Goal: Task Accomplishment & Management: Use online tool/utility

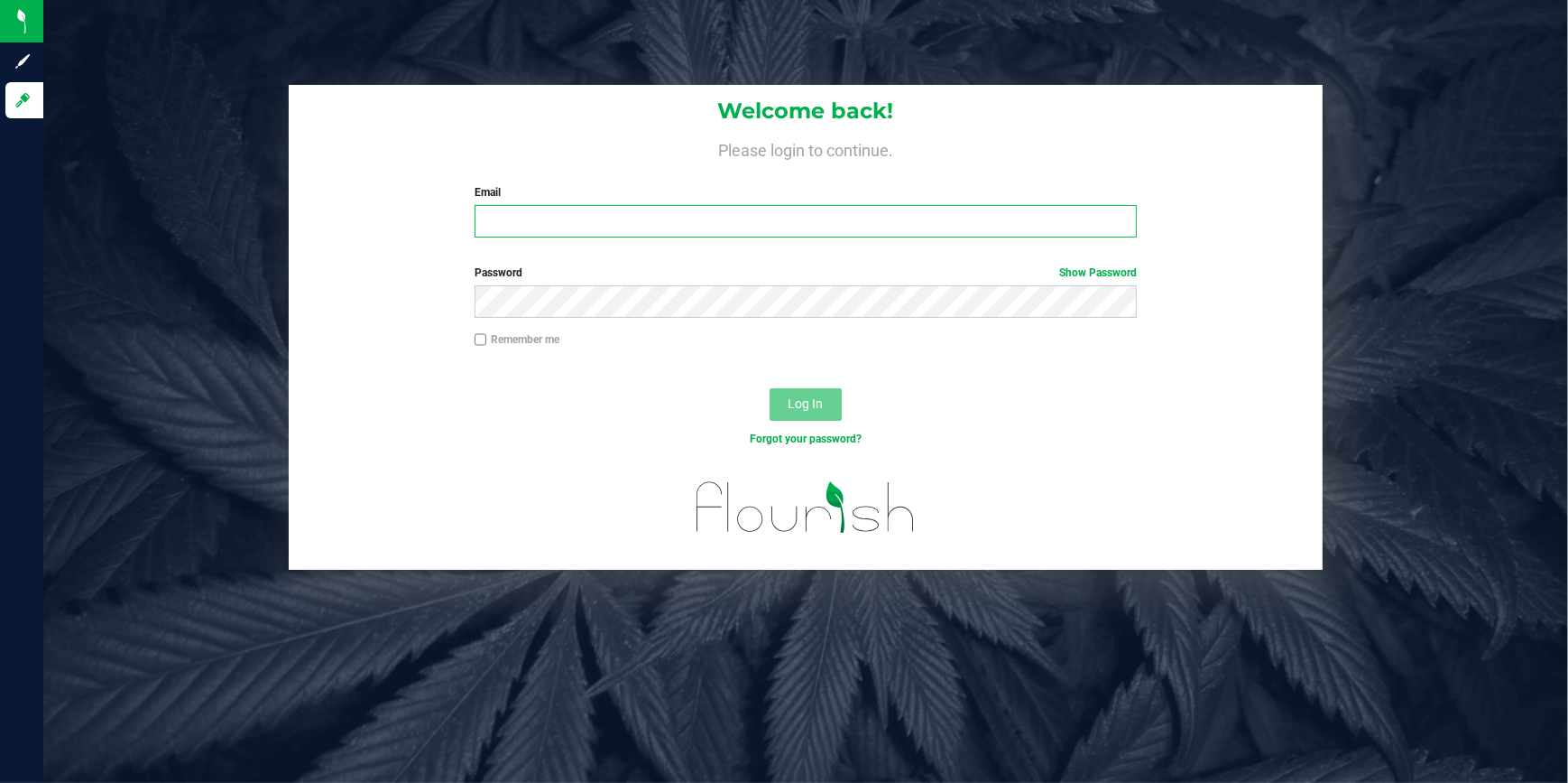
type input "[EMAIL_ADDRESS][DOMAIN_NAME]"
drag, startPoint x: 644, startPoint y: 225, endPoint x: 326, endPoint y: 207, distance: 318.5
click at [326, 207] on div "Welcome back! Please login to continue. Email [EMAIL_ADDRESS][DOMAIN_NAME] Requ…" at bounding box center [805, 168] width 1035 height 167
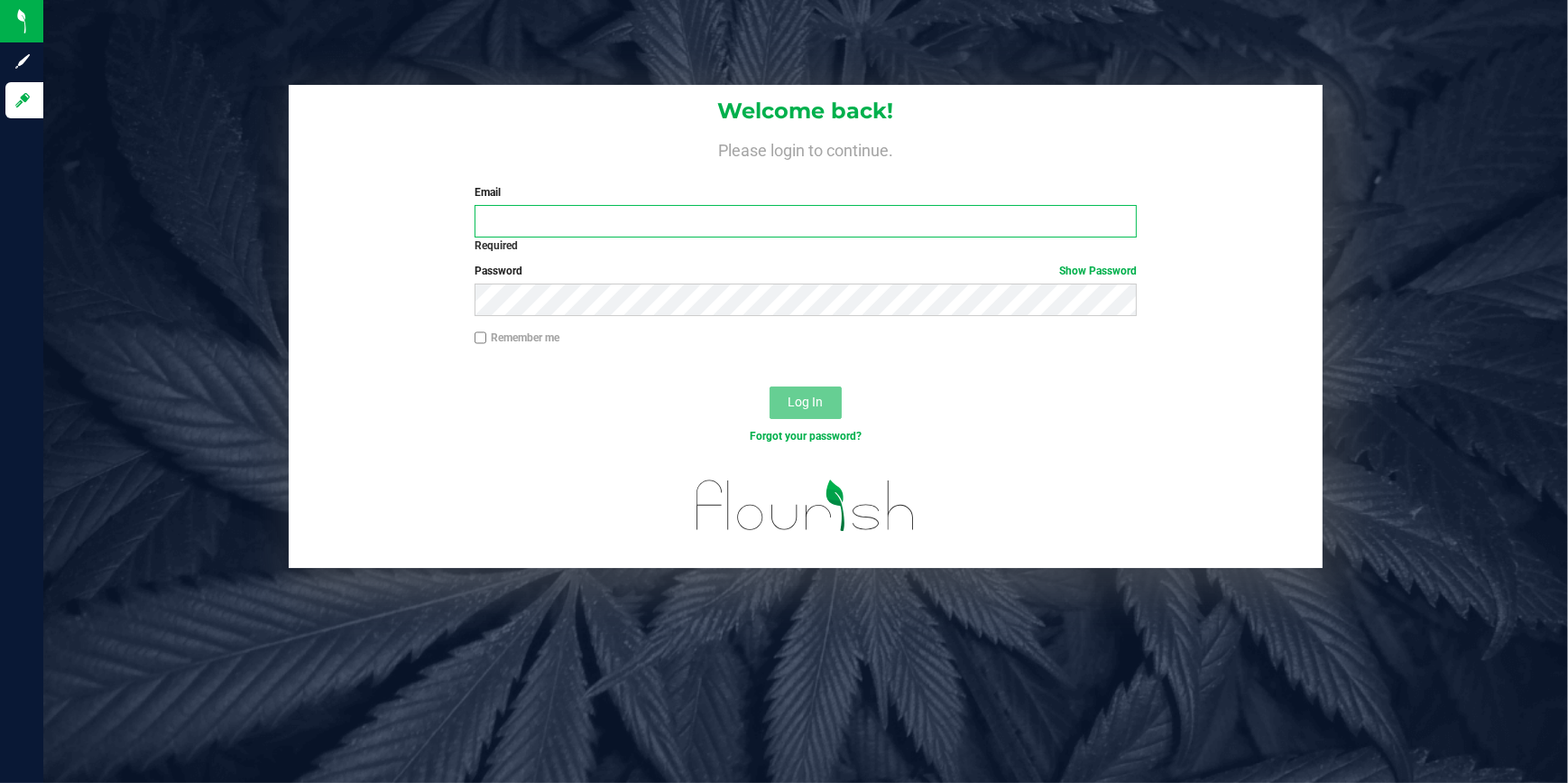
type input "[EMAIL_ADDRESS][DOMAIN_NAME]"
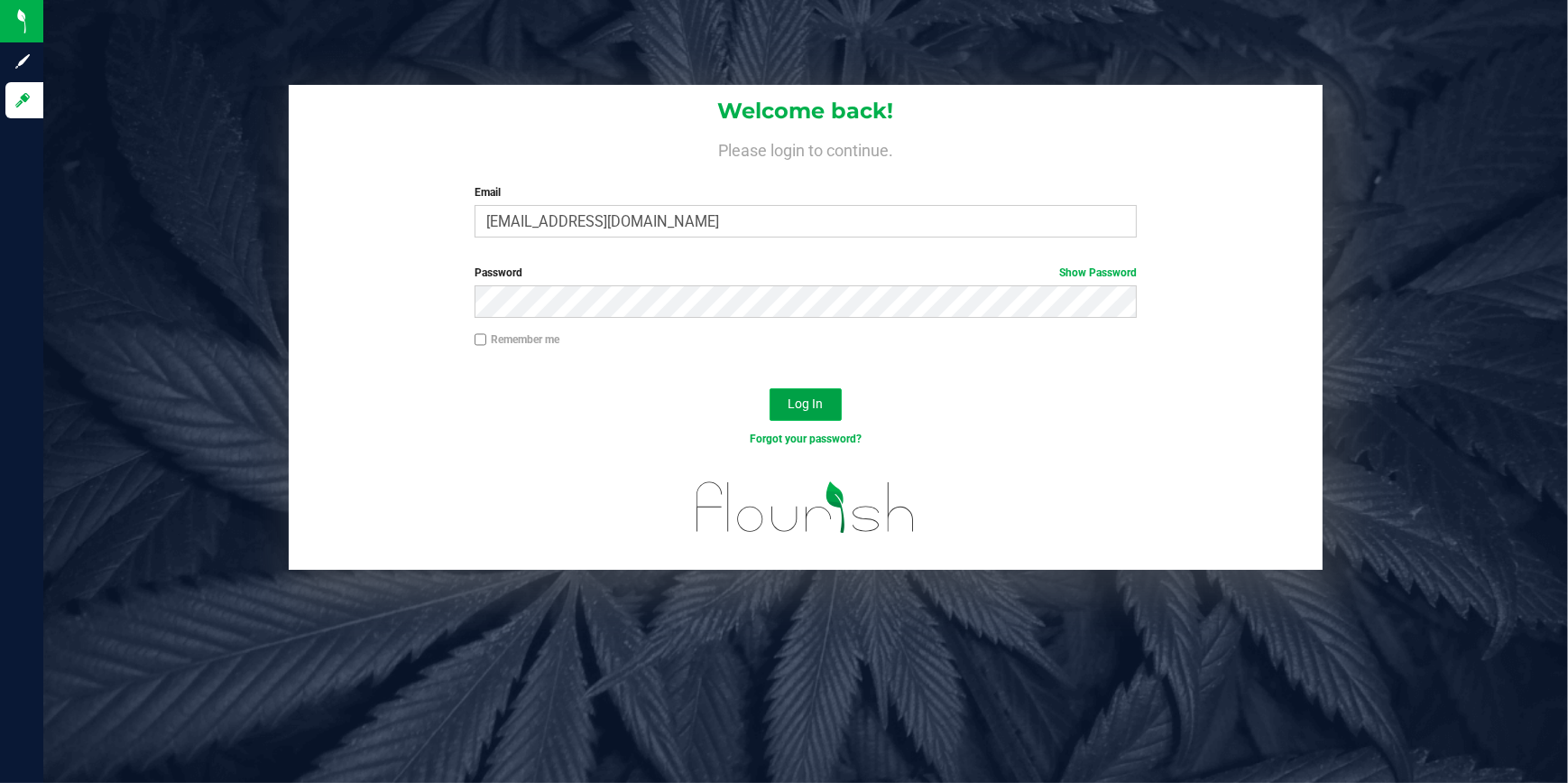
click at [821, 415] on button "Log In" at bounding box center [805, 404] width 72 height 32
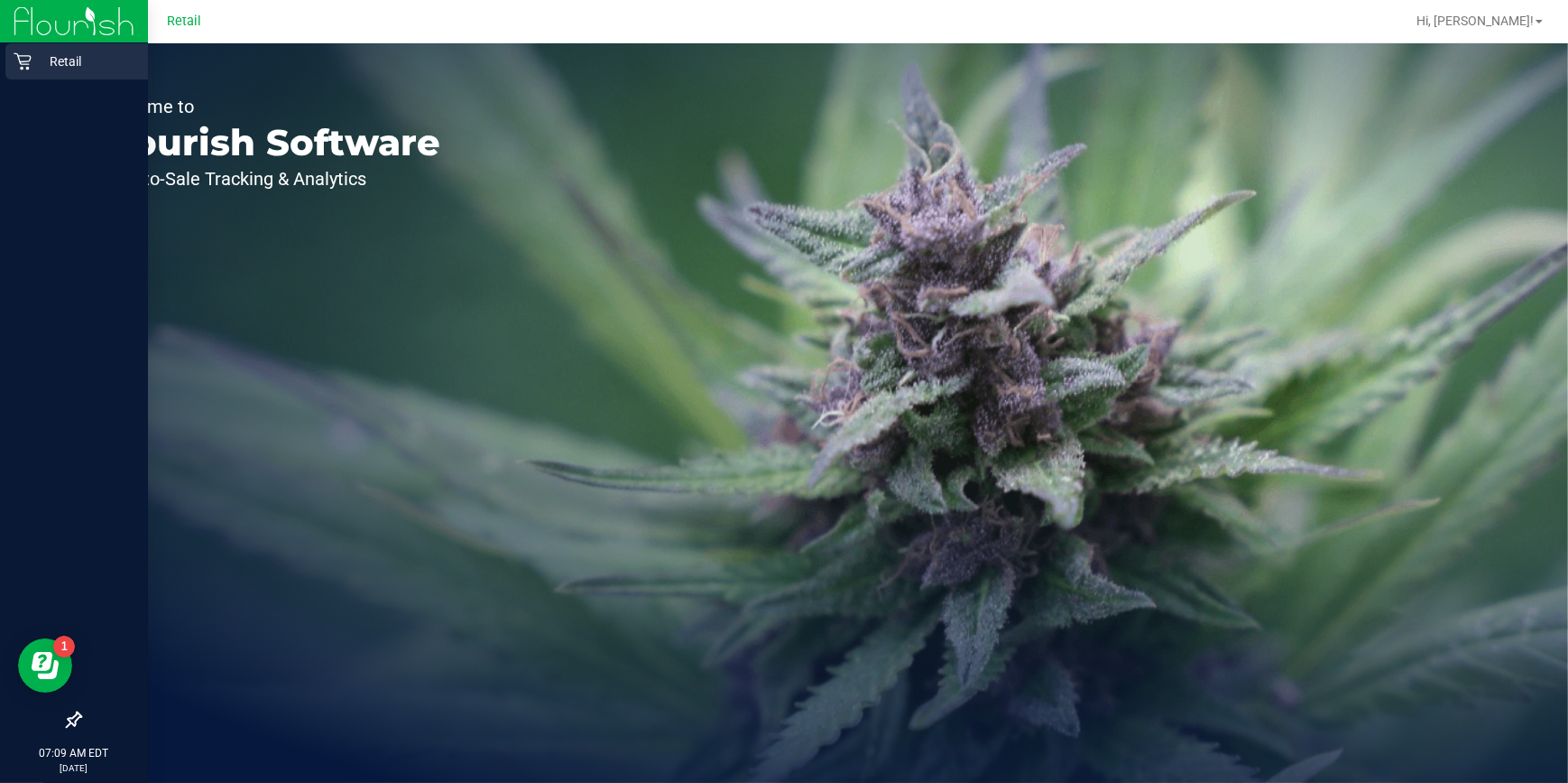
click at [41, 66] on p "Retail" at bounding box center [85, 61] width 108 height 22
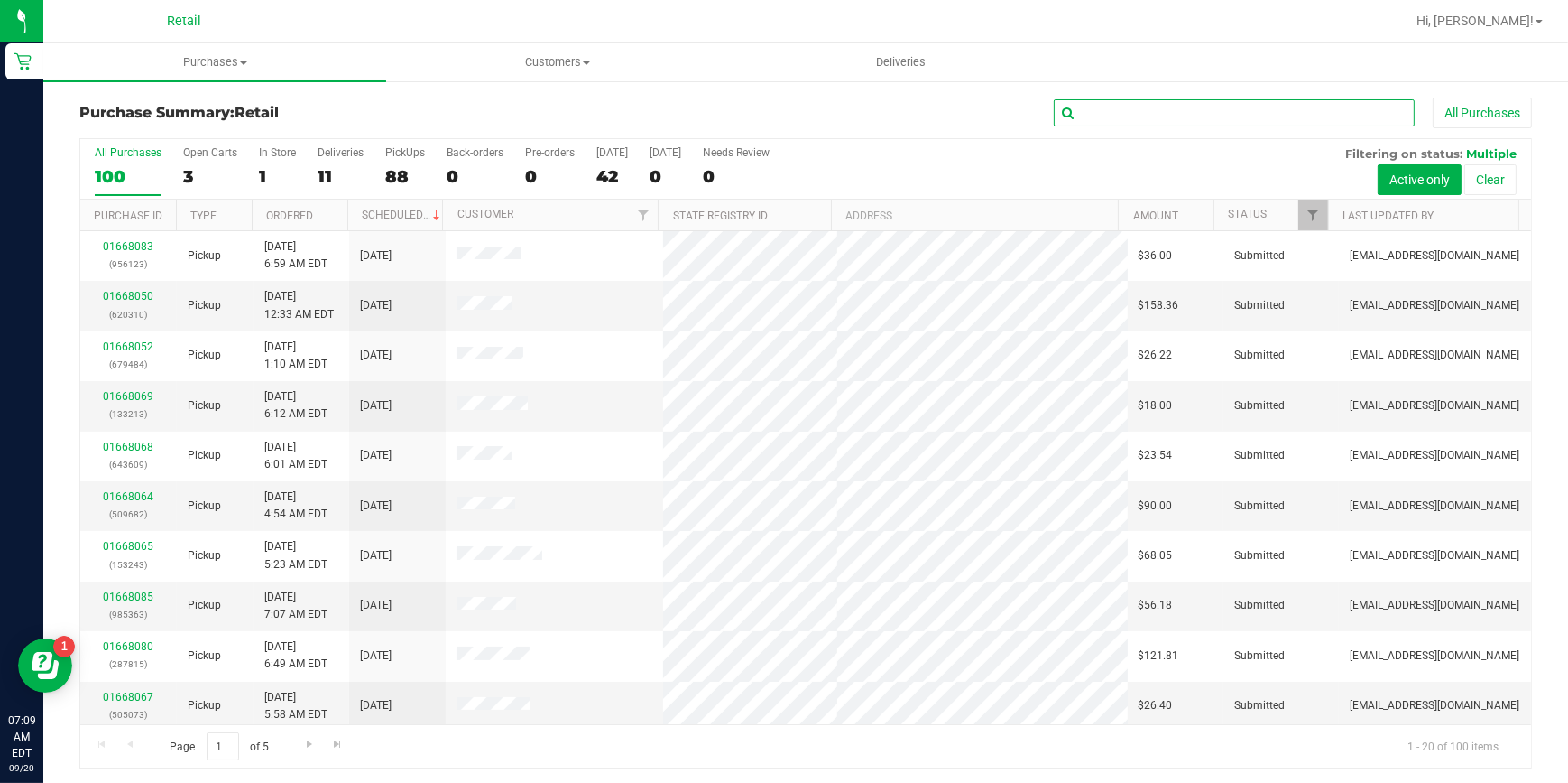
drag, startPoint x: 1151, startPoint y: 102, endPoint x: 1119, endPoint y: 110, distance: 33.0
click at [1148, 120] on input "text" at bounding box center [1234, 113] width 360 height 28
click at [1119, 111] on input "text" at bounding box center [1234, 113] width 360 height 28
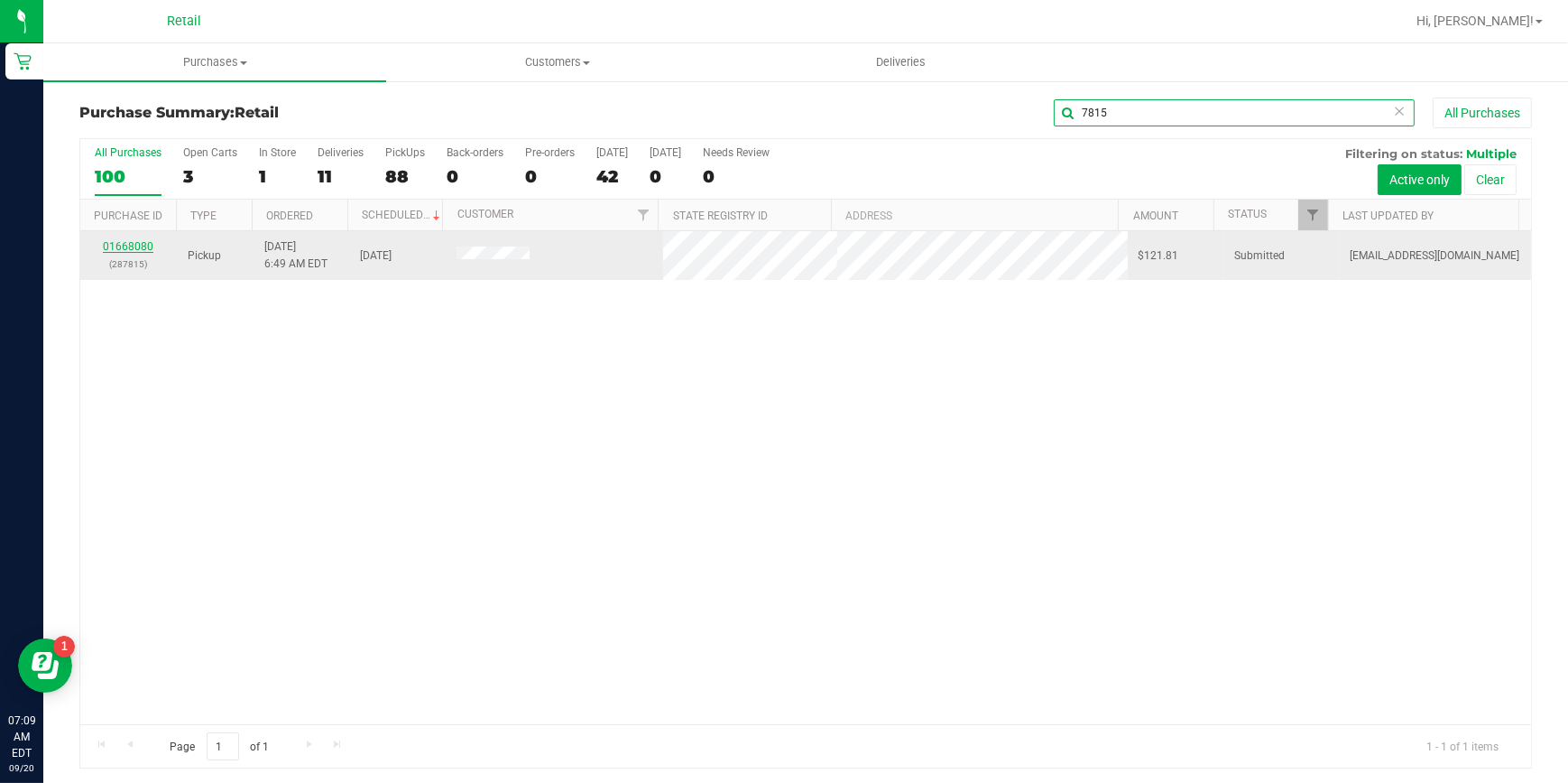
type input "7815"
click at [138, 249] on link "01668080" at bounding box center [127, 246] width 50 height 12
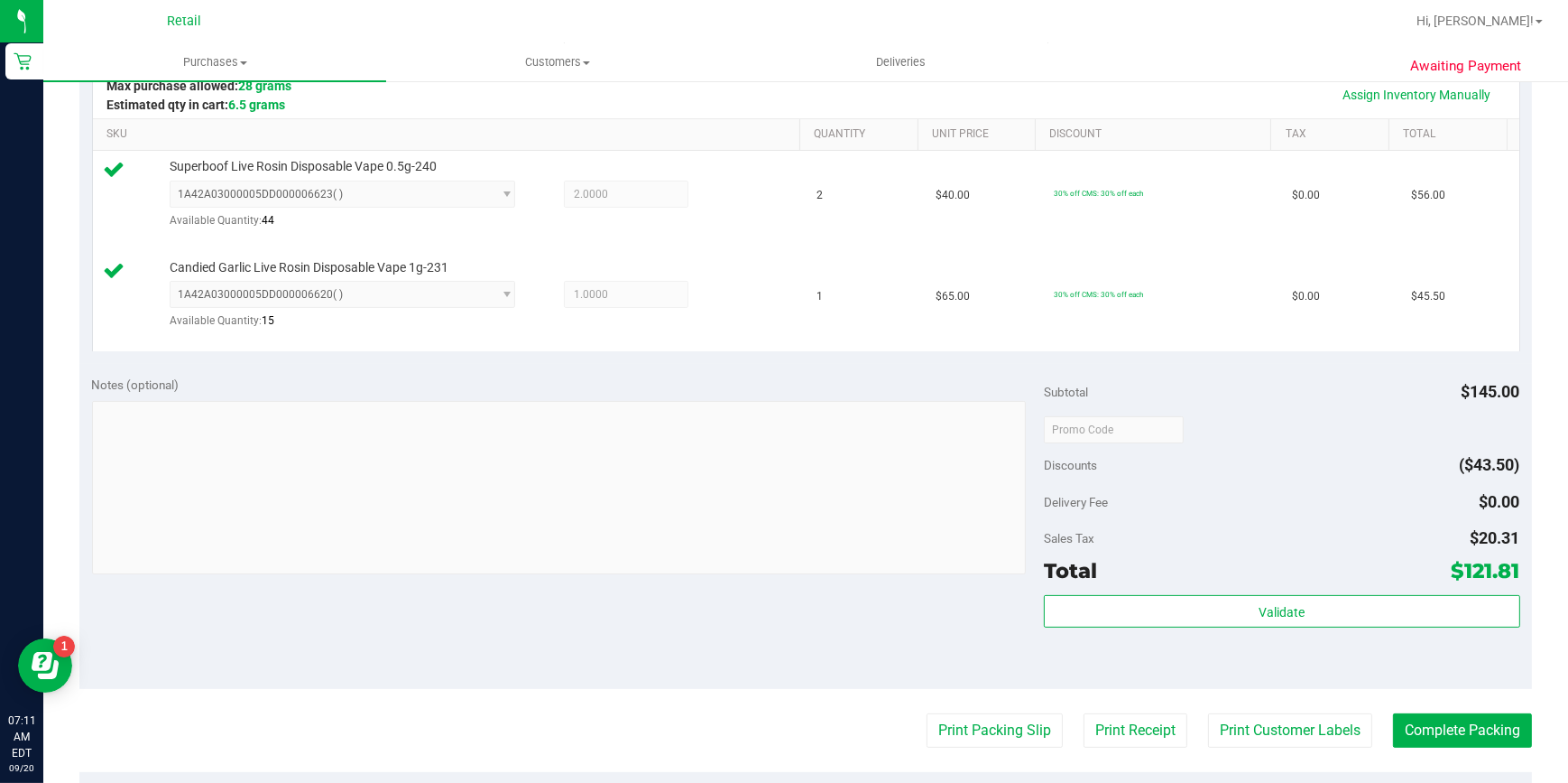
scroll to position [574, 0]
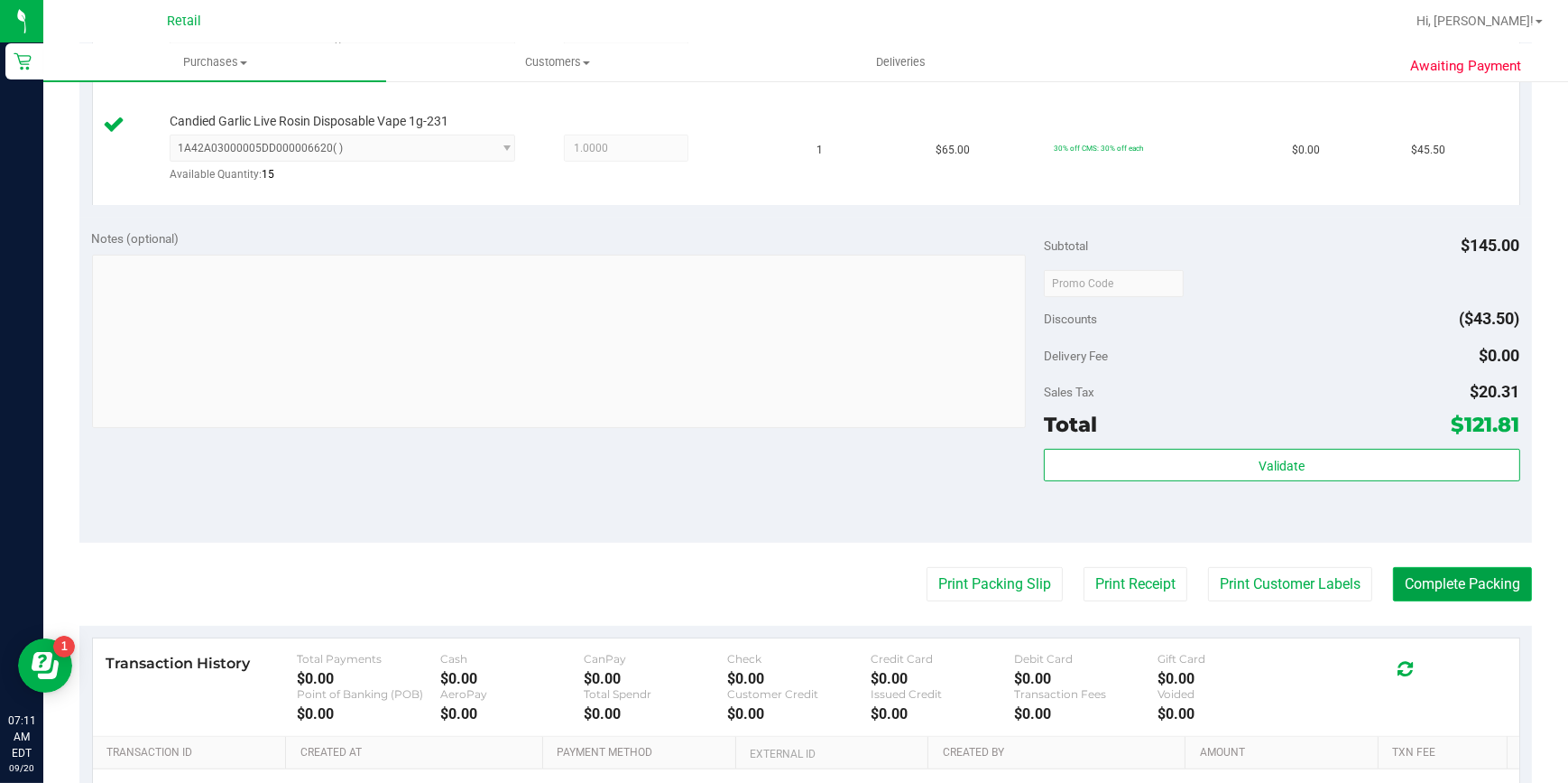
click at [1472, 569] on button "Complete Packing" at bounding box center [1462, 584] width 138 height 34
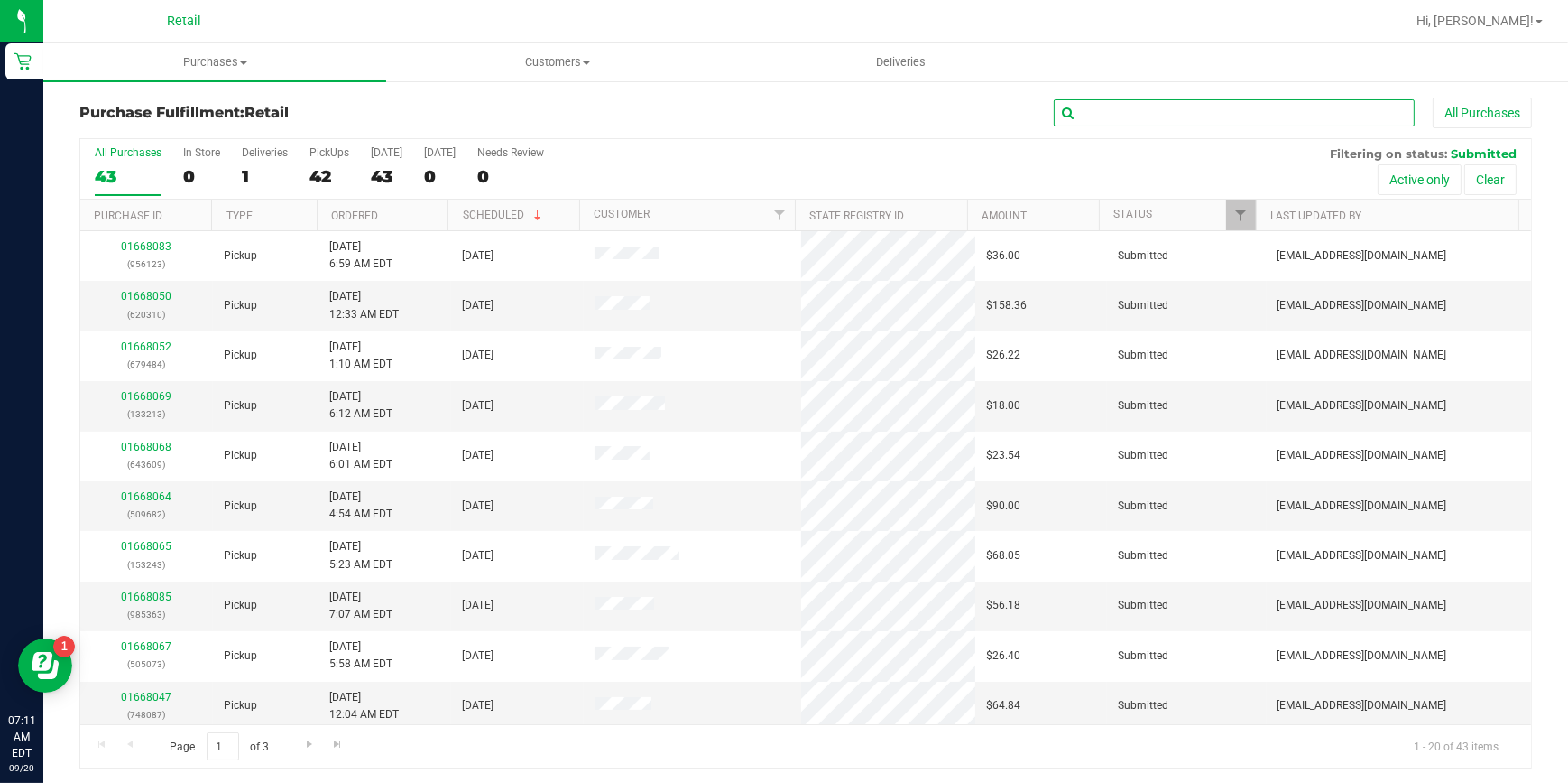
click at [1121, 114] on input "text" at bounding box center [1234, 113] width 360 height 28
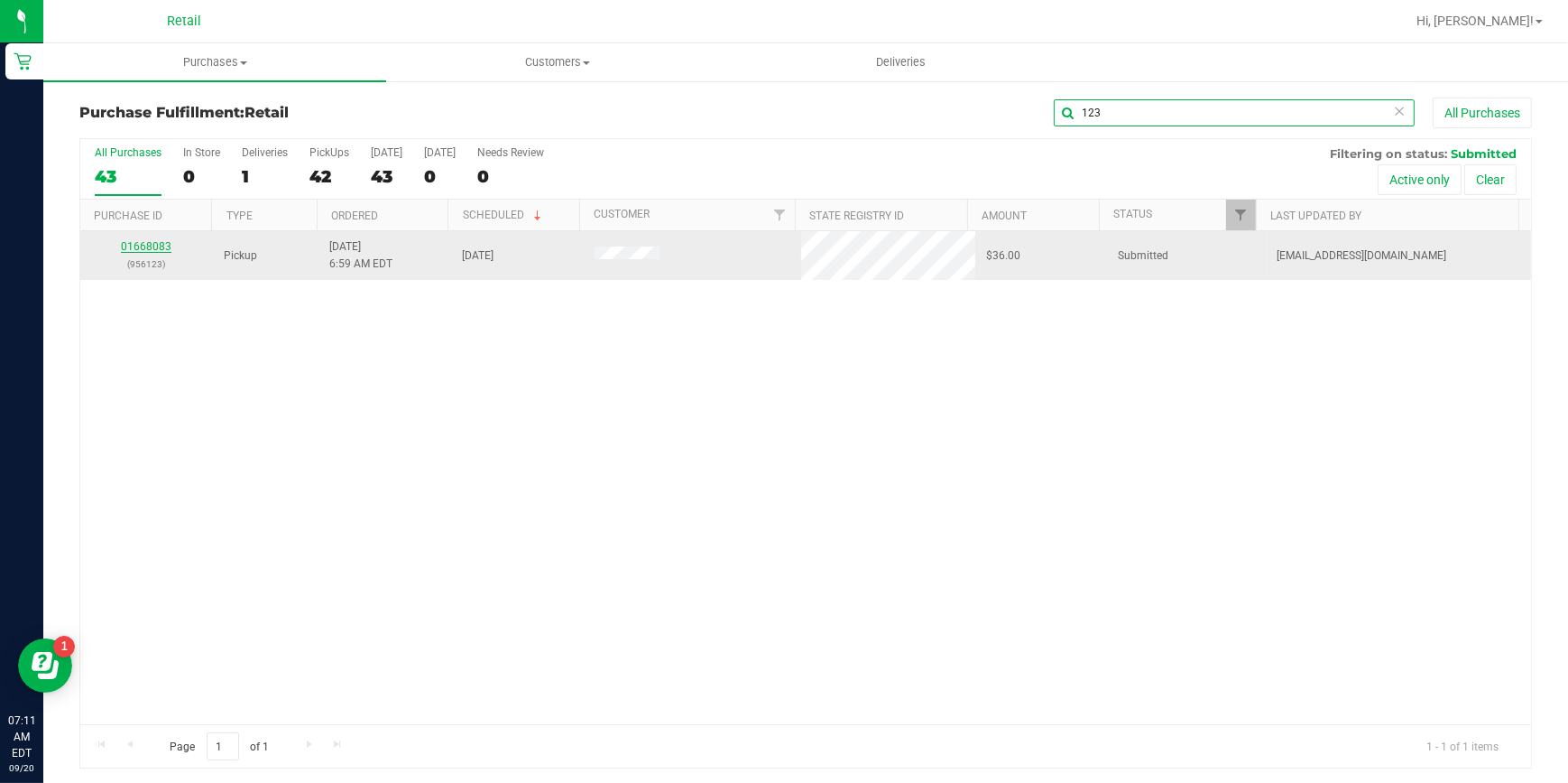
type input "123"
click at [141, 238] on div "01668083 (956123)" at bounding box center [146, 255] width 111 height 34
click at [143, 252] on link "01668083" at bounding box center [145, 246] width 50 height 12
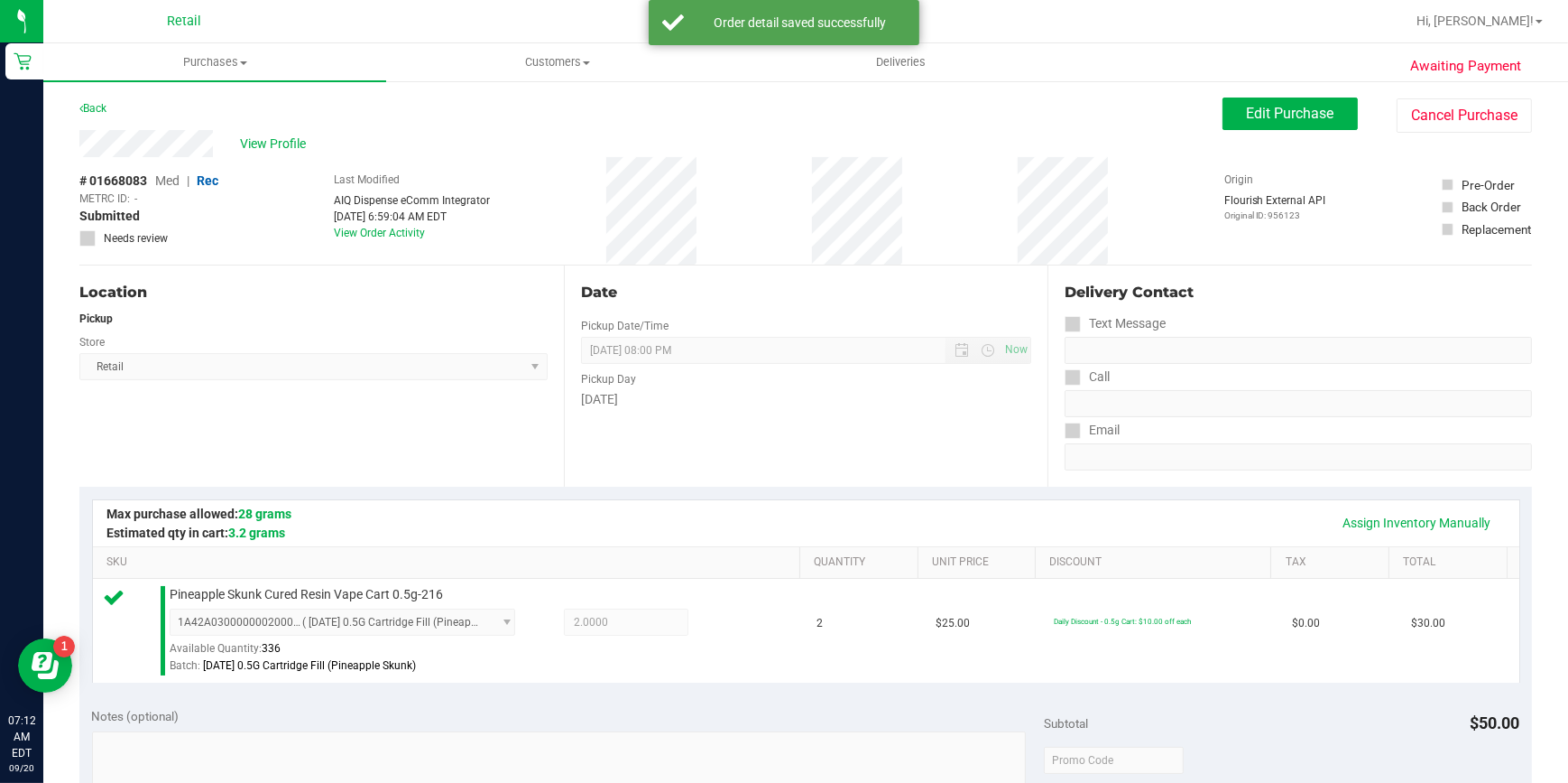
scroll to position [492, 0]
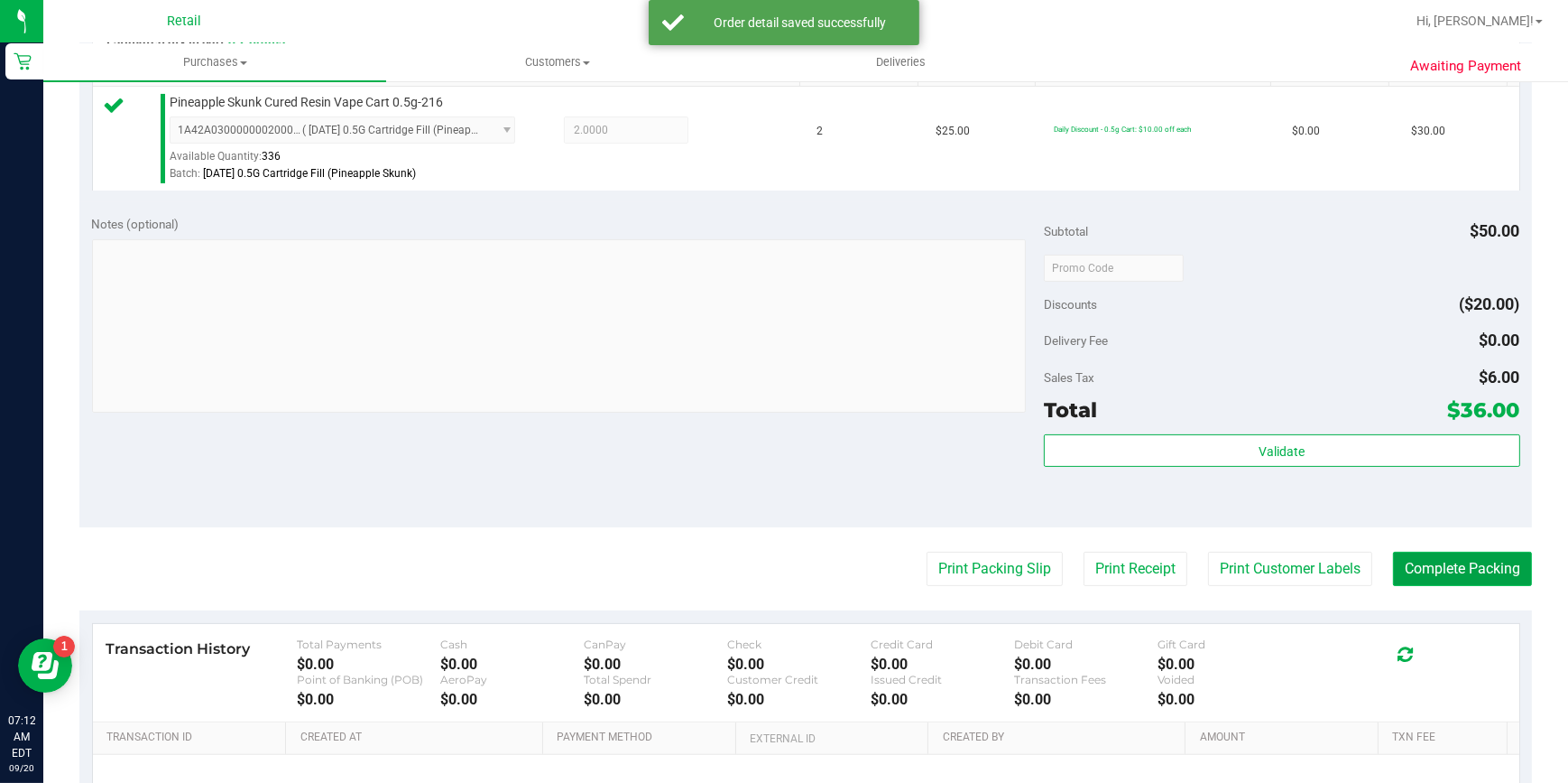
click at [1420, 560] on button "Complete Packing" at bounding box center [1462, 569] width 138 height 34
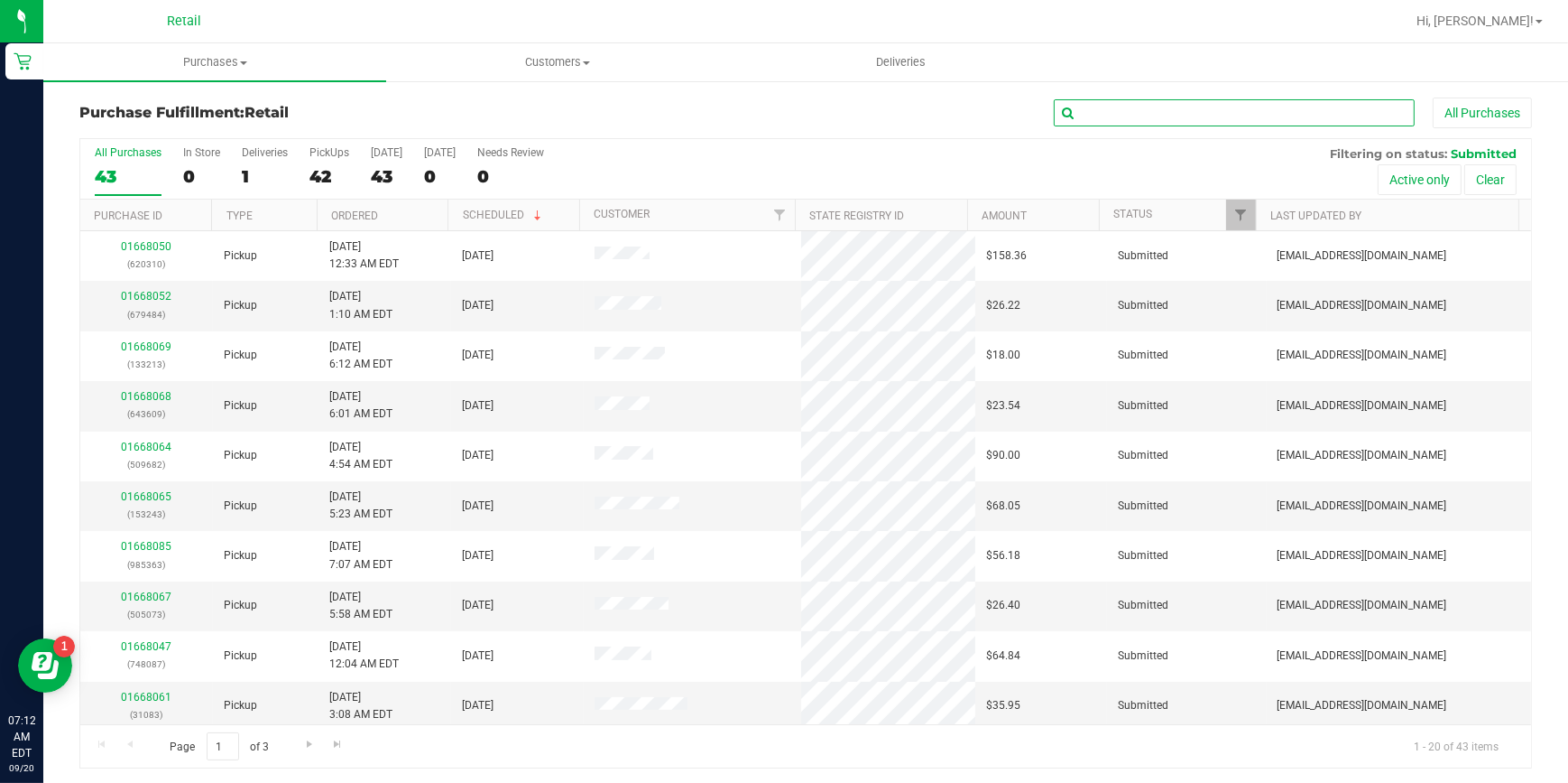
click at [1345, 115] on input "text" at bounding box center [1234, 113] width 360 height 28
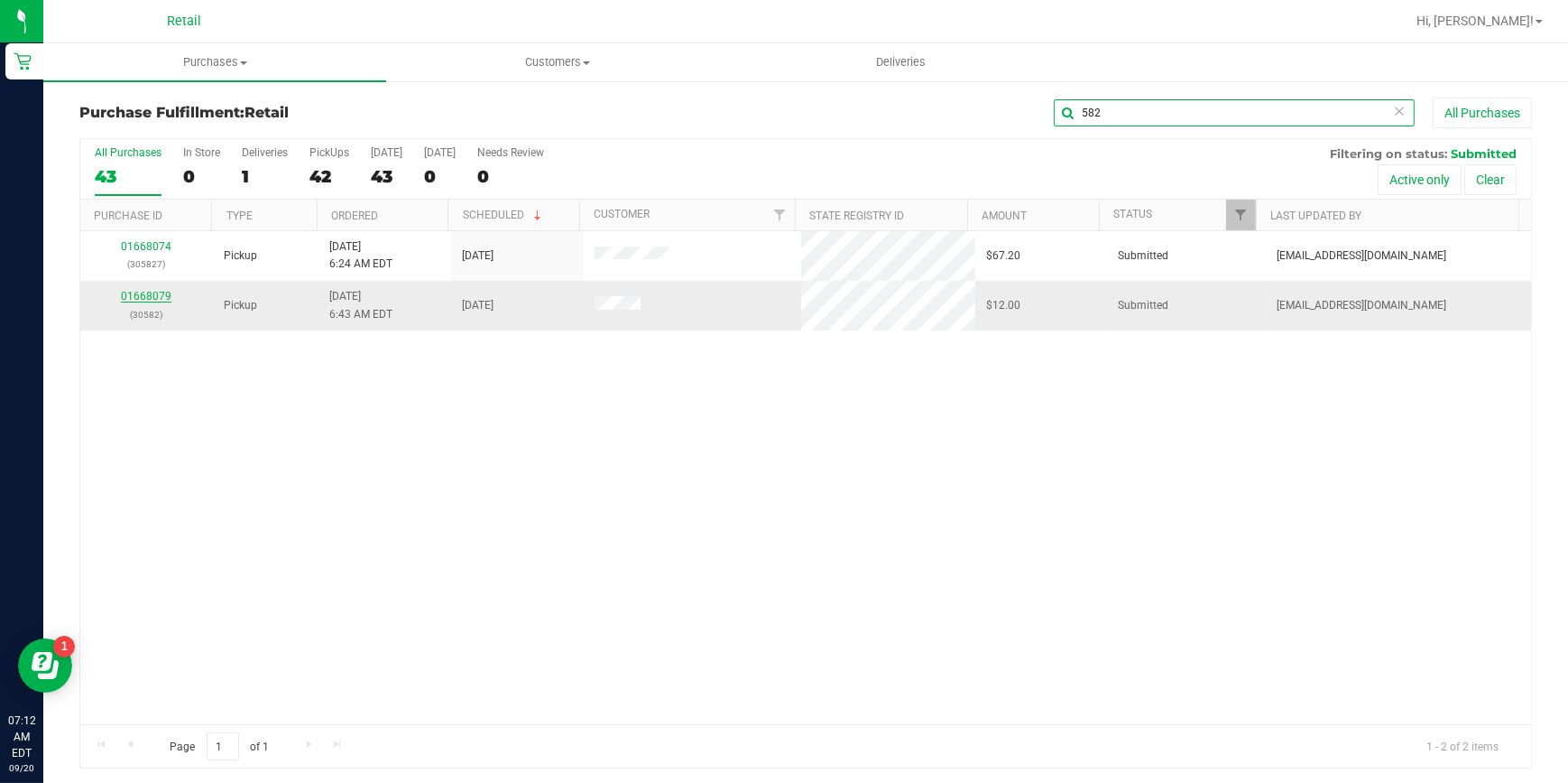
type input "582"
click at [144, 298] on link "01668079" at bounding box center [145, 295] width 50 height 12
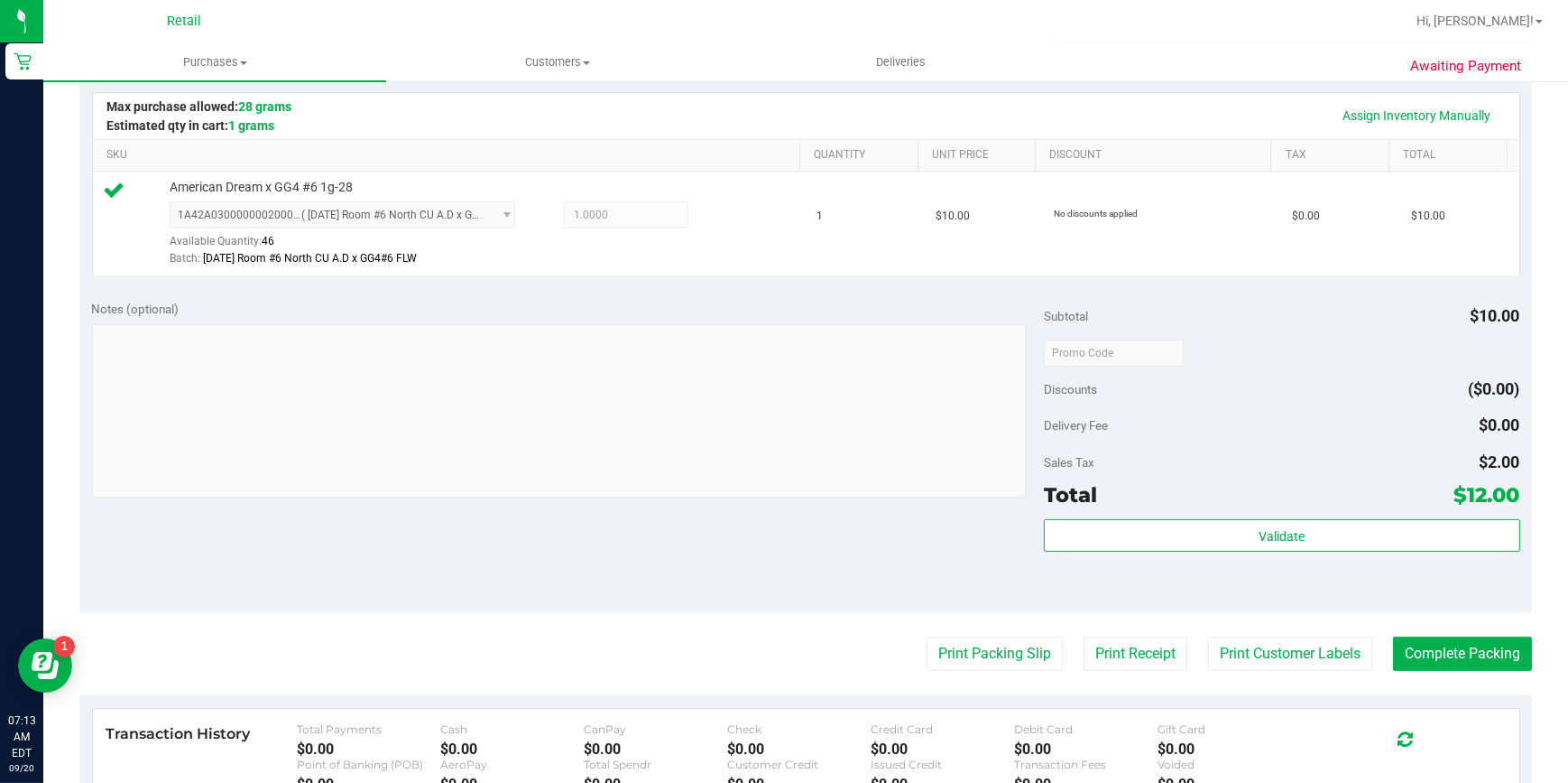
scroll to position [410, 0]
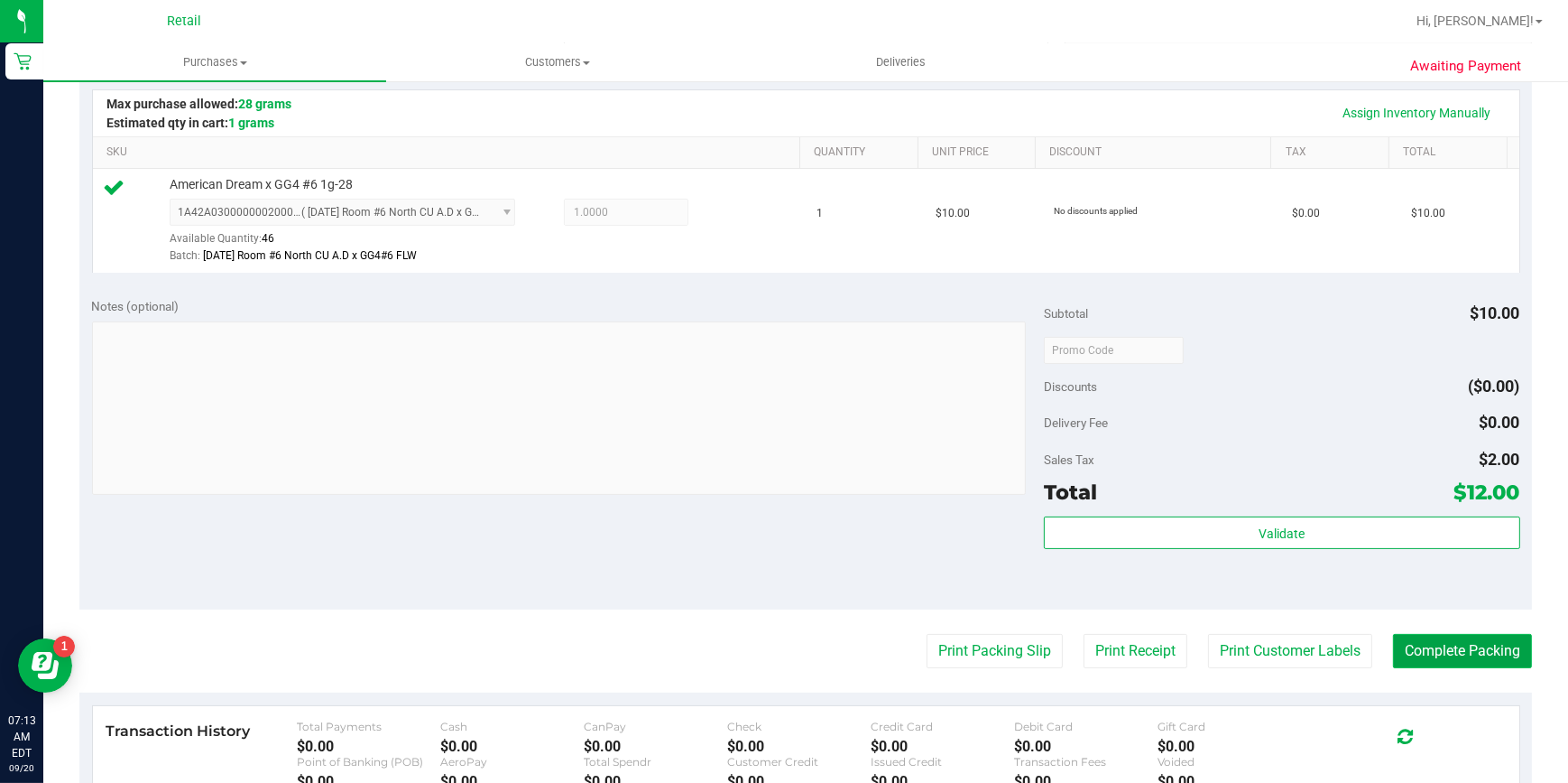
click at [1486, 656] on button "Complete Packing" at bounding box center [1462, 651] width 138 height 34
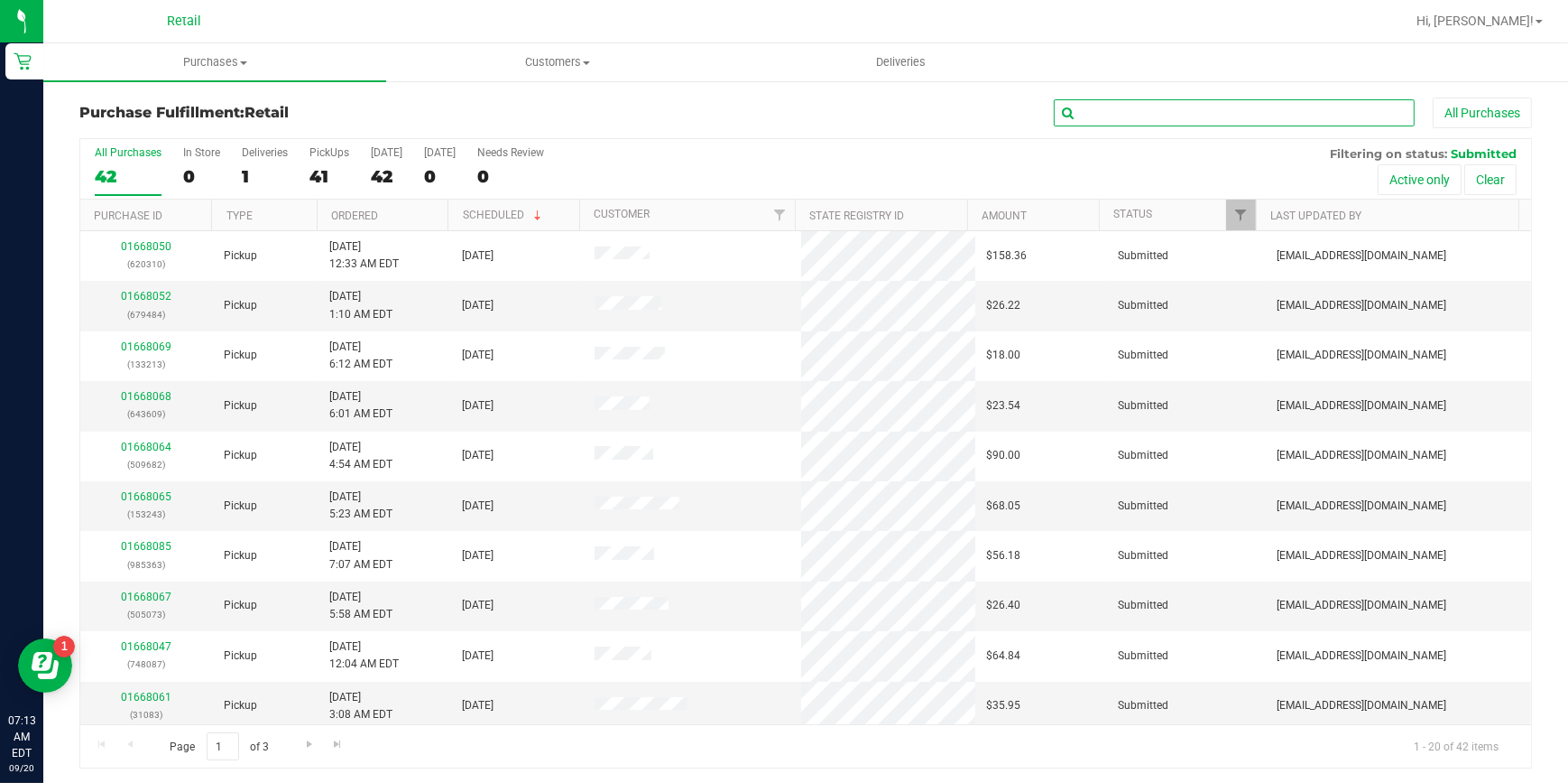
click at [1124, 116] on input "text" at bounding box center [1234, 113] width 360 height 28
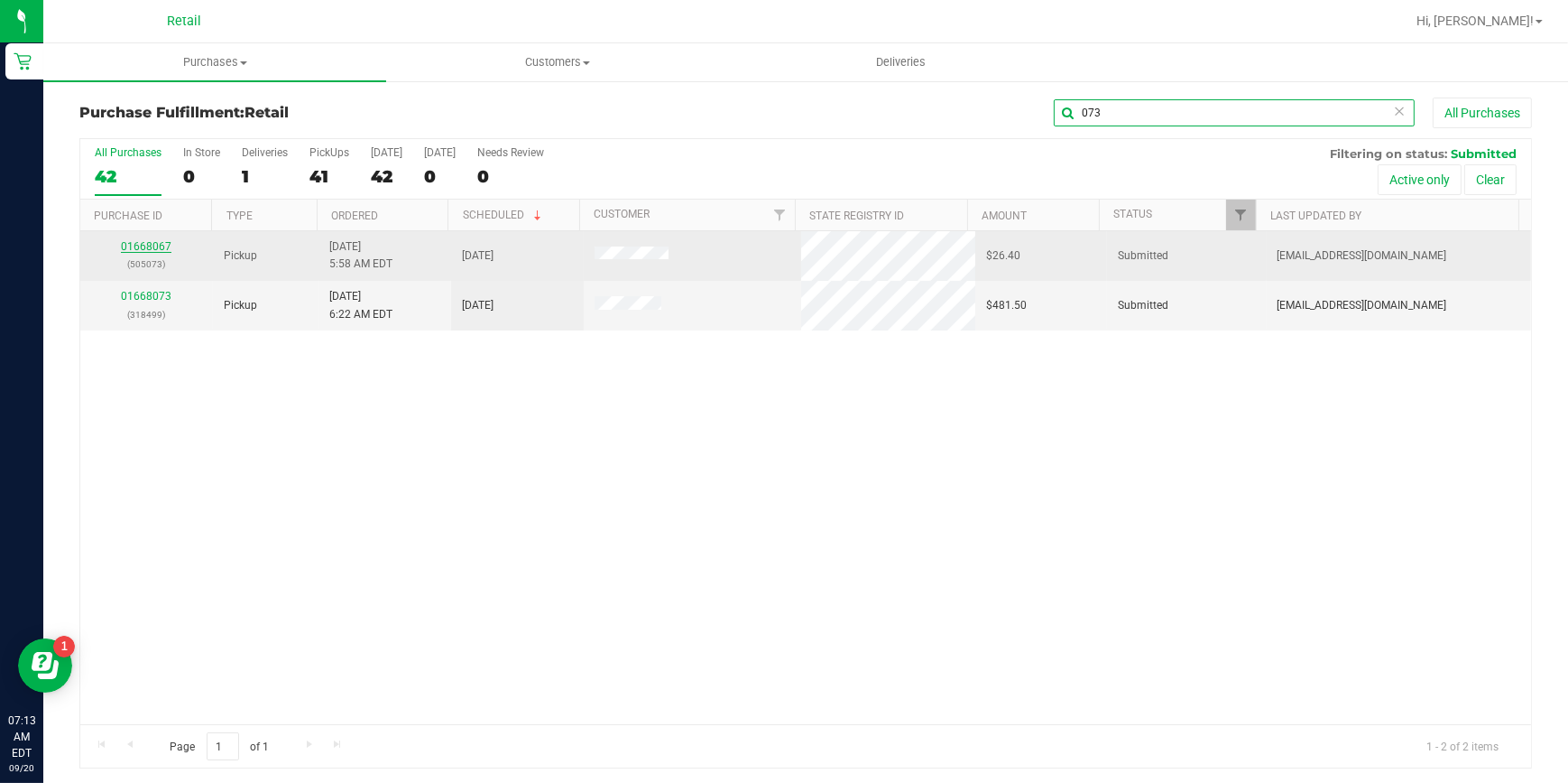
type input "073"
click at [133, 247] on link "01668067" at bounding box center [145, 246] width 50 height 12
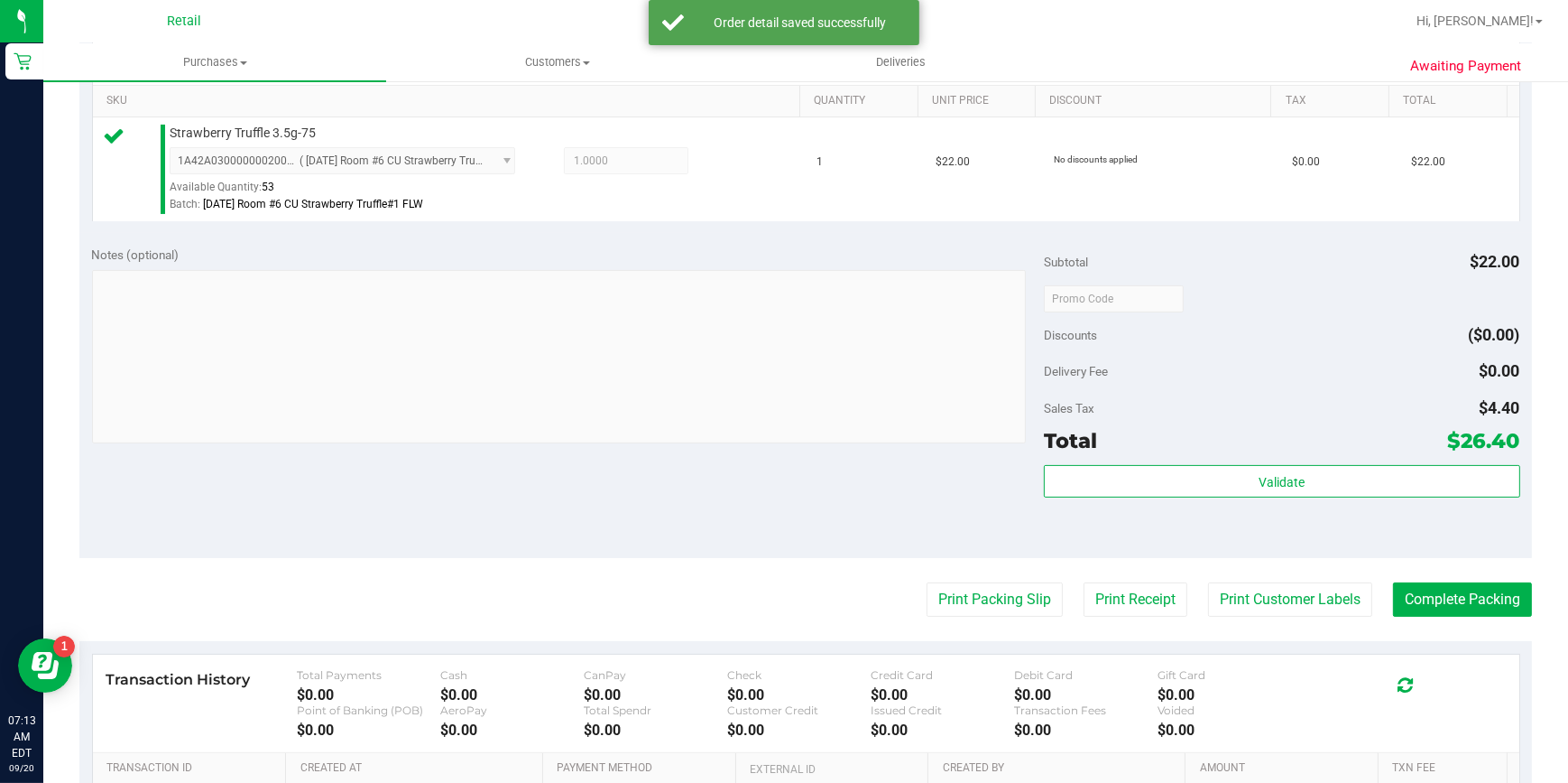
scroll to position [492, 0]
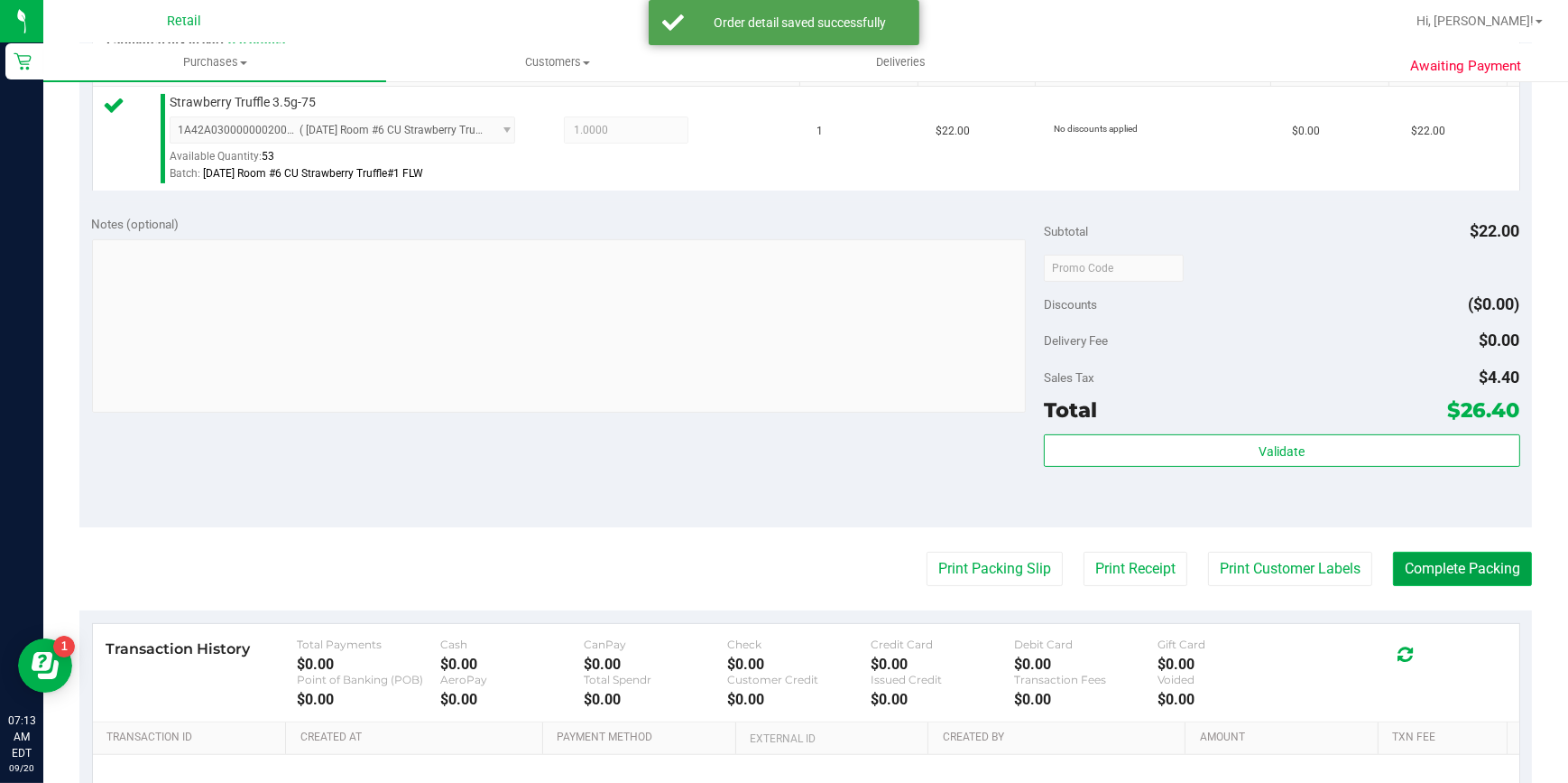
click at [1481, 573] on button "Complete Packing" at bounding box center [1462, 569] width 138 height 34
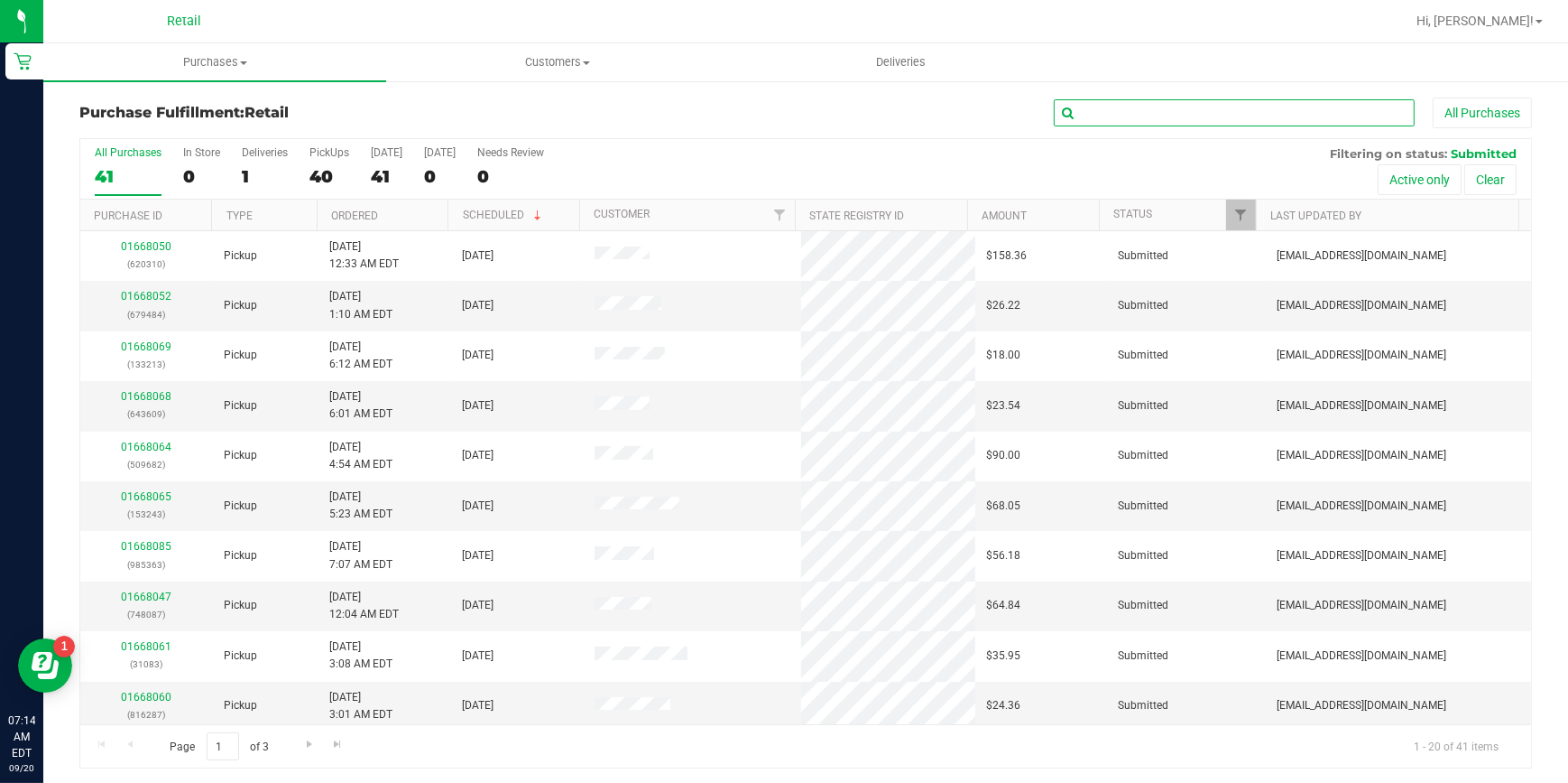
click at [1380, 118] on input "text" at bounding box center [1234, 113] width 360 height 28
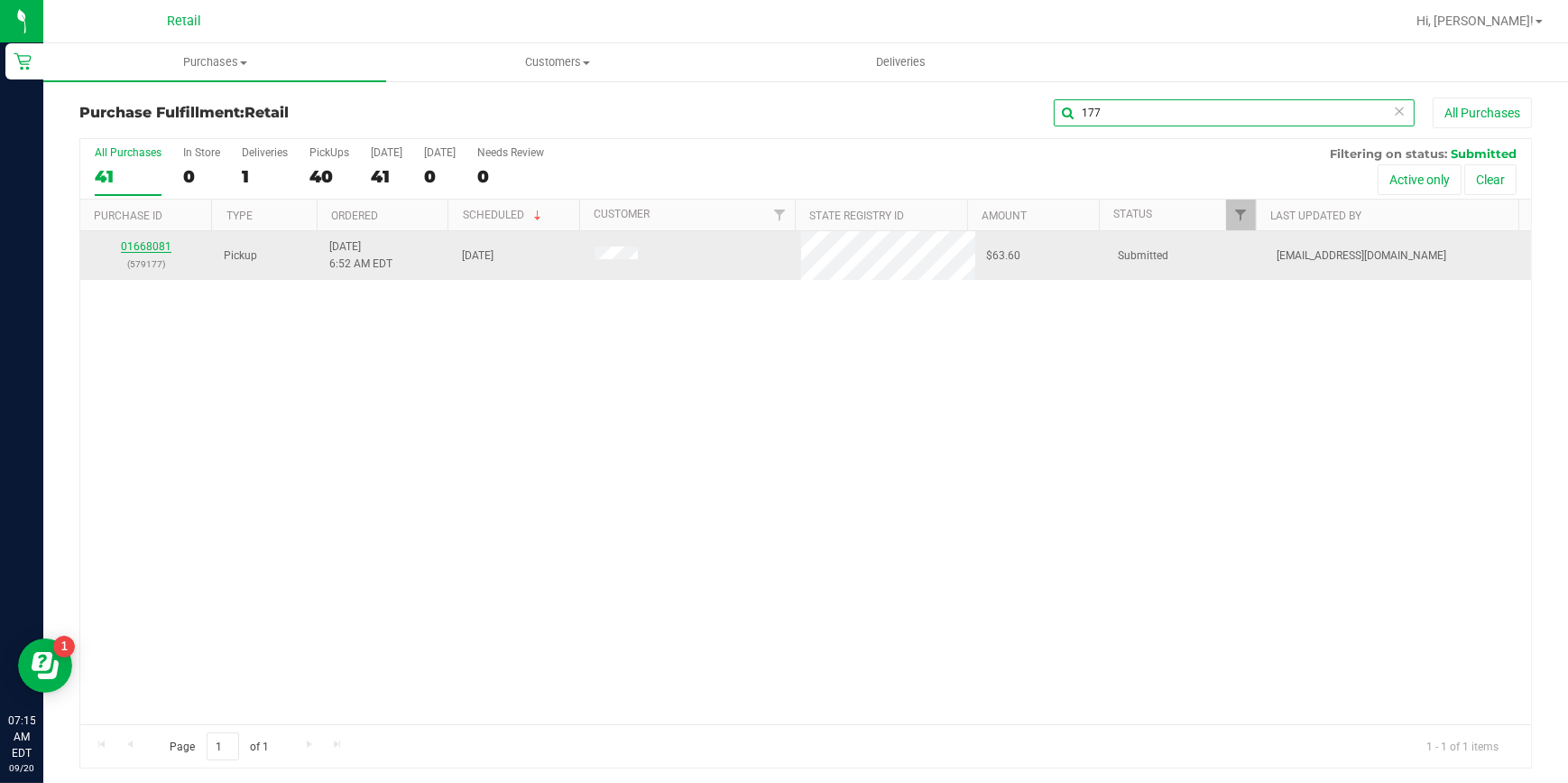
type input "177"
click at [141, 248] on link "01668081" at bounding box center [145, 246] width 50 height 12
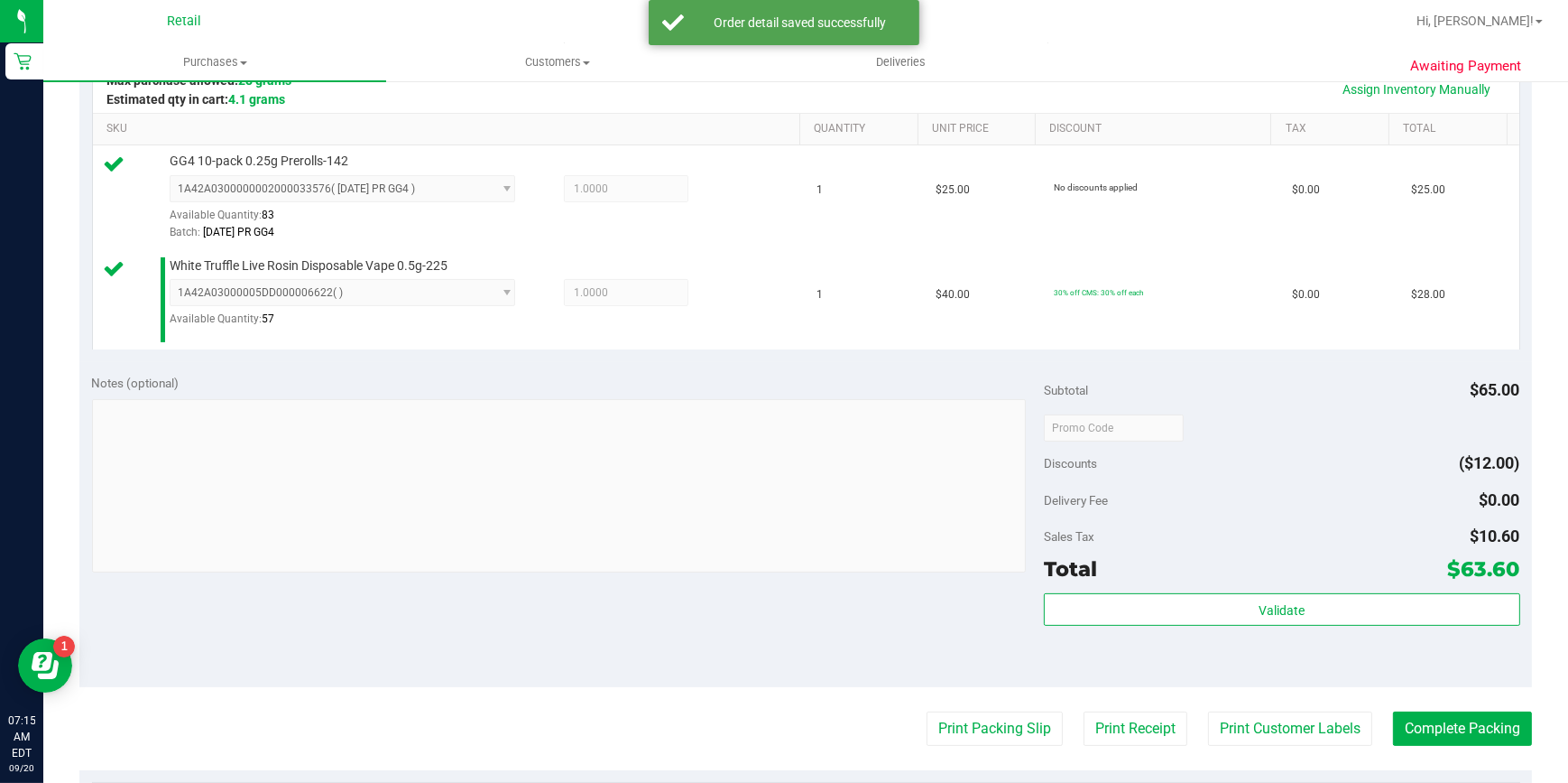
scroll to position [574, 0]
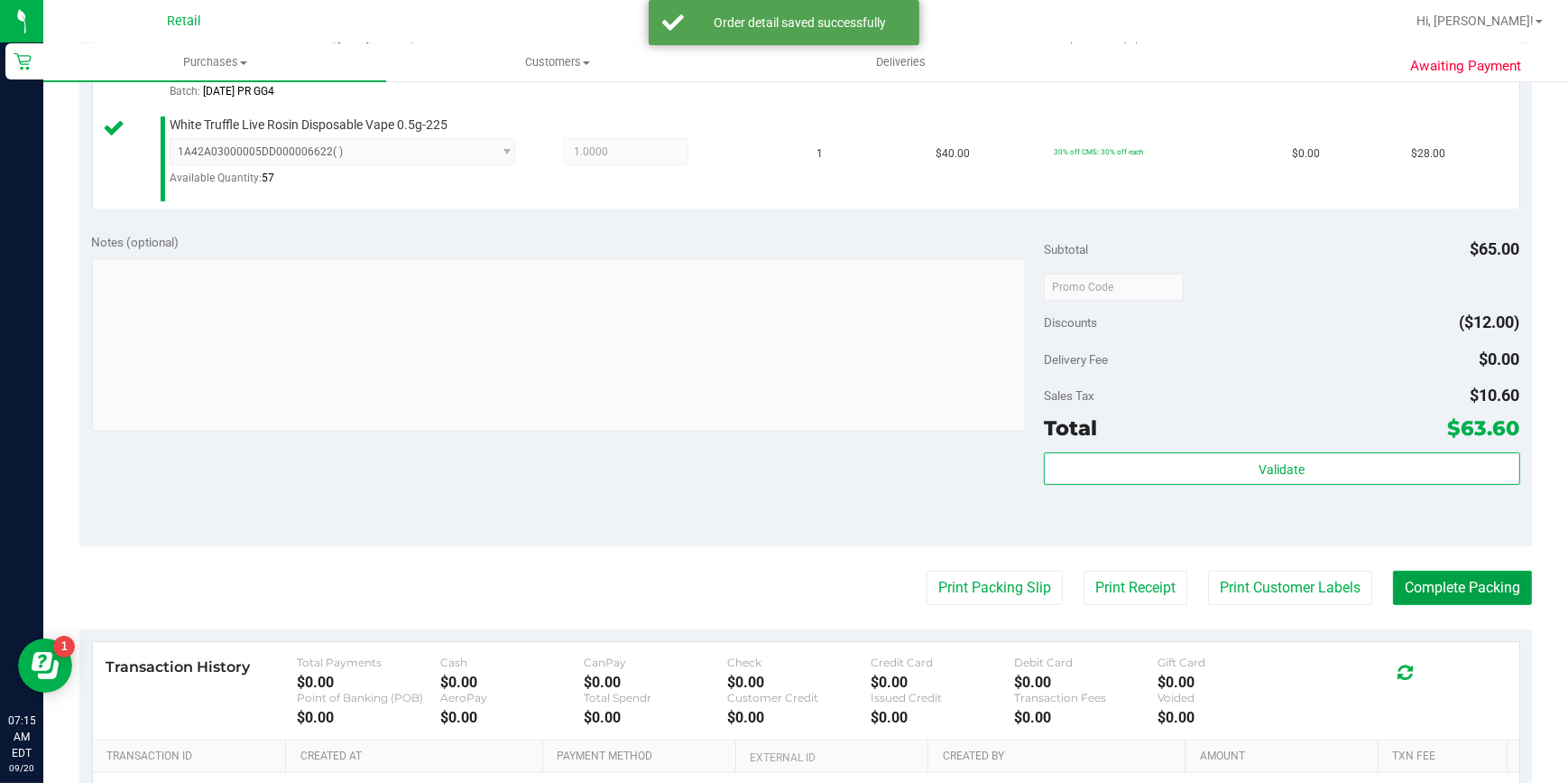
click at [1411, 590] on button "Complete Packing" at bounding box center [1462, 587] width 138 height 34
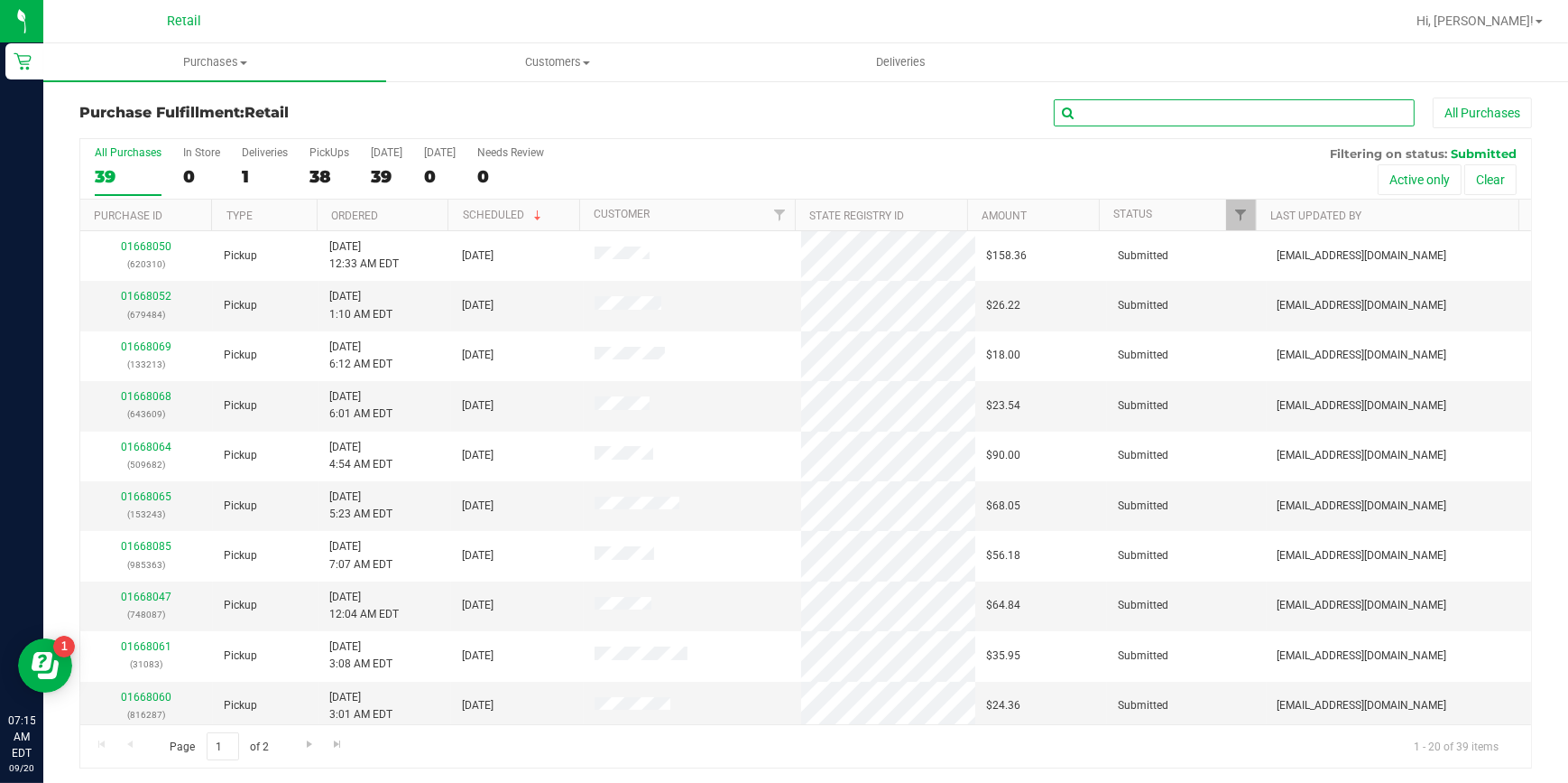
click at [1077, 125] on input "text" at bounding box center [1234, 113] width 360 height 28
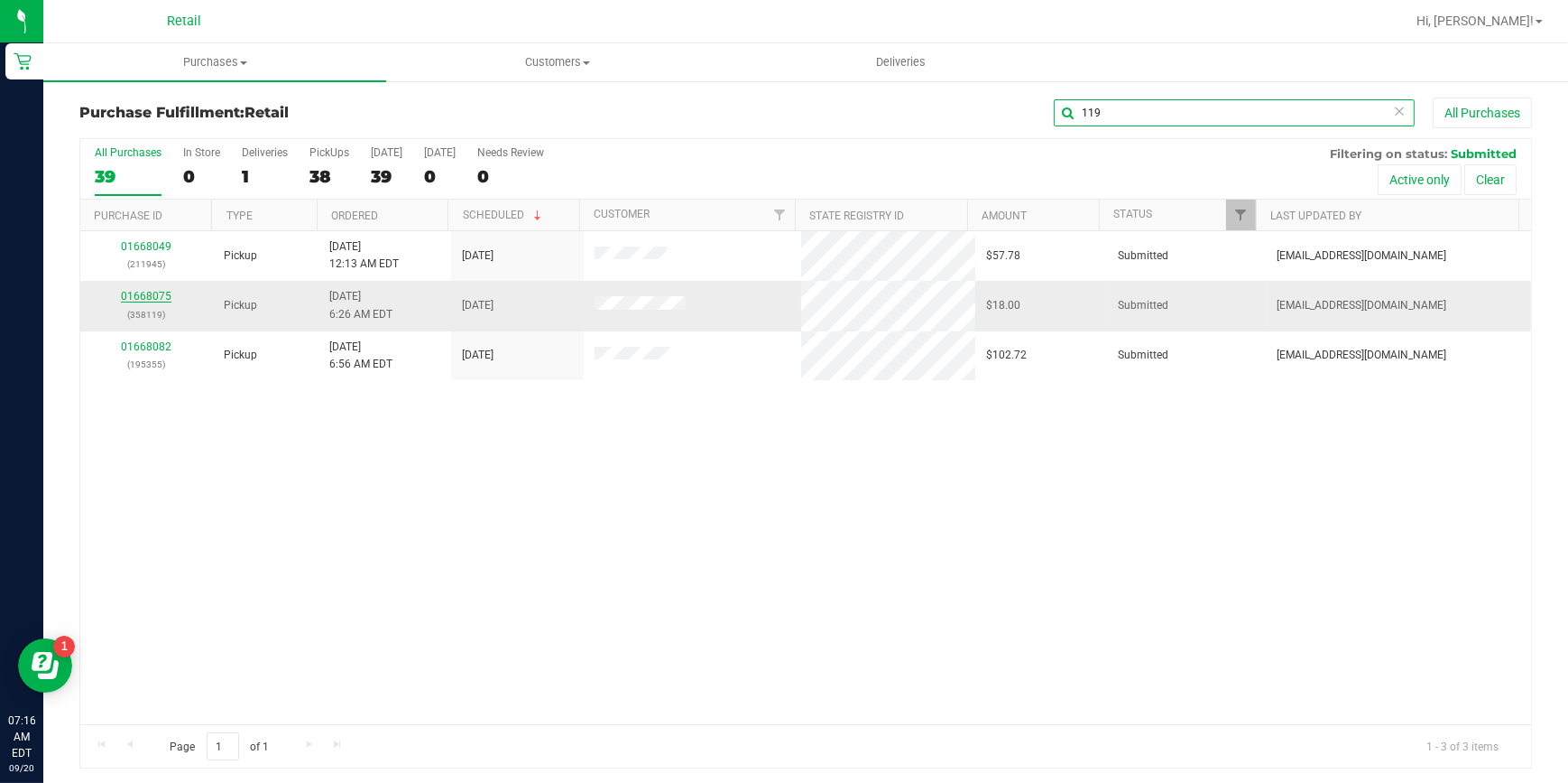
type input "119"
click at [162, 294] on link "01668075" at bounding box center [145, 295] width 50 height 12
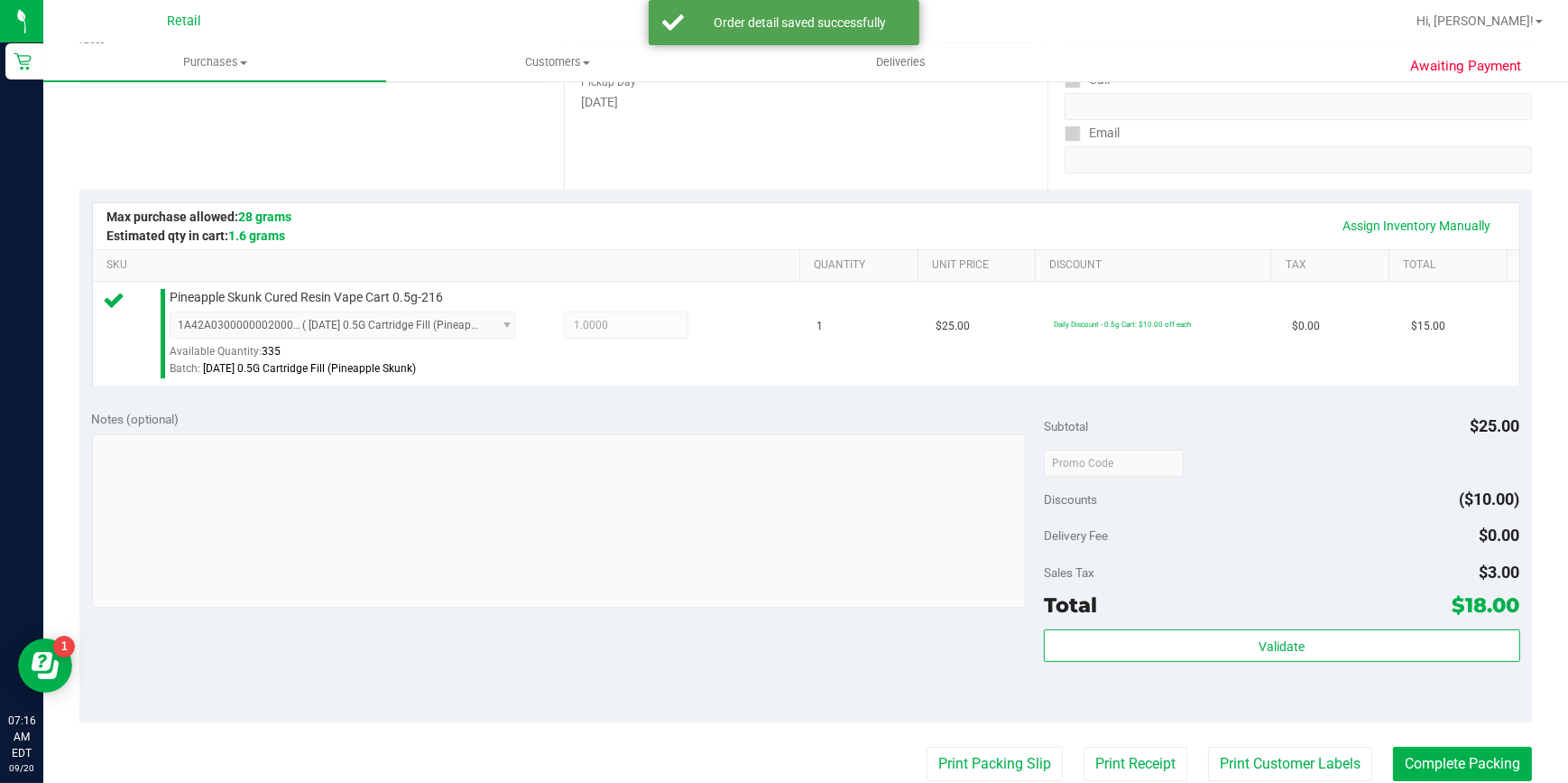
scroll to position [327, 0]
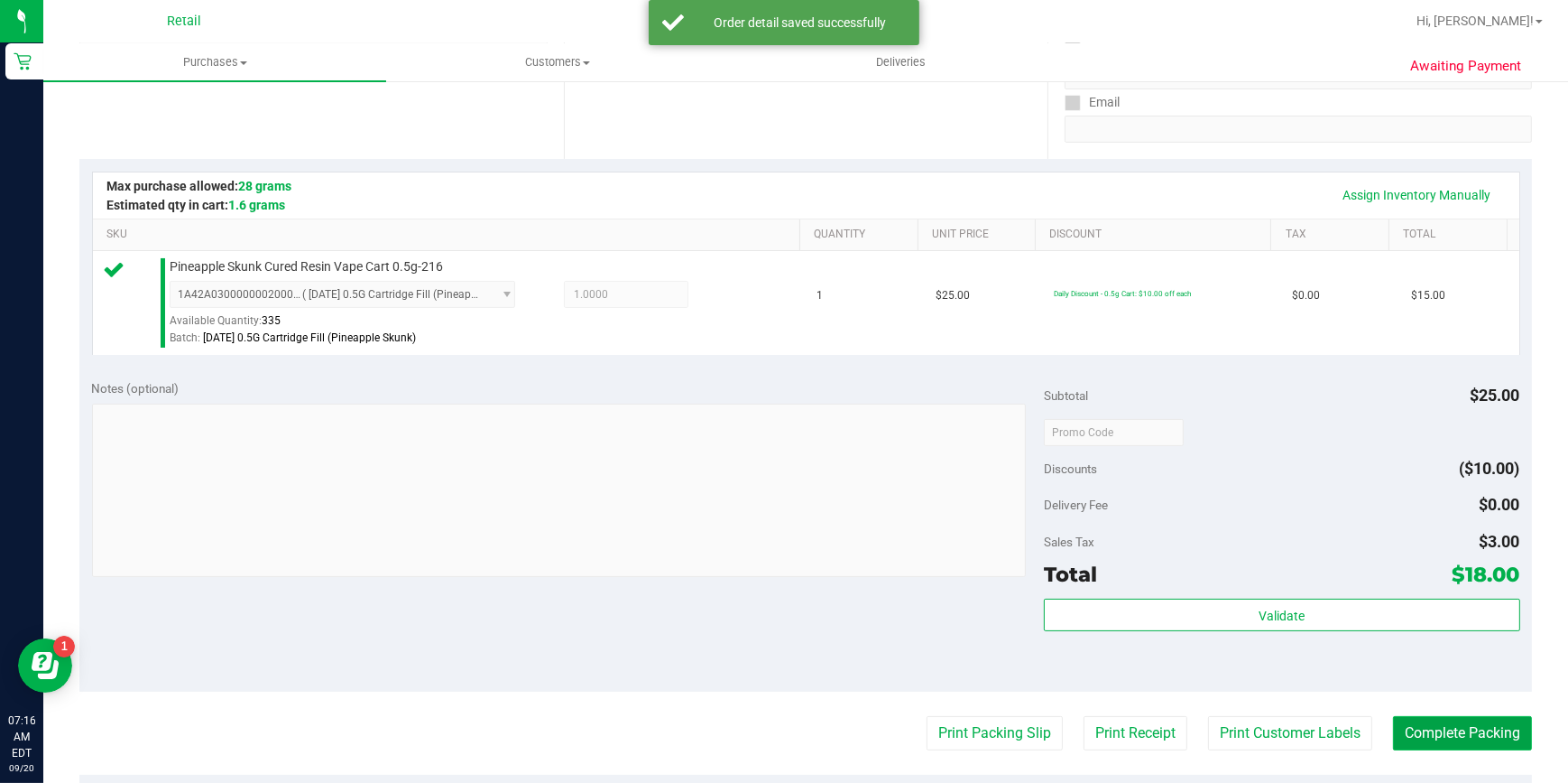
click at [1419, 731] on button "Complete Packing" at bounding box center [1462, 733] width 138 height 34
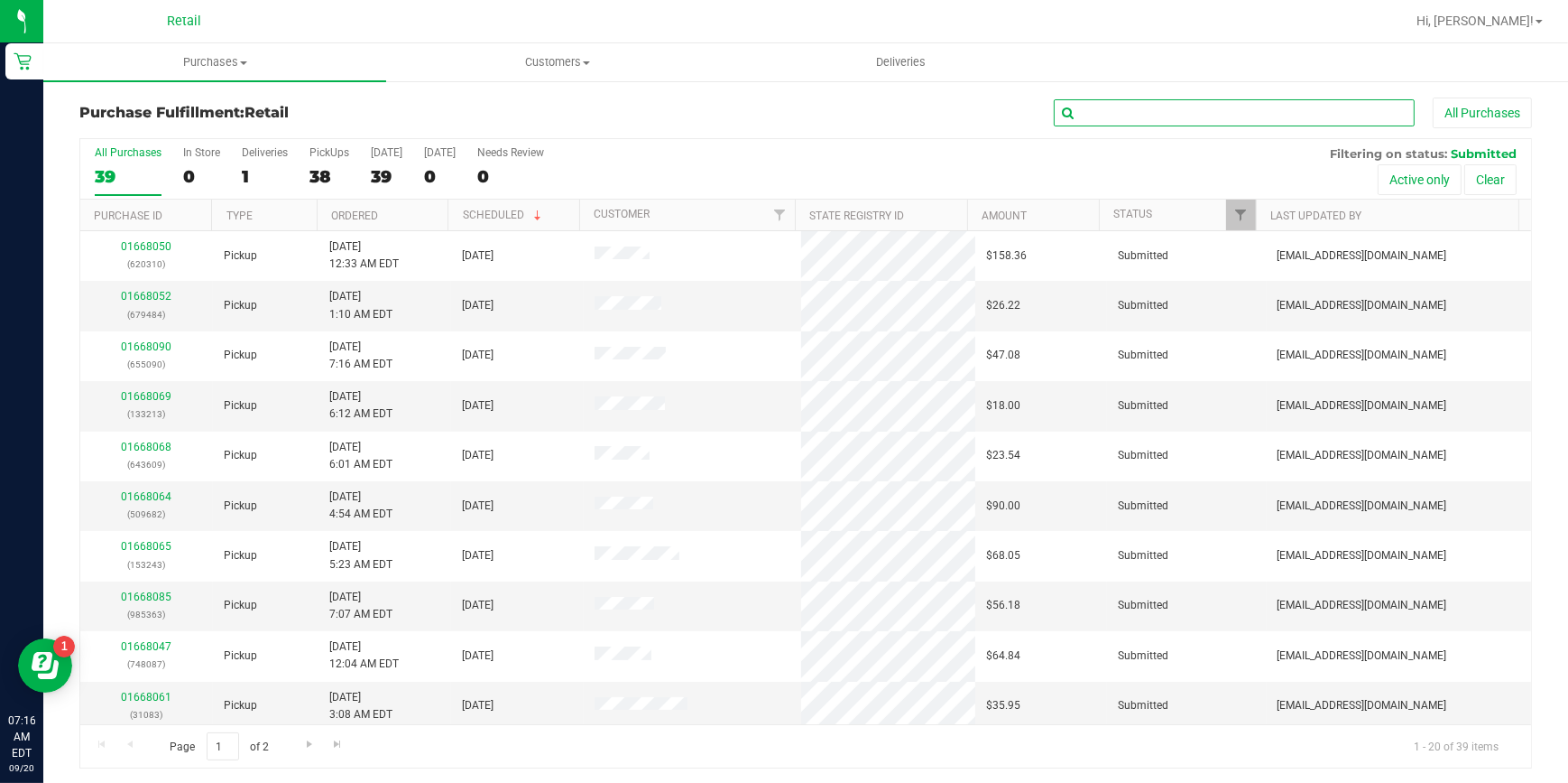
click at [1281, 102] on input "text" at bounding box center [1234, 113] width 360 height 28
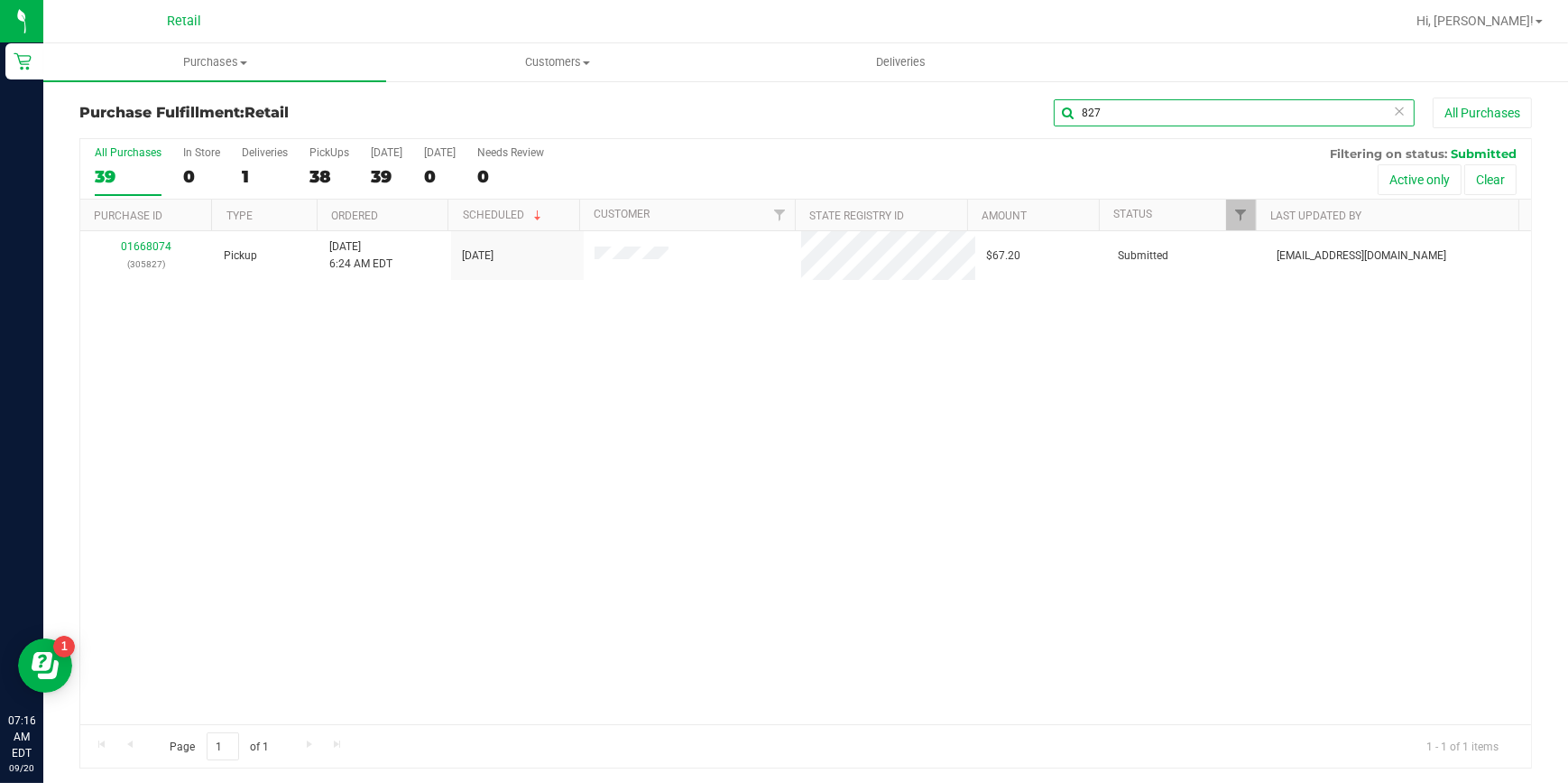
type input "827"
click at [136, 246] on link "01668074" at bounding box center [145, 246] width 50 height 12
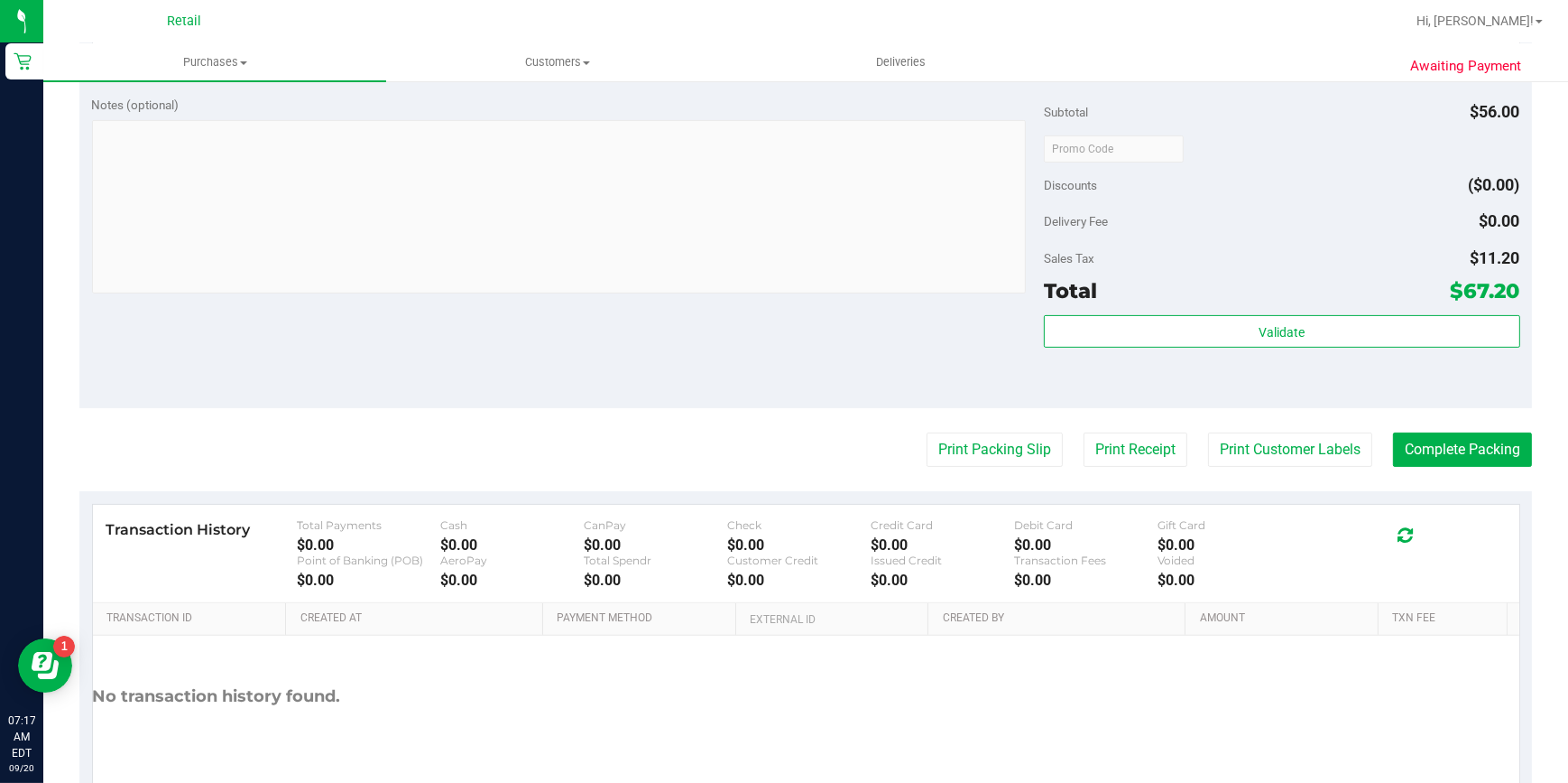
scroll to position [656, 0]
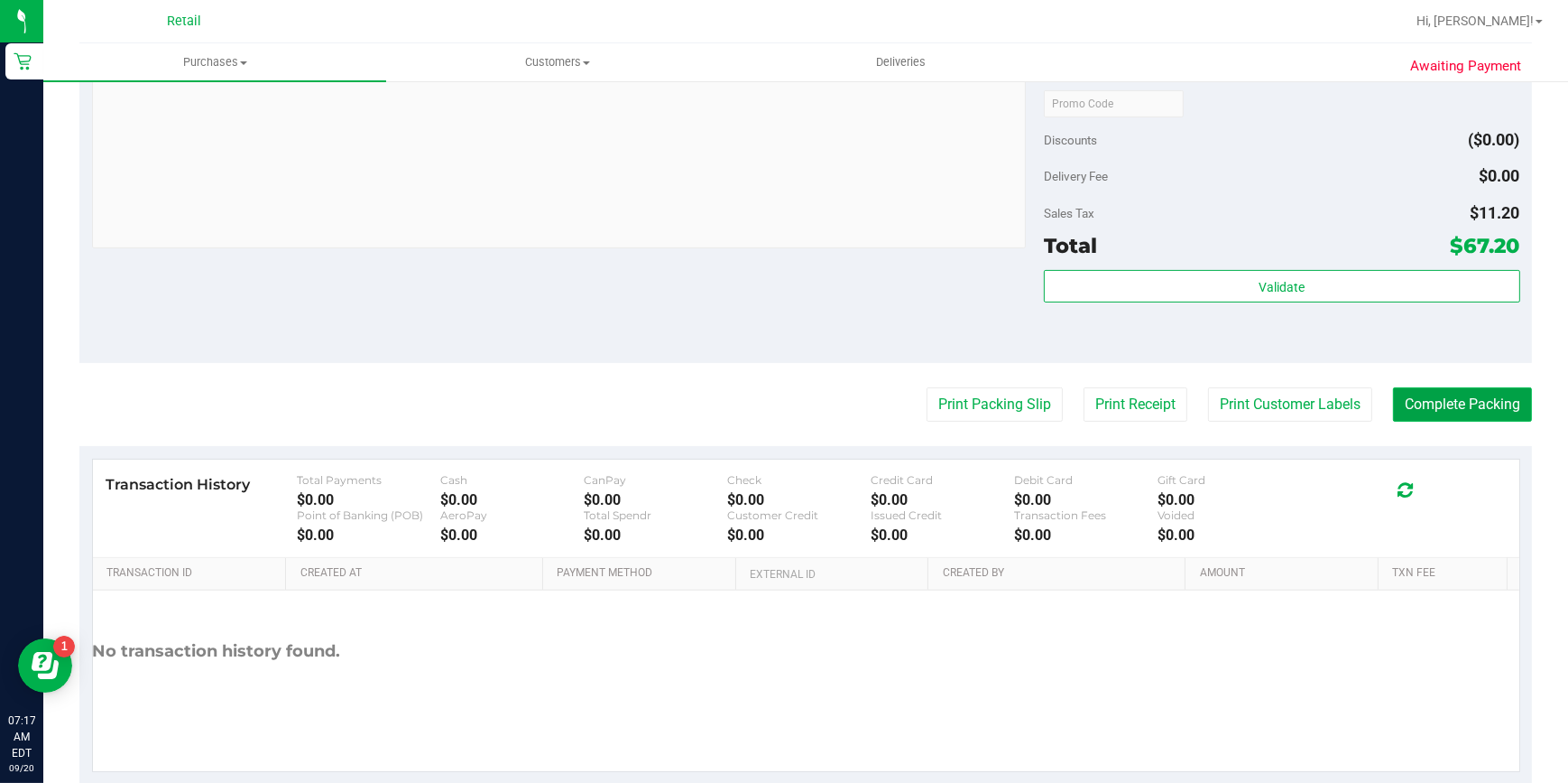
click at [1393, 419] on button "Complete Packing" at bounding box center [1462, 404] width 138 height 34
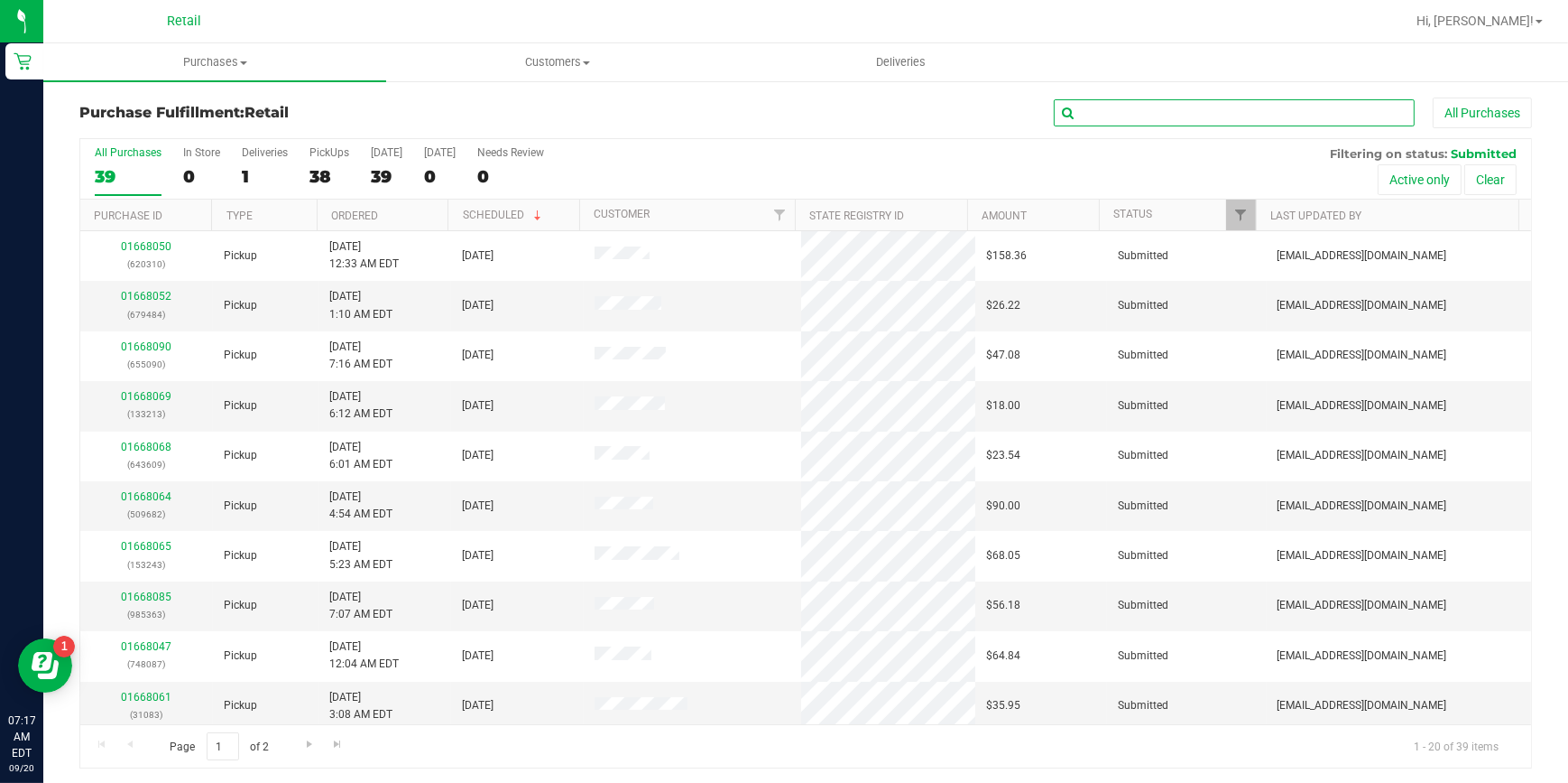
click at [1326, 119] on input "text" at bounding box center [1234, 113] width 360 height 28
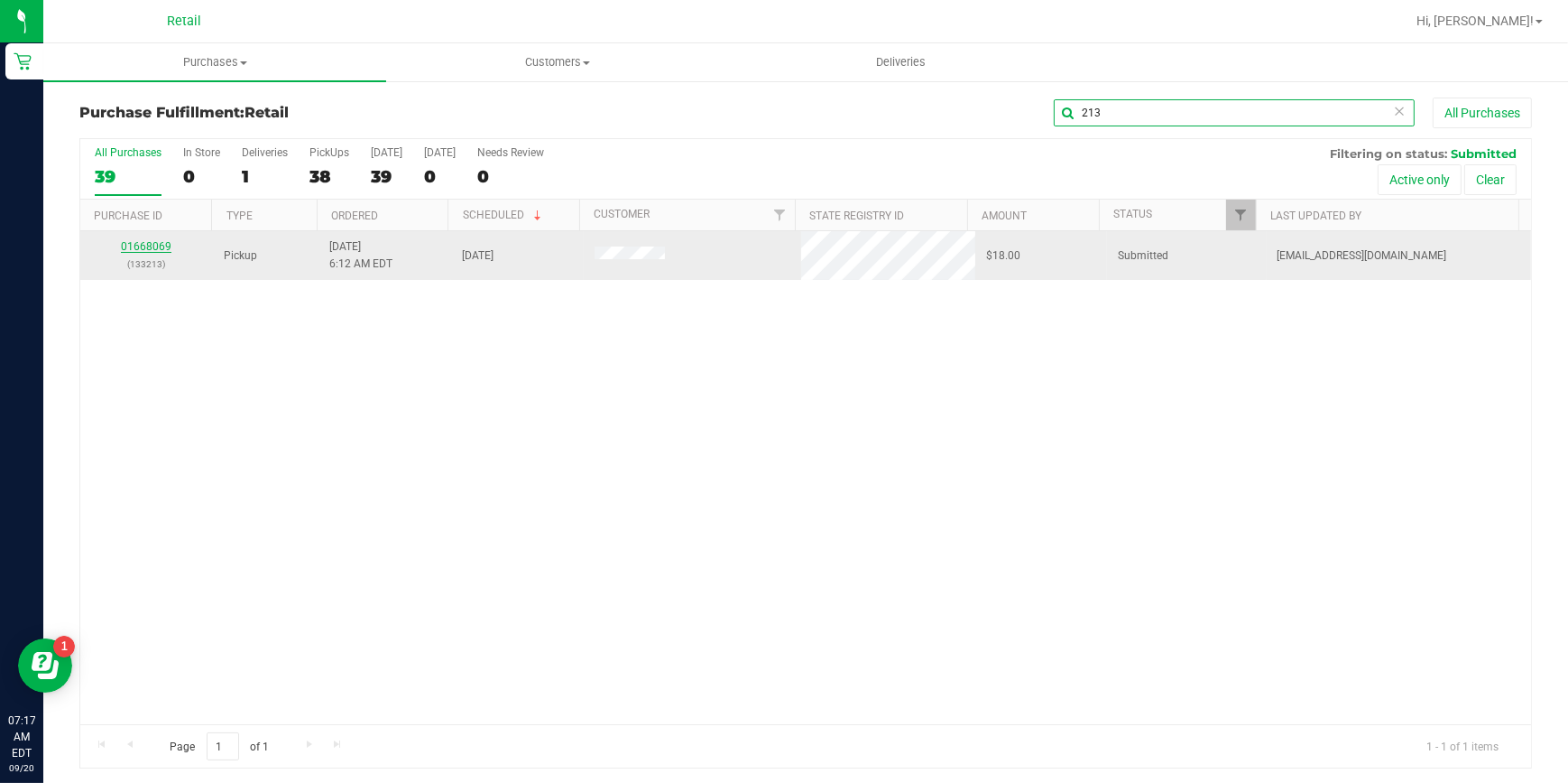
type input "213"
click at [153, 246] on link "01668069" at bounding box center [145, 246] width 50 height 12
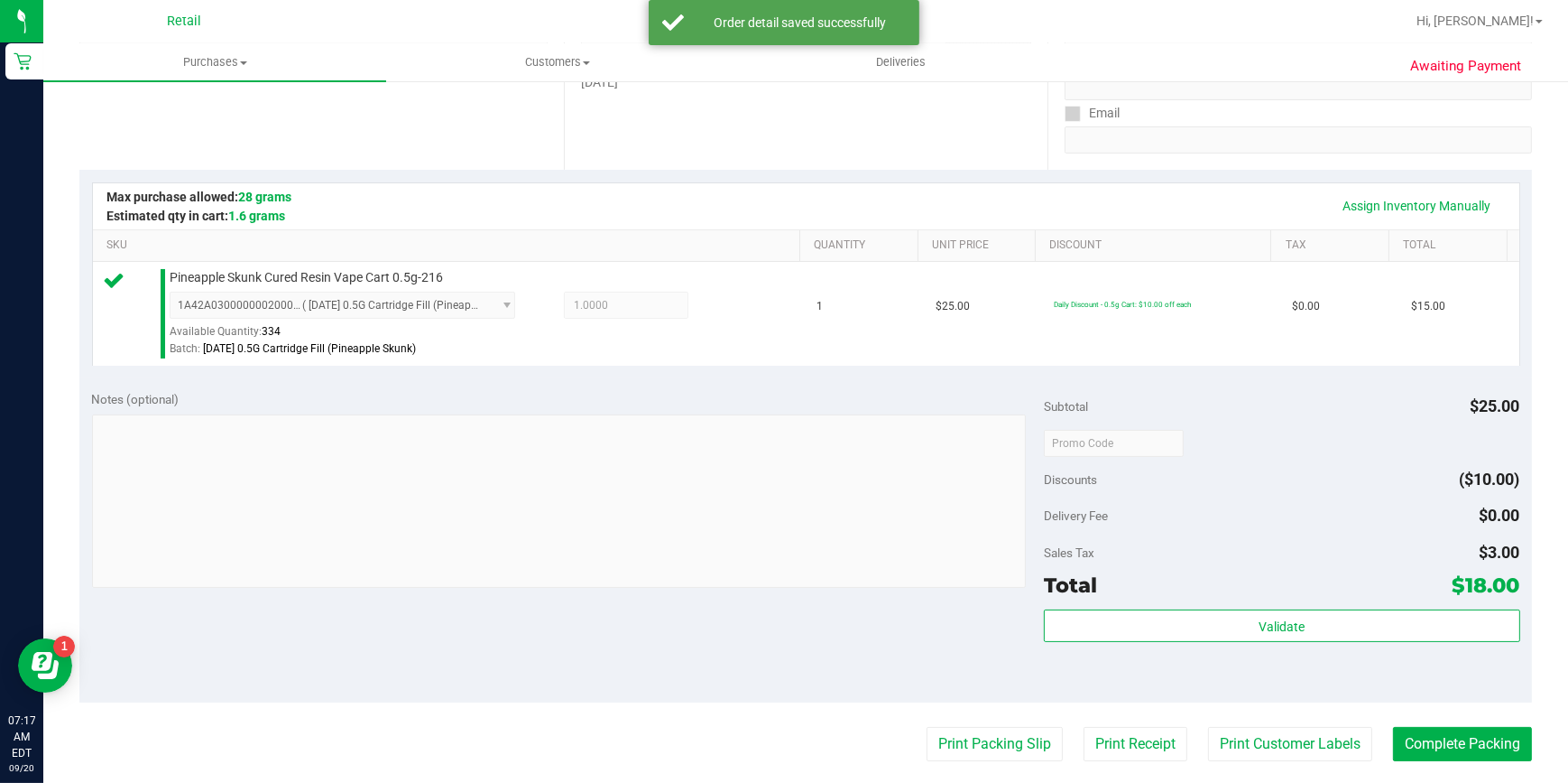
scroll to position [574, 0]
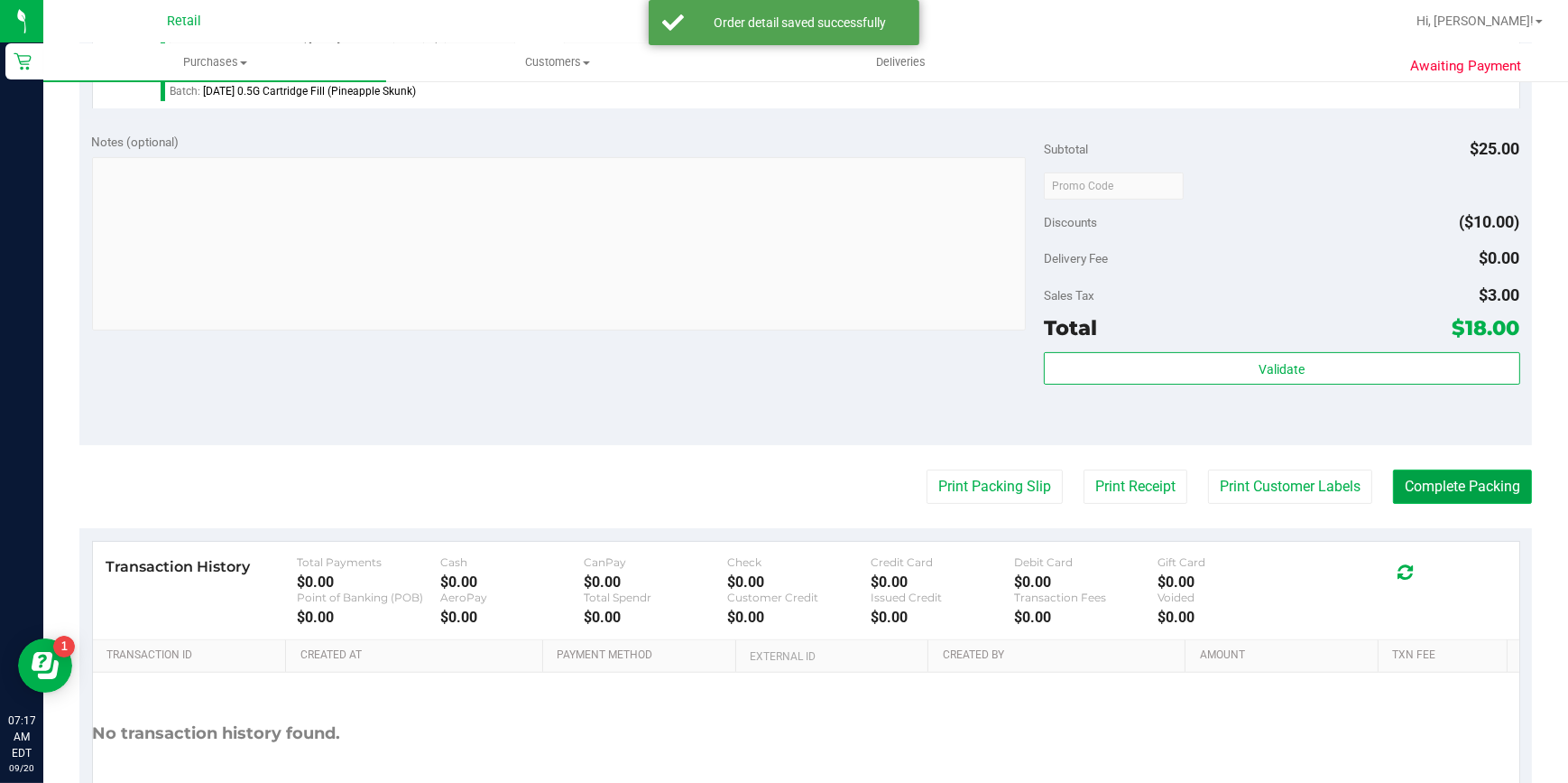
click at [1409, 478] on button "Complete Packing" at bounding box center [1462, 487] width 138 height 34
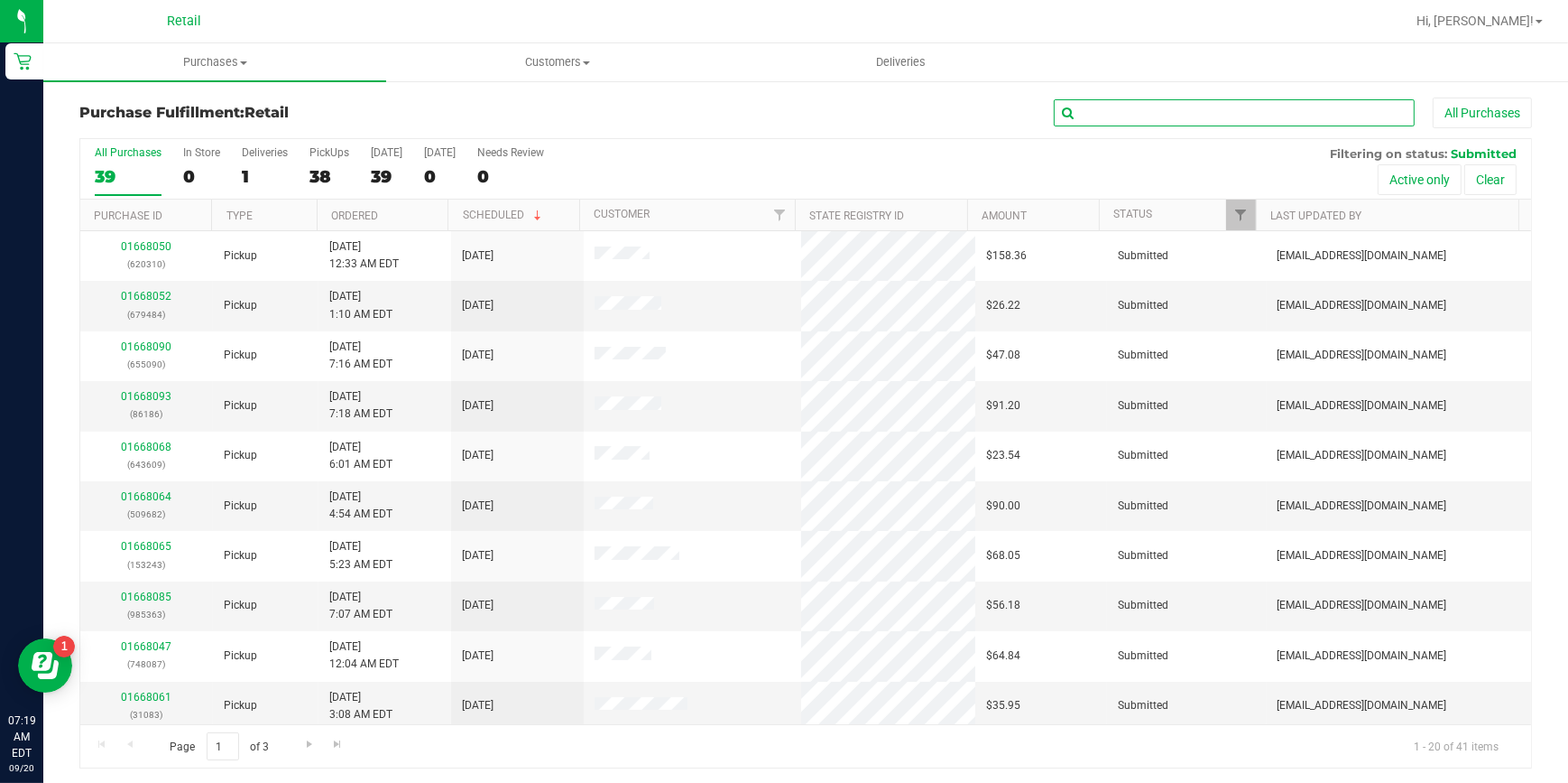
click at [1227, 114] on input "text" at bounding box center [1234, 113] width 360 height 28
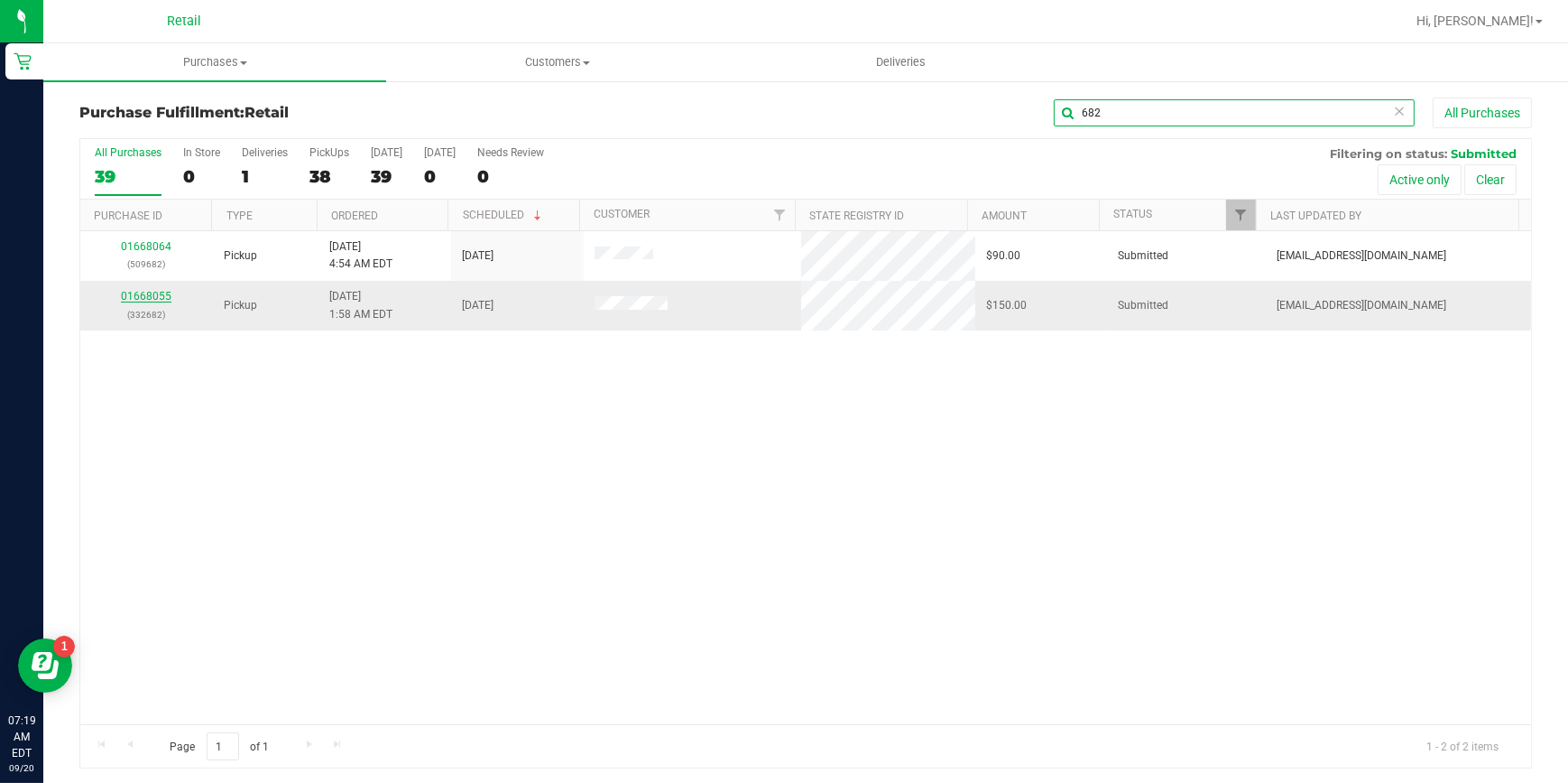
type input "682"
click at [157, 301] on link "01668055" at bounding box center [145, 295] width 50 height 12
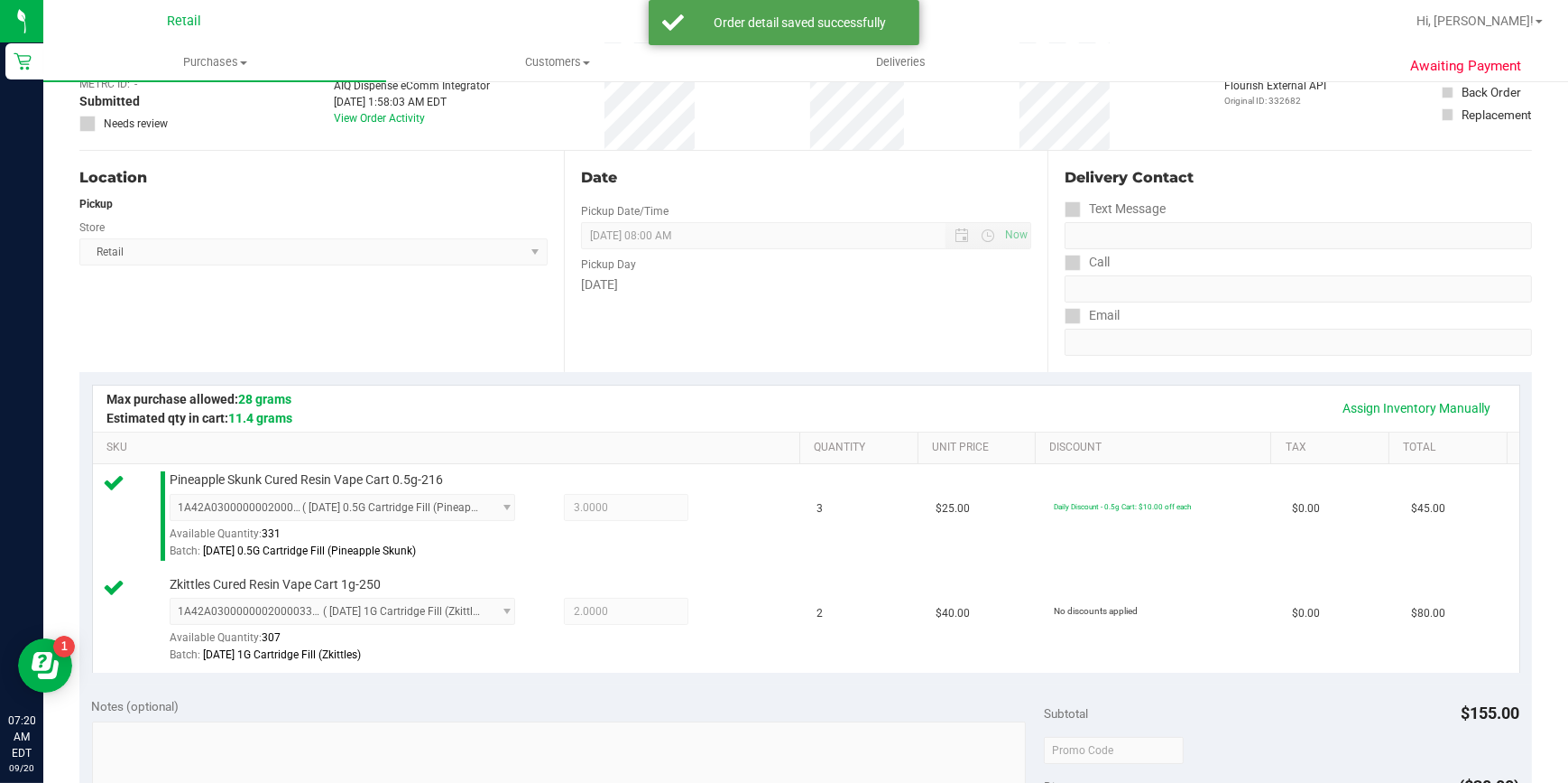
scroll to position [574, 0]
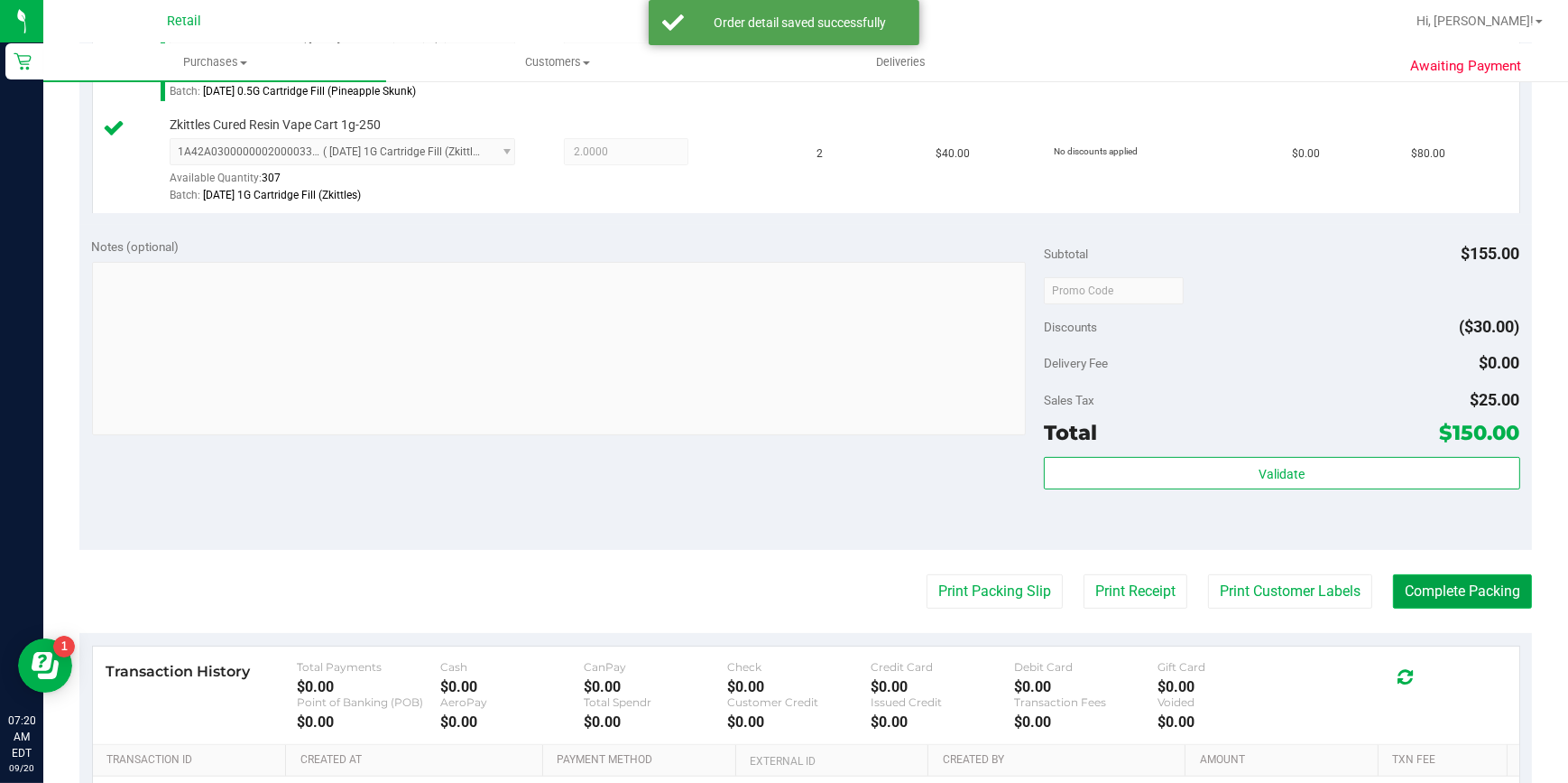
click at [1473, 591] on button "Complete Packing" at bounding box center [1462, 591] width 138 height 34
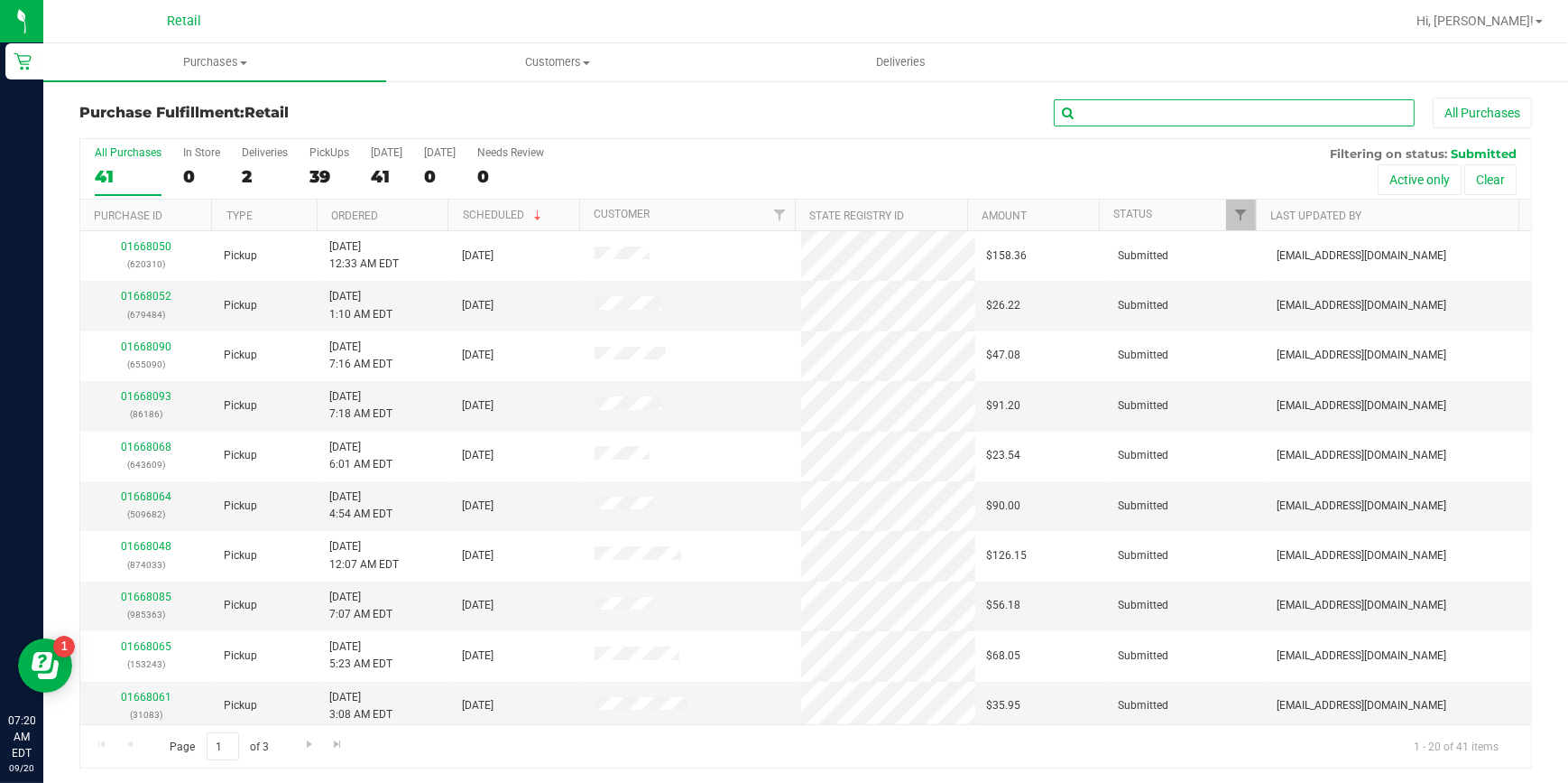
click at [1116, 118] on input "text" at bounding box center [1234, 113] width 360 height 28
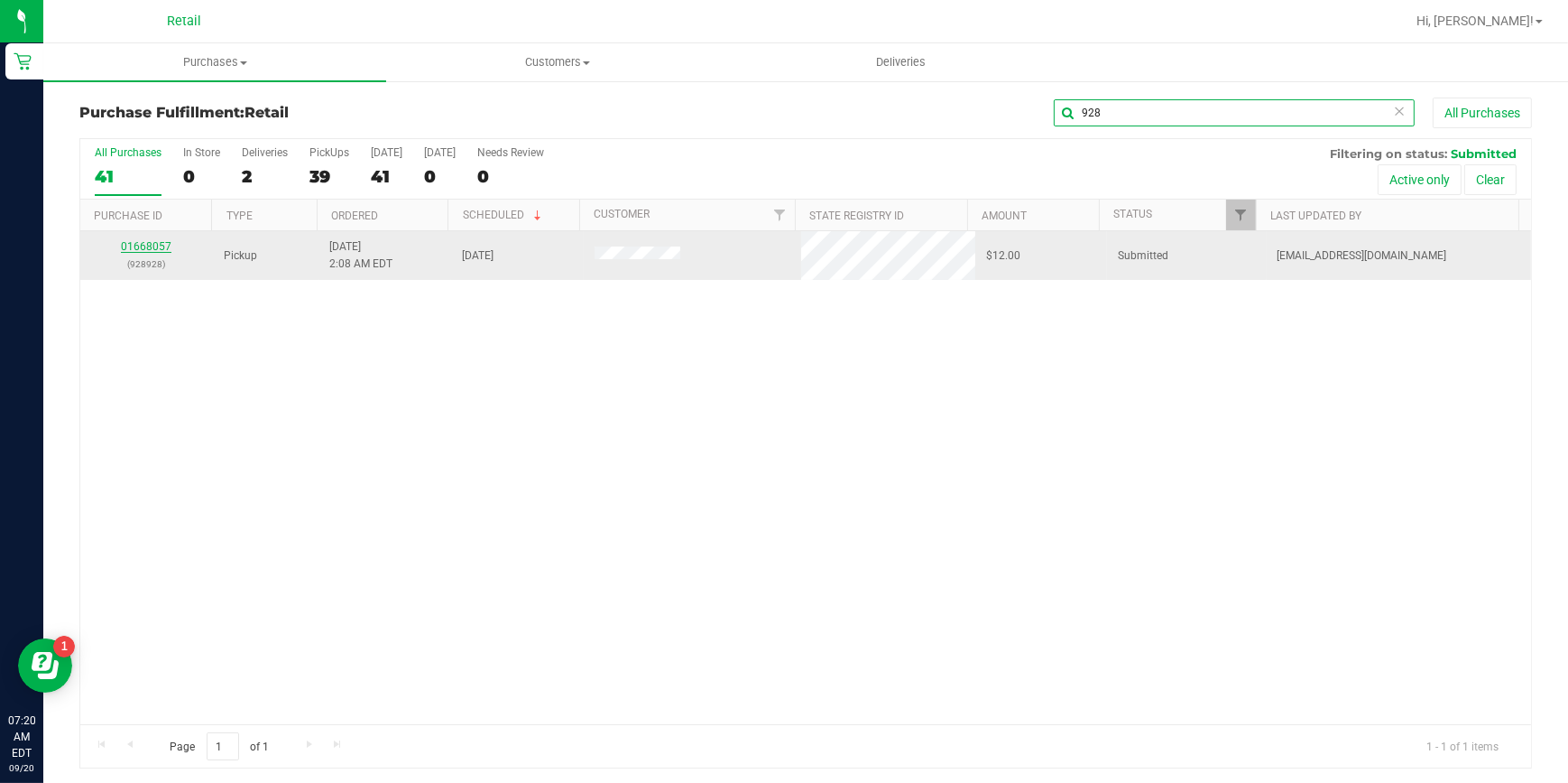
type input "928"
click at [151, 250] on link "01668057" at bounding box center [145, 246] width 50 height 12
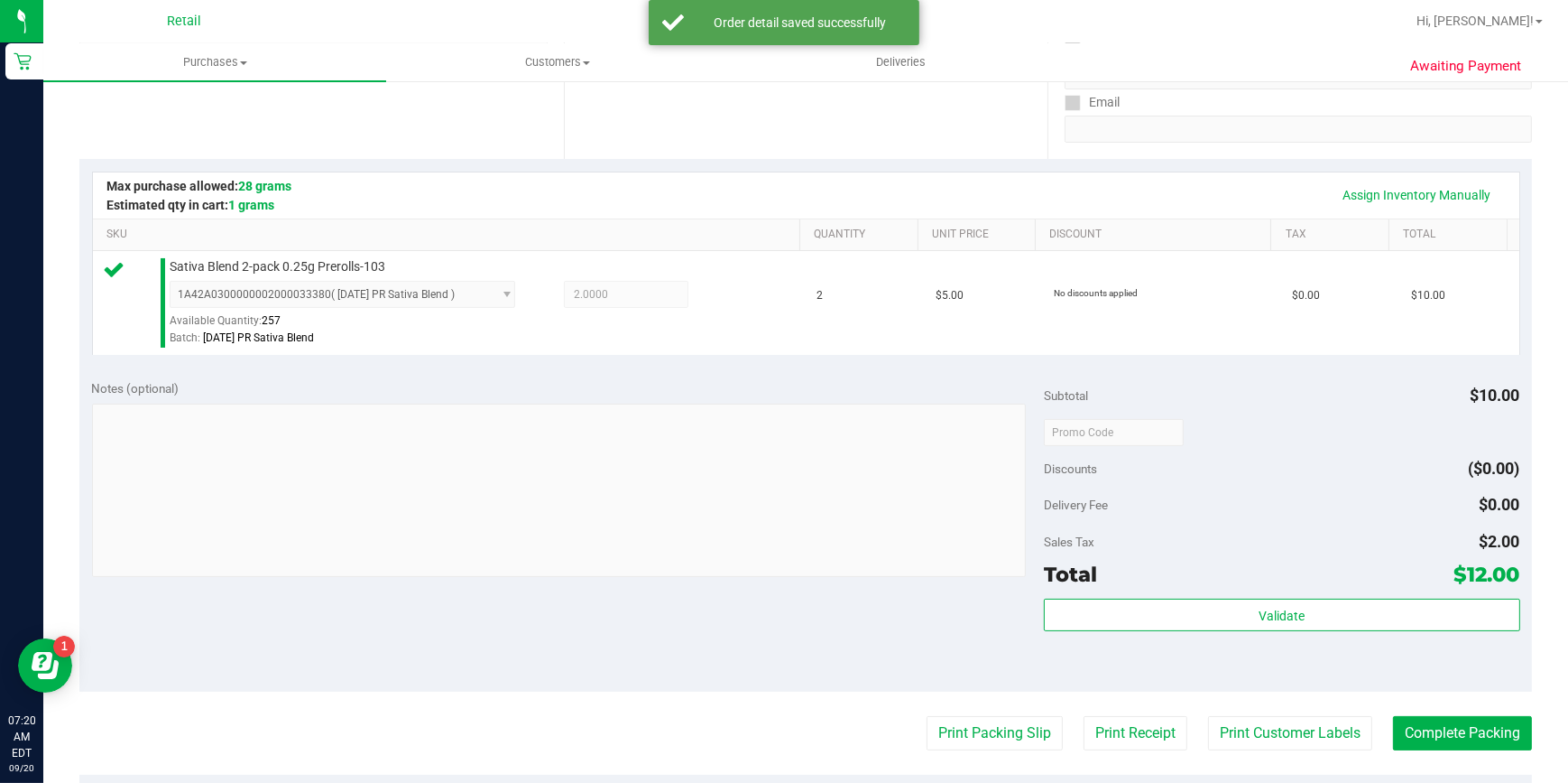
scroll to position [394, 0]
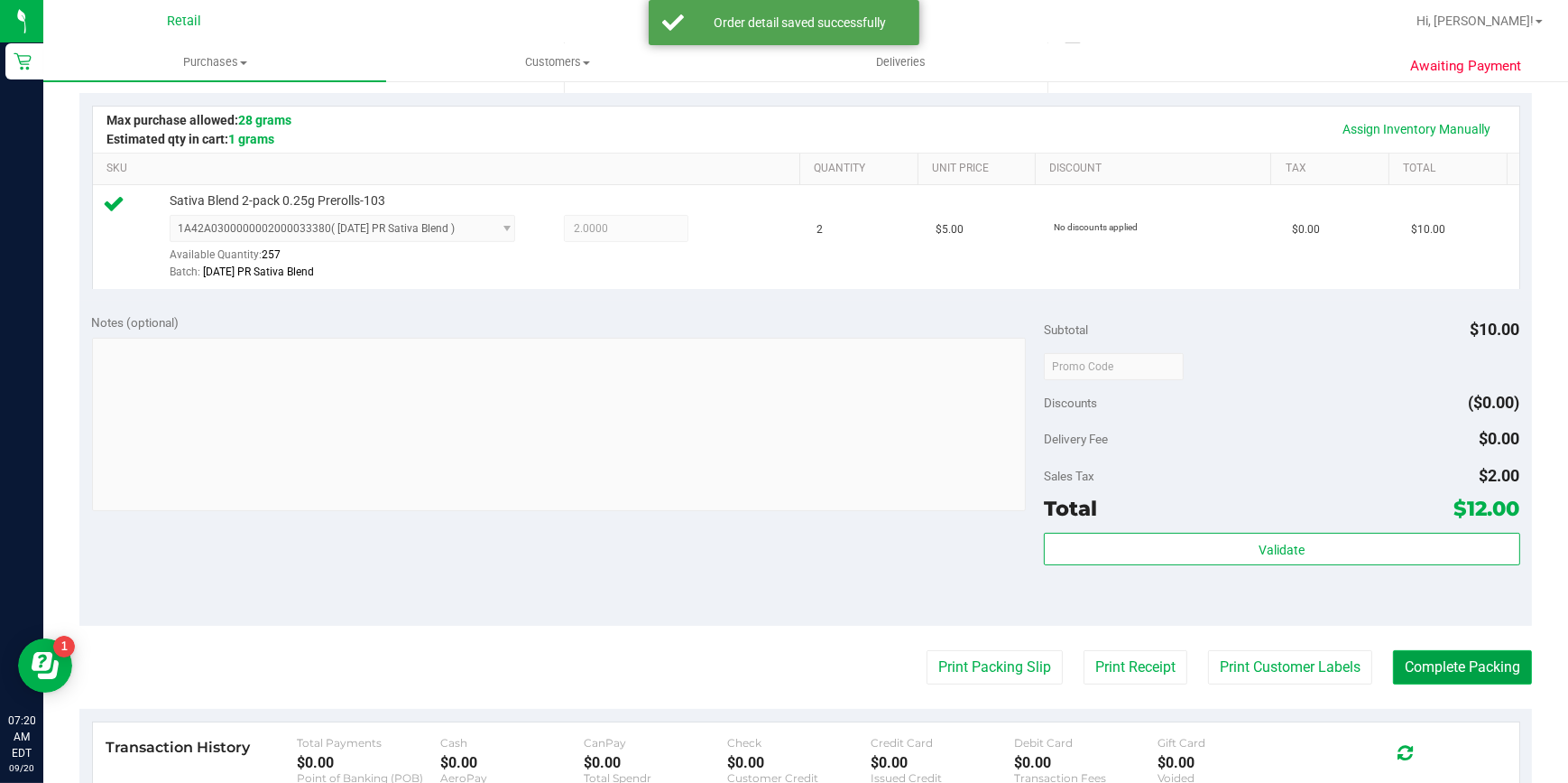
click at [1429, 676] on button "Complete Packing" at bounding box center [1462, 667] width 138 height 34
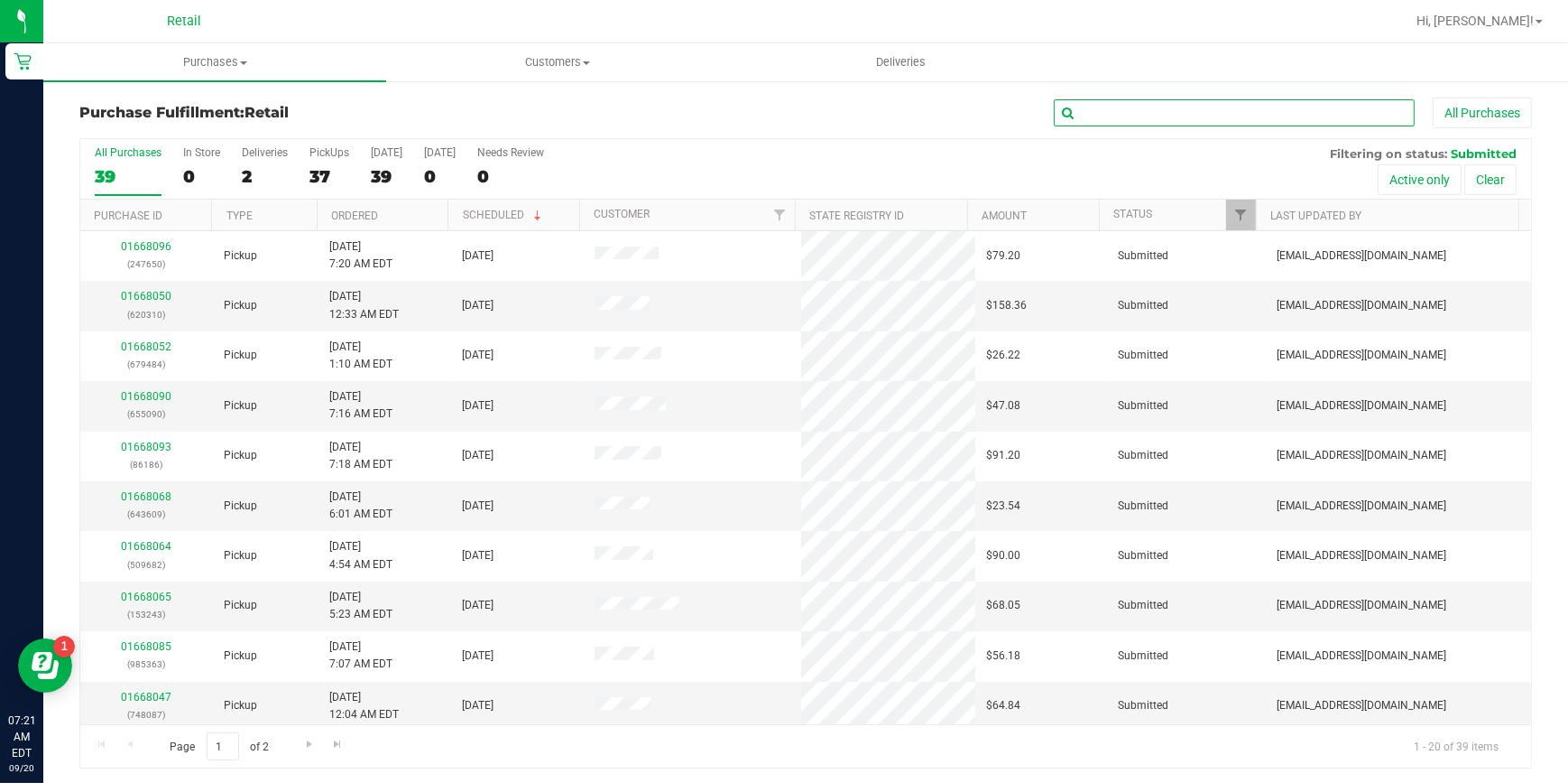
click at [1153, 103] on input "text" at bounding box center [1234, 113] width 360 height 28
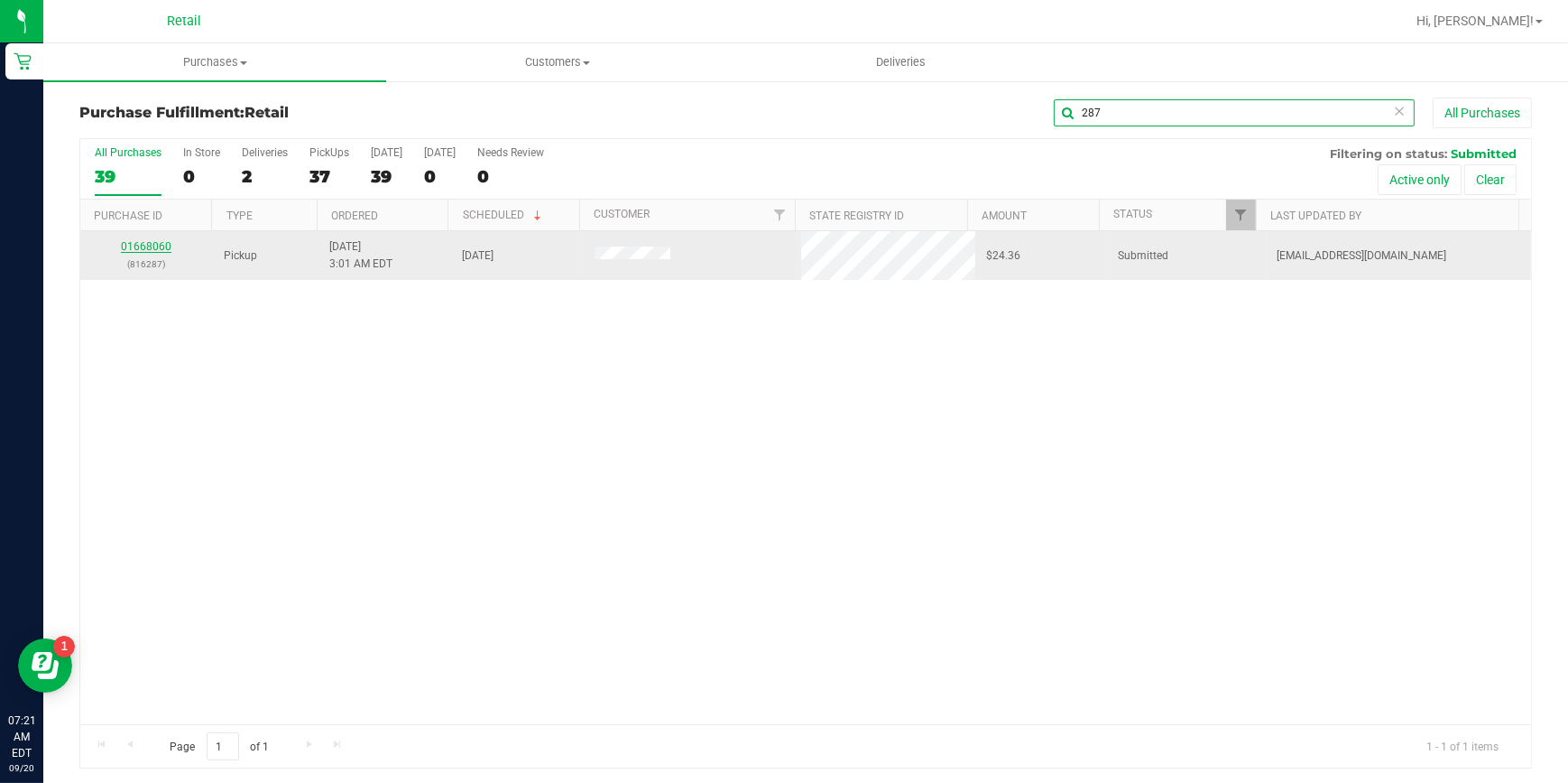
type input "287"
click at [147, 245] on link "01668060" at bounding box center [145, 246] width 50 height 12
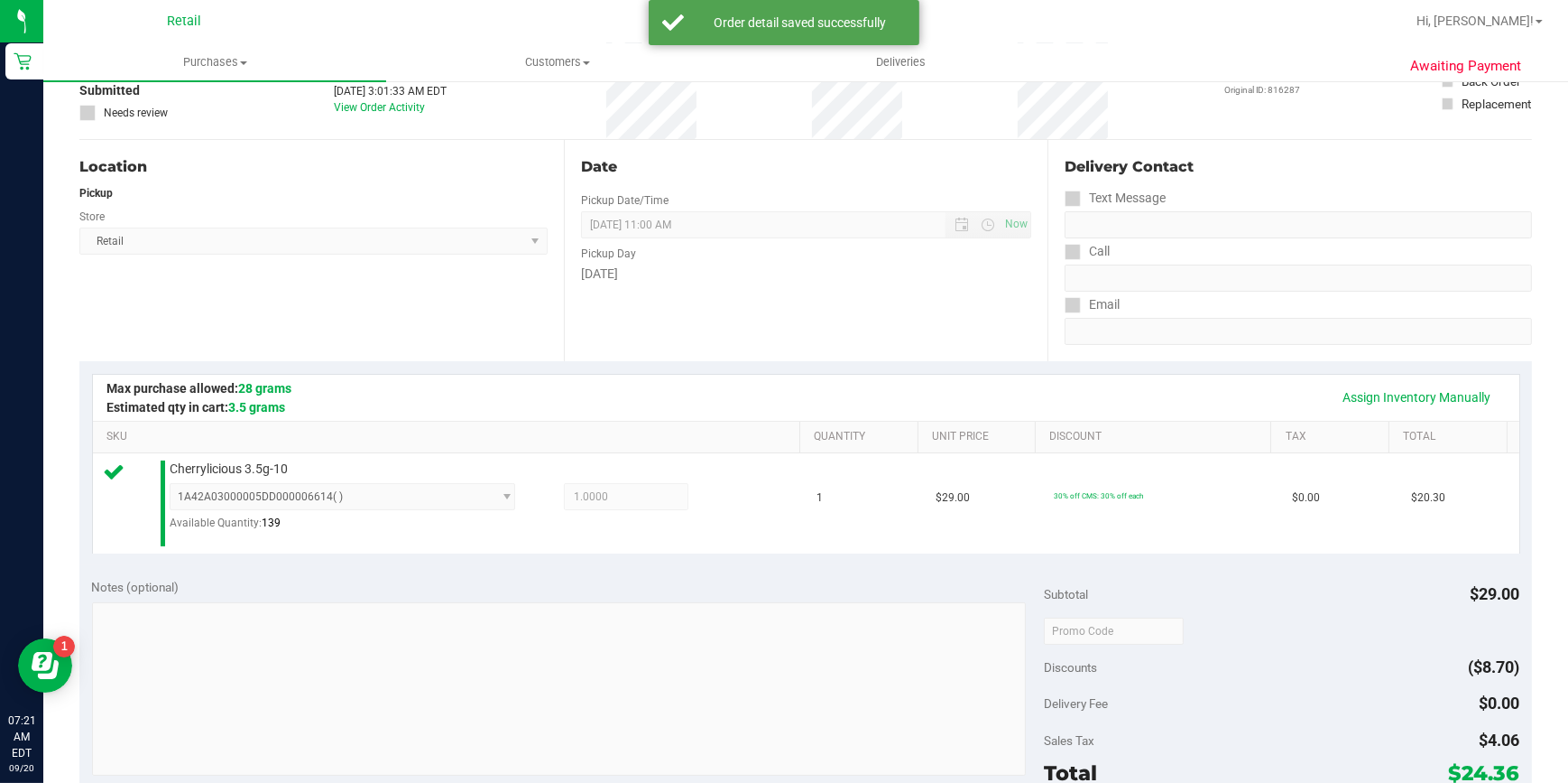
scroll to position [410, 0]
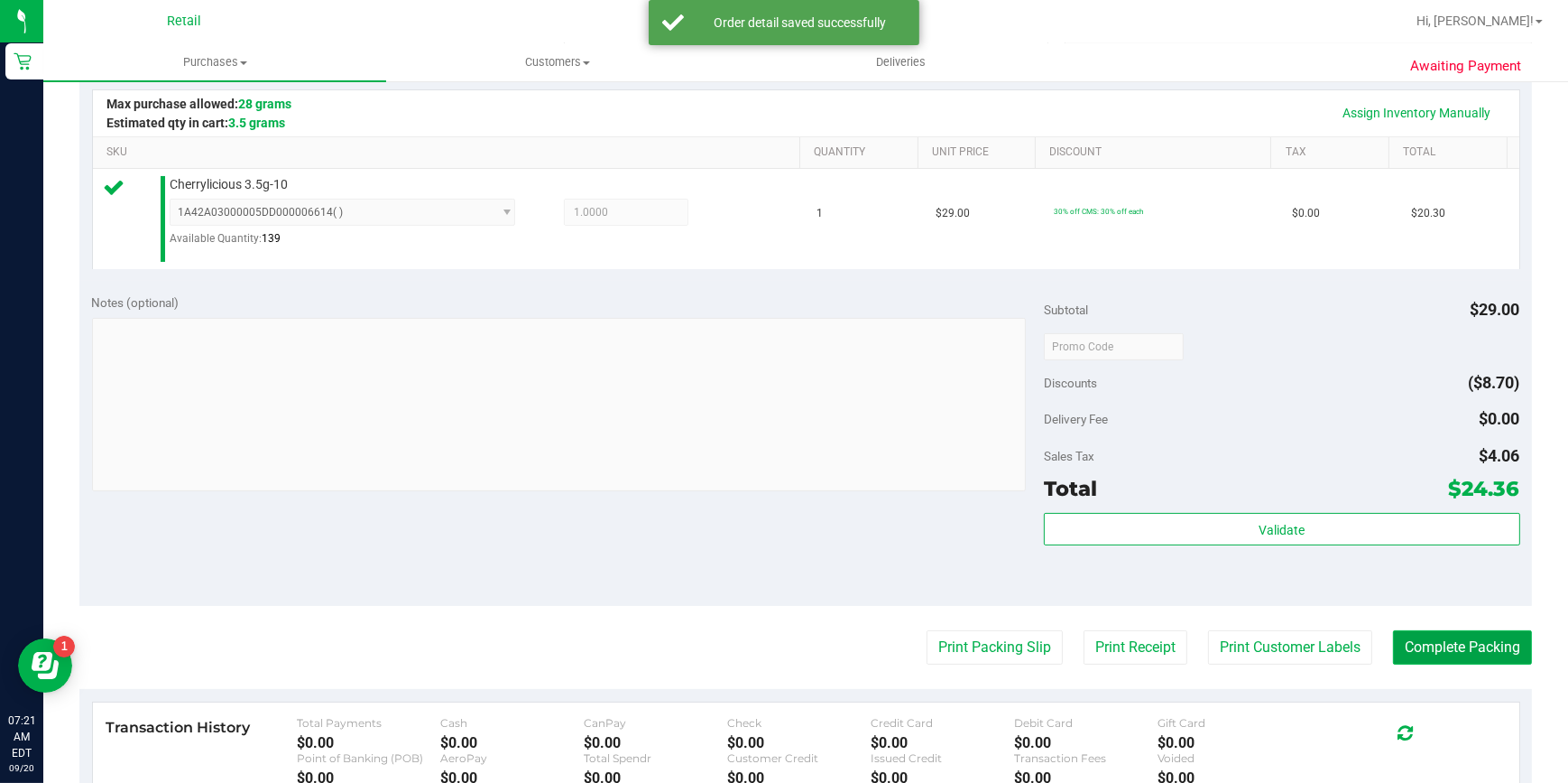
click at [1419, 630] on button "Complete Packing" at bounding box center [1462, 647] width 138 height 34
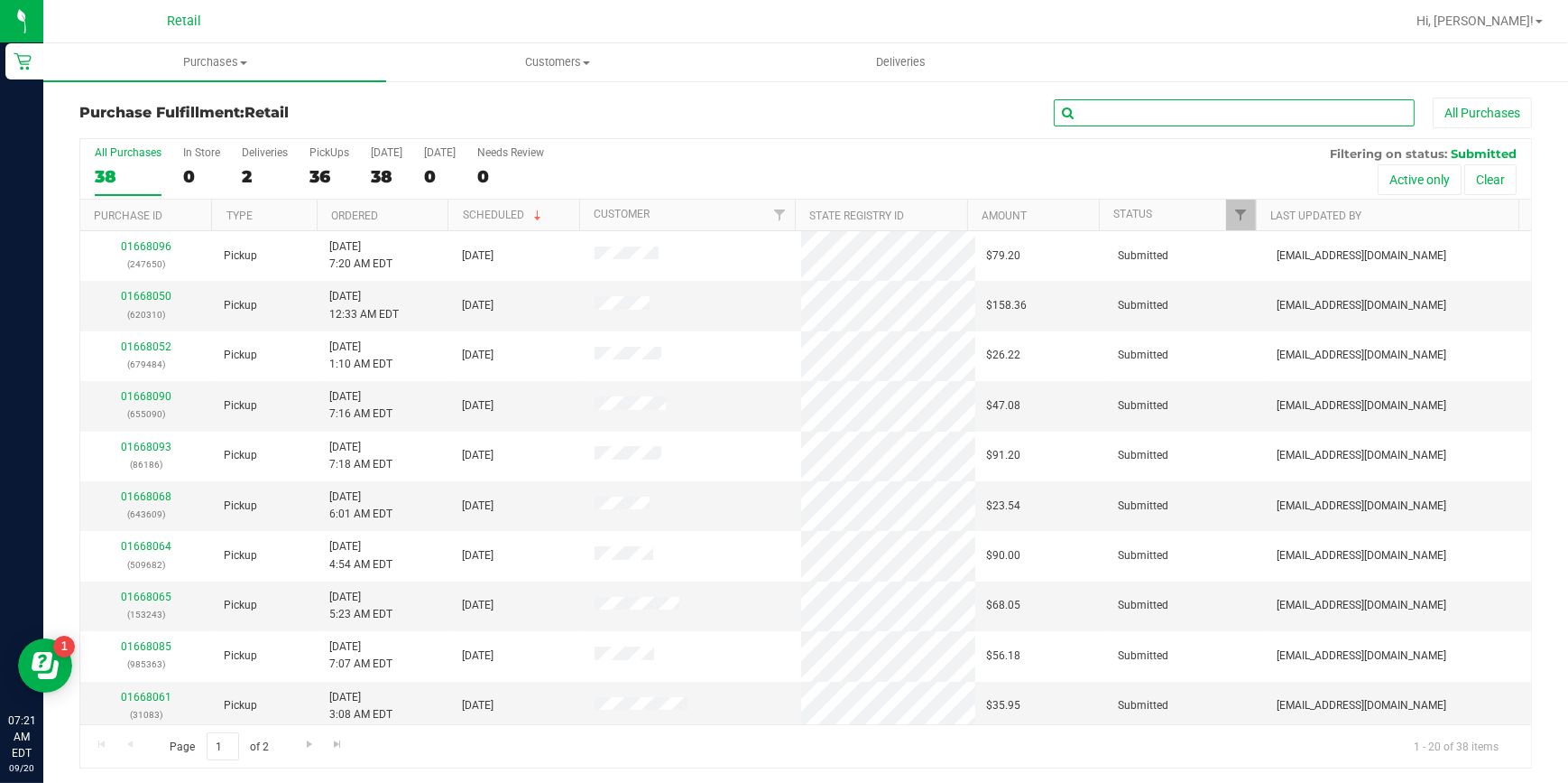
click at [1128, 118] on input "text" at bounding box center [1234, 113] width 360 height 28
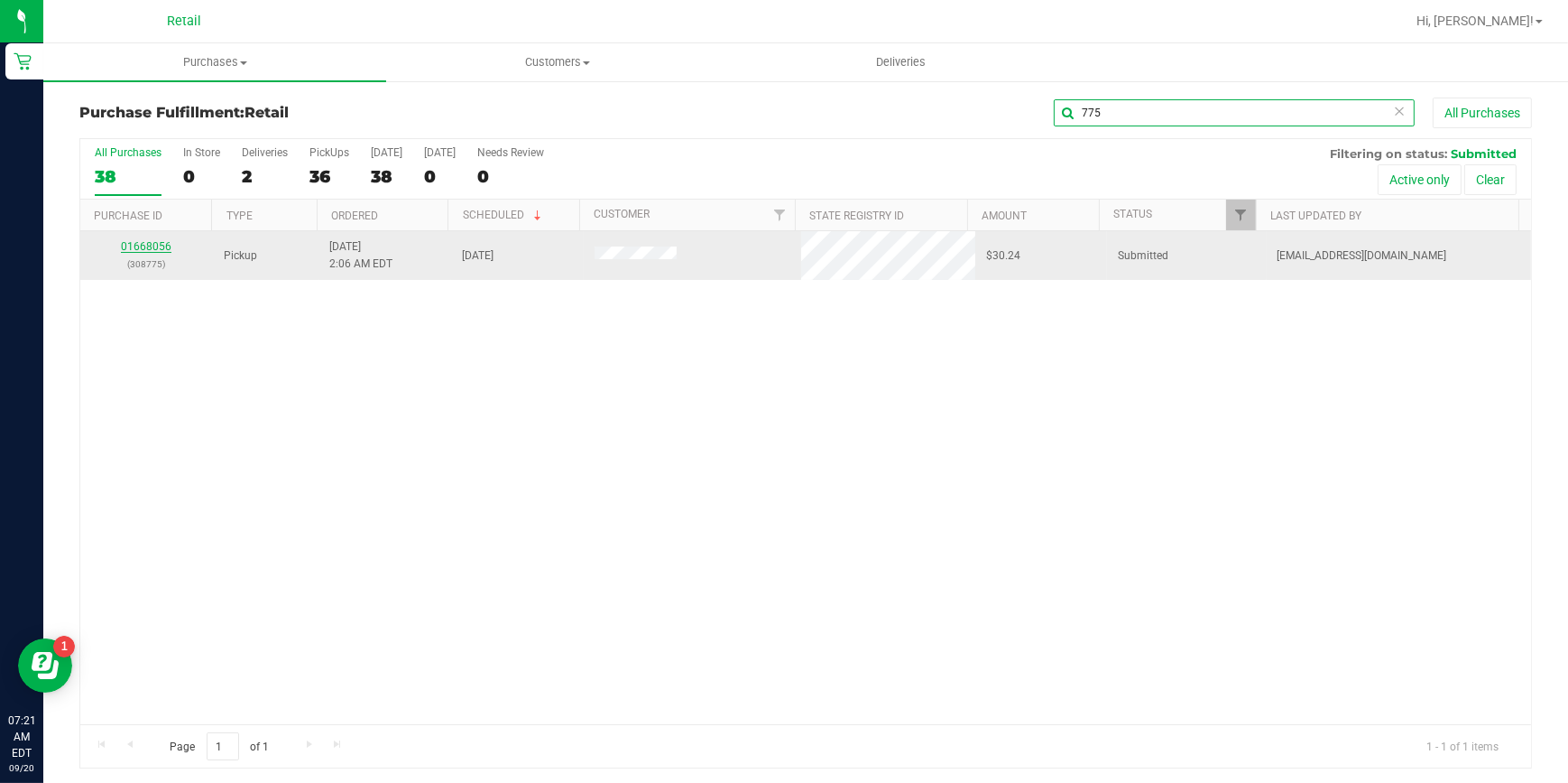
type input "775"
click at [157, 240] on link "01668056" at bounding box center [145, 246] width 50 height 12
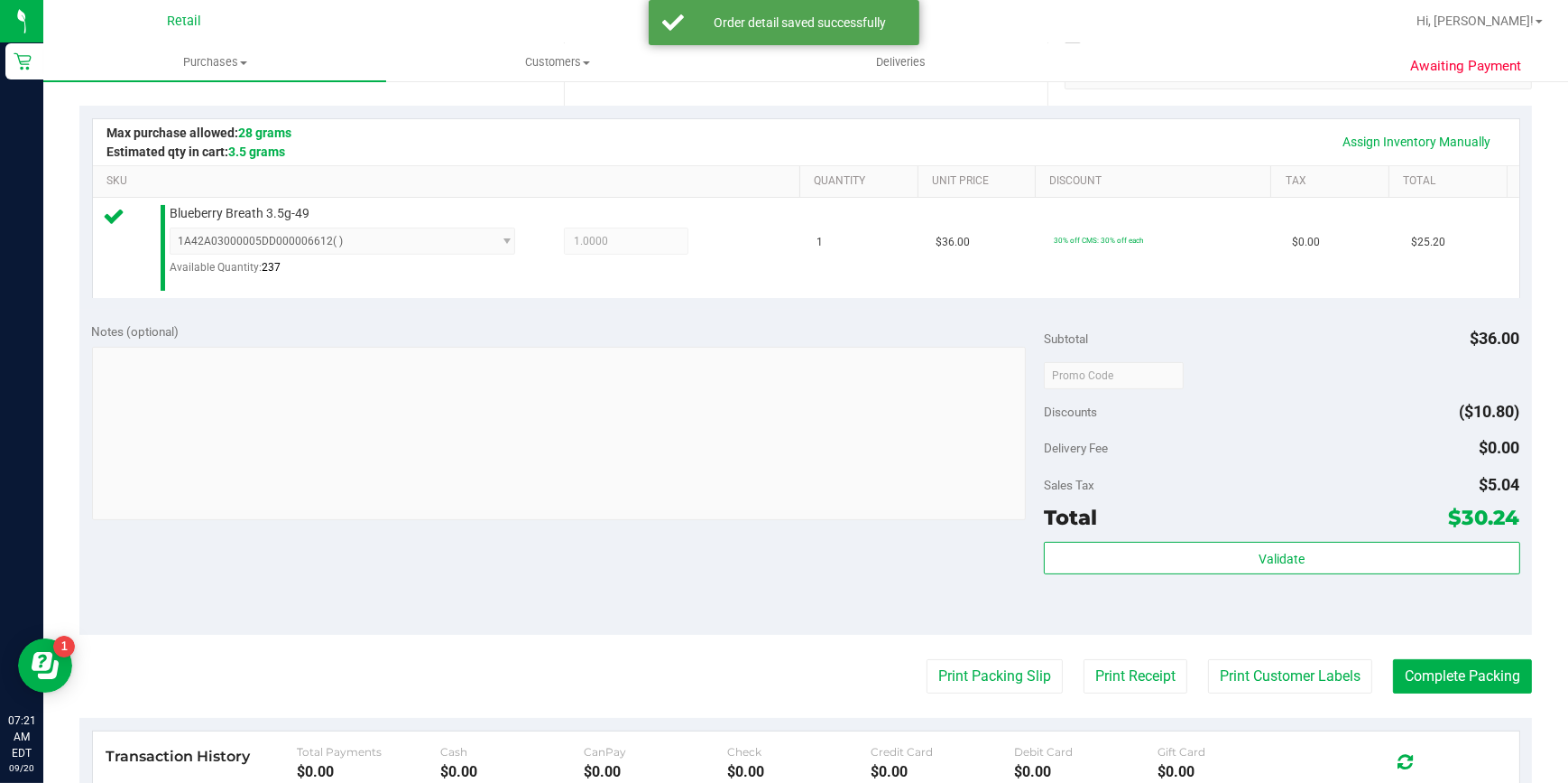
scroll to position [410, 0]
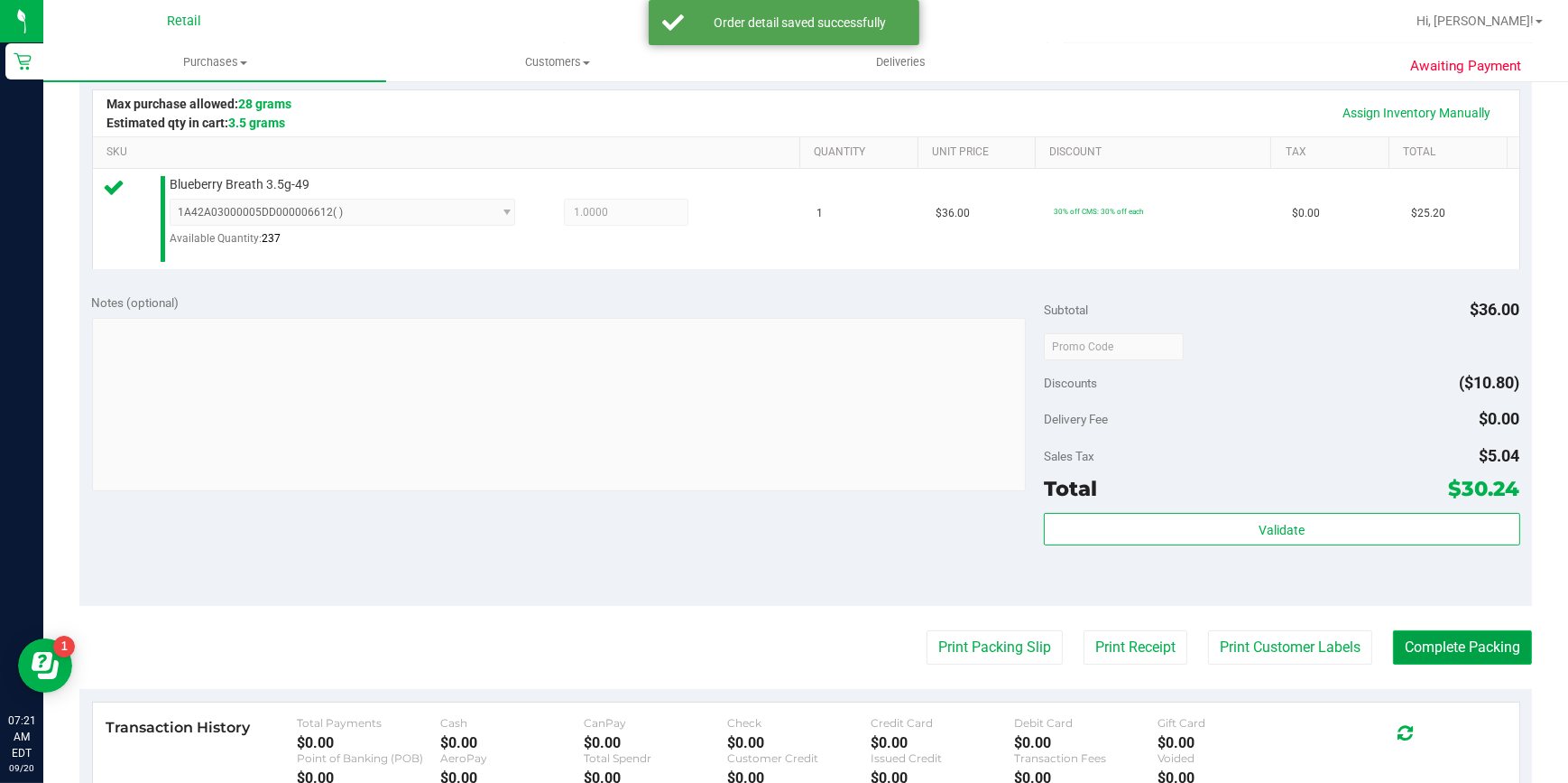
click at [1437, 662] on button "Complete Packing" at bounding box center [1462, 647] width 138 height 34
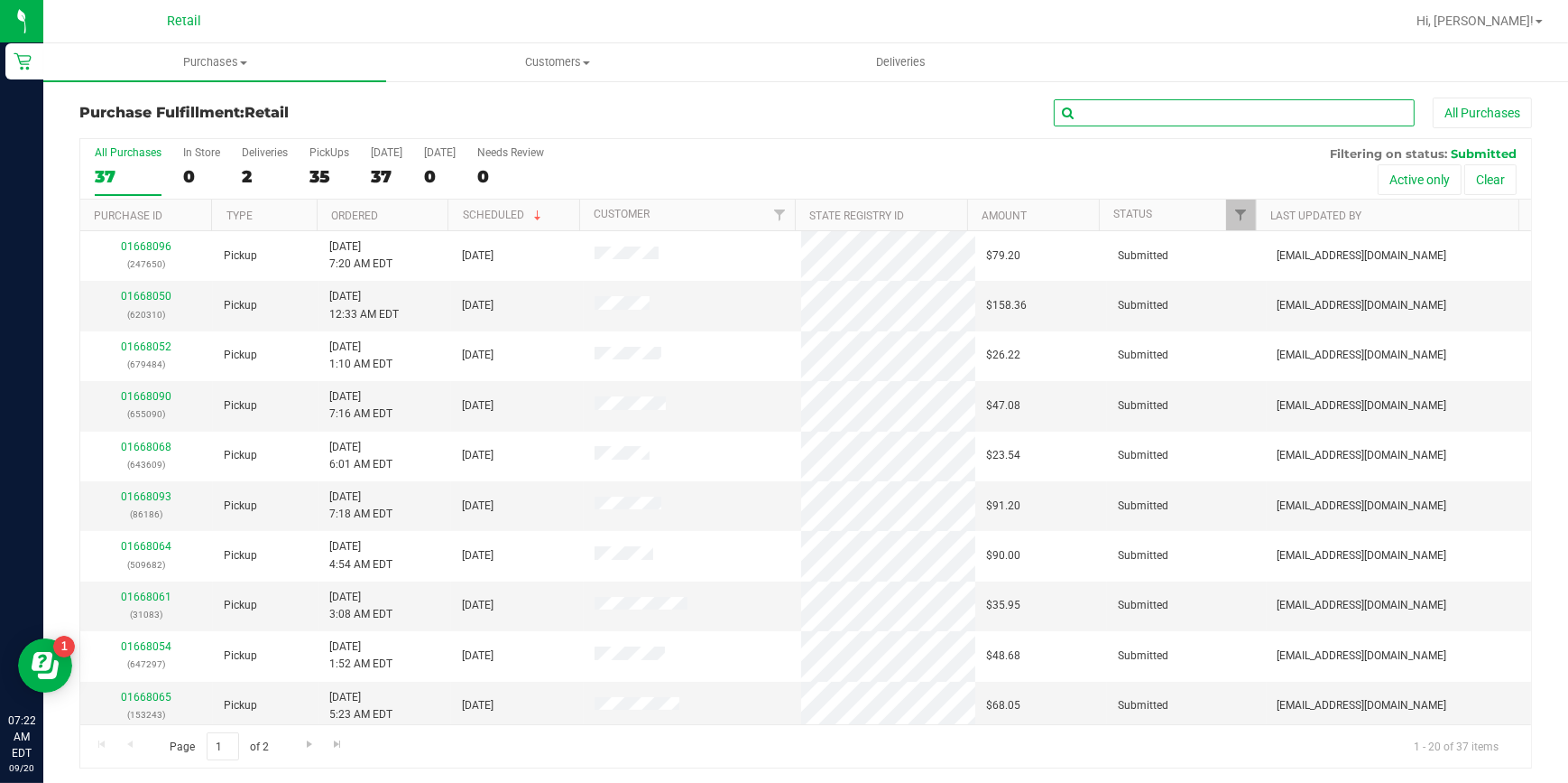
click at [1374, 112] on input "text" at bounding box center [1234, 113] width 360 height 28
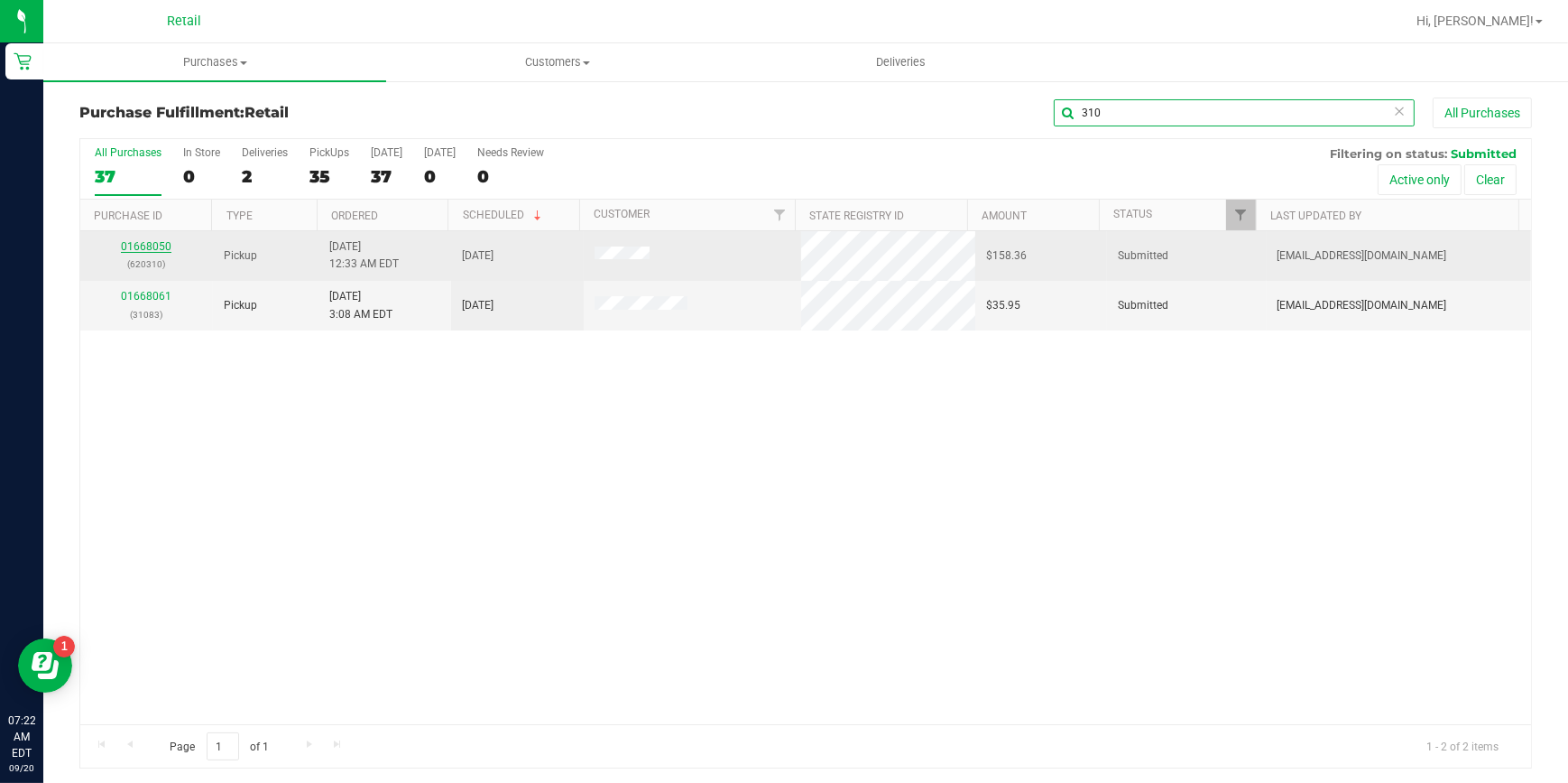
type input "310"
click at [136, 247] on link "01668050" at bounding box center [145, 246] width 50 height 12
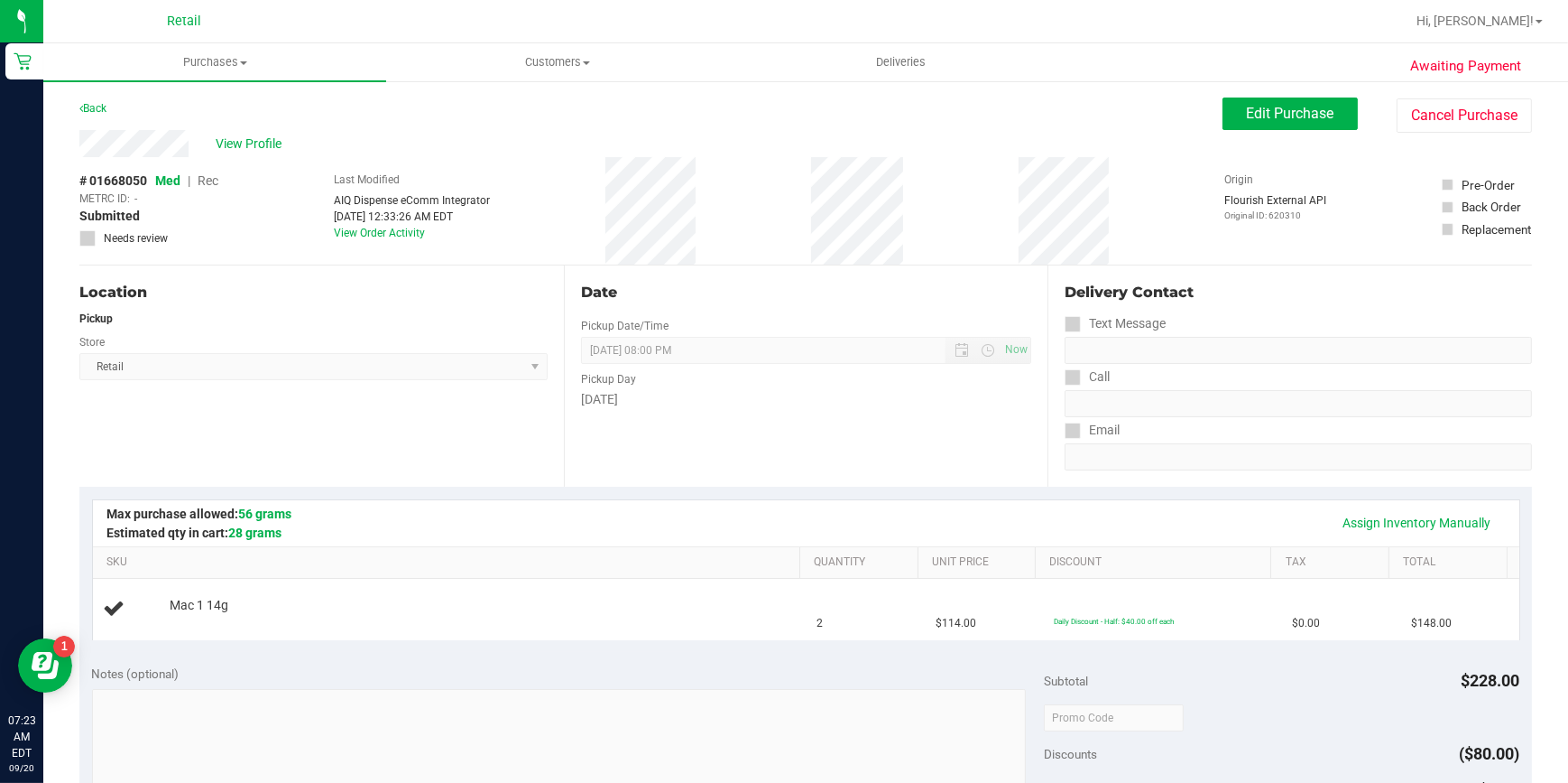
click at [1227, 96] on div "Awaiting Payment Back Edit Purchase Cancel Purchase View Profile # 01668050 Med…" at bounding box center [805, 756] width 1524 height 1354
click at [1246, 113] on span "Edit Purchase" at bounding box center [1290, 113] width 87 height 17
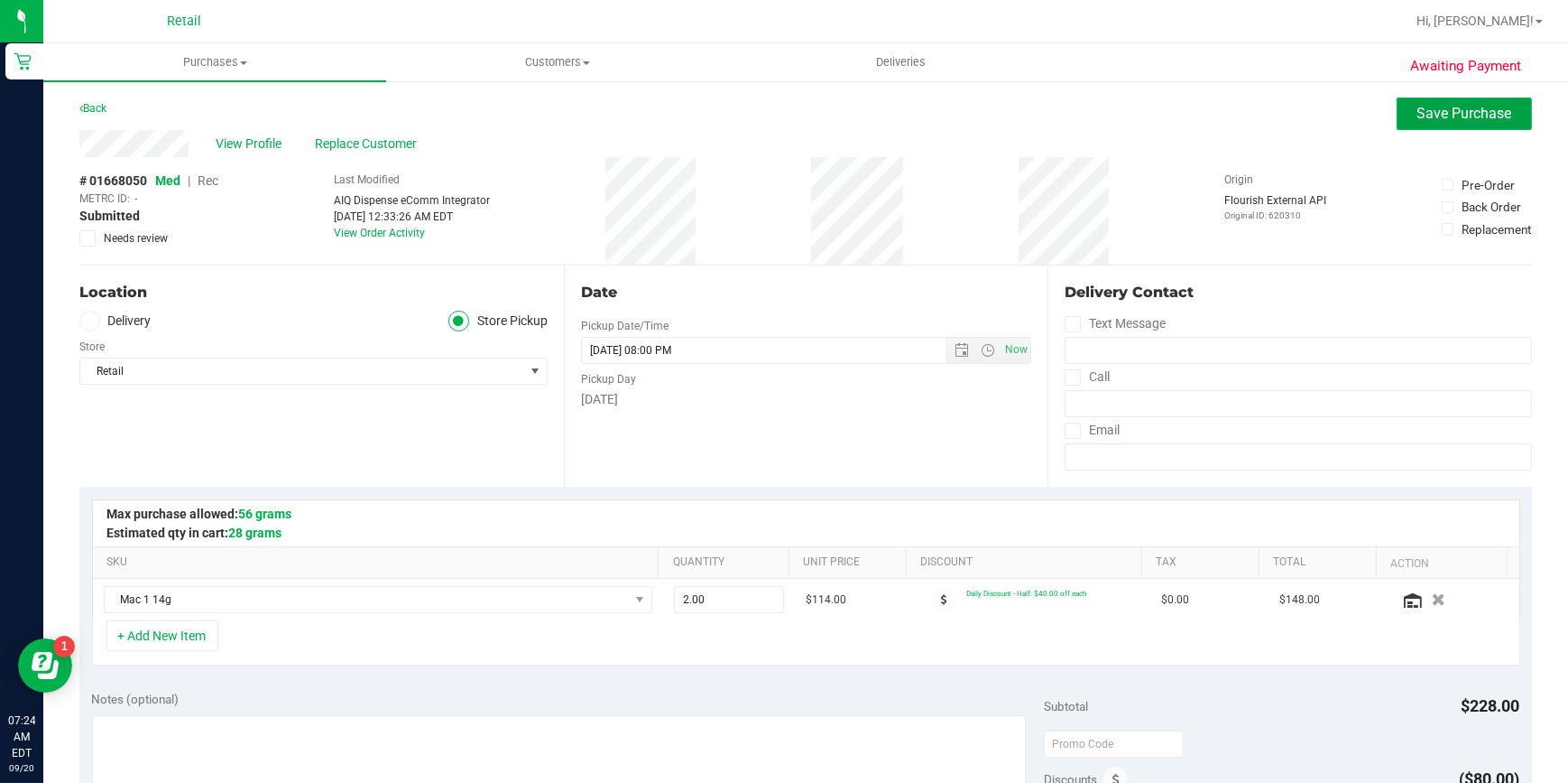
click at [1417, 110] on span "Save Purchase" at bounding box center [1465, 113] width 95 height 17
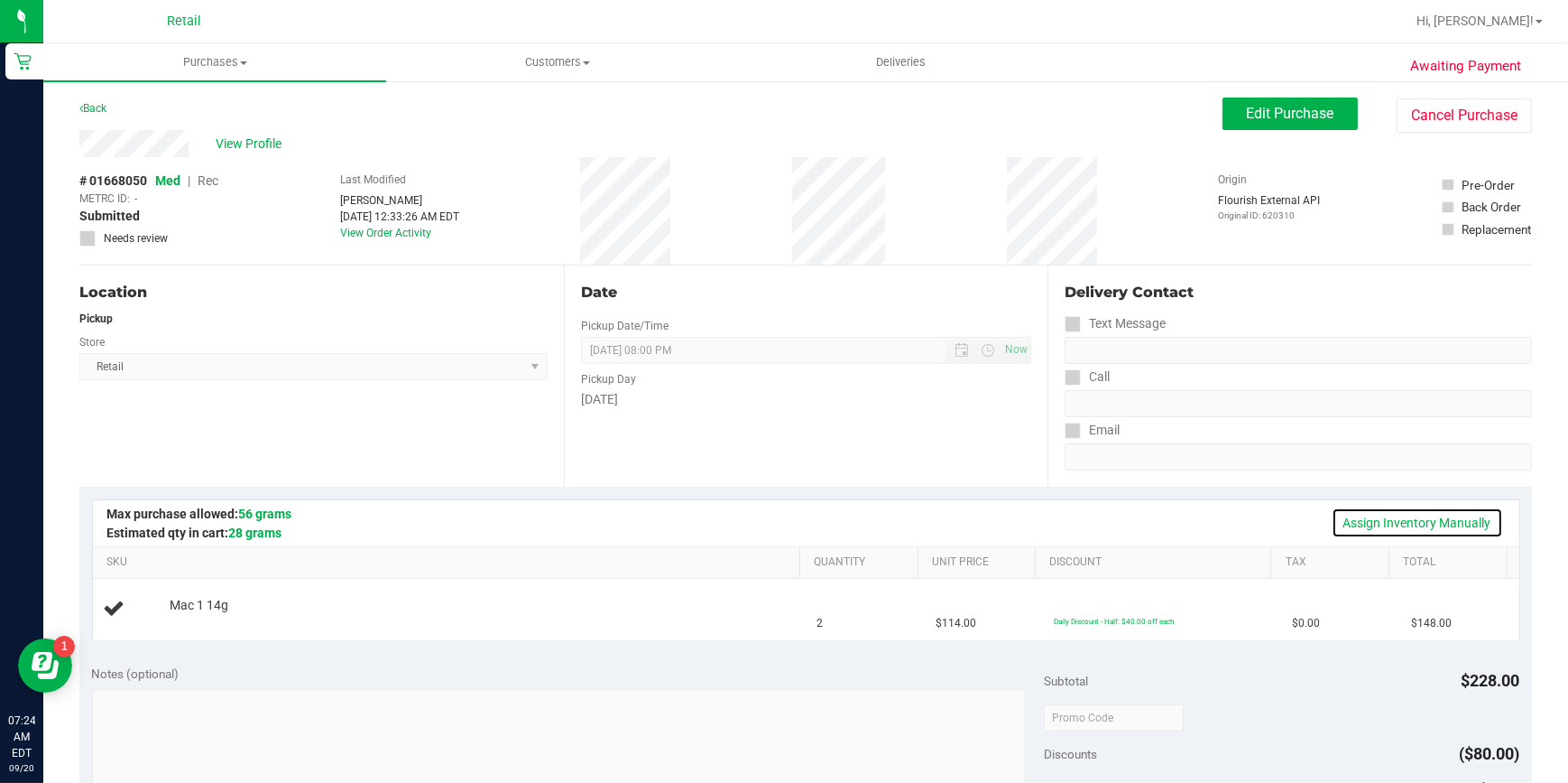
click at [1401, 525] on link "Assign Inventory Manually" at bounding box center [1417, 522] width 172 height 30
click at [184, 616] on link "Add Package" at bounding box center [202, 617] width 65 height 12
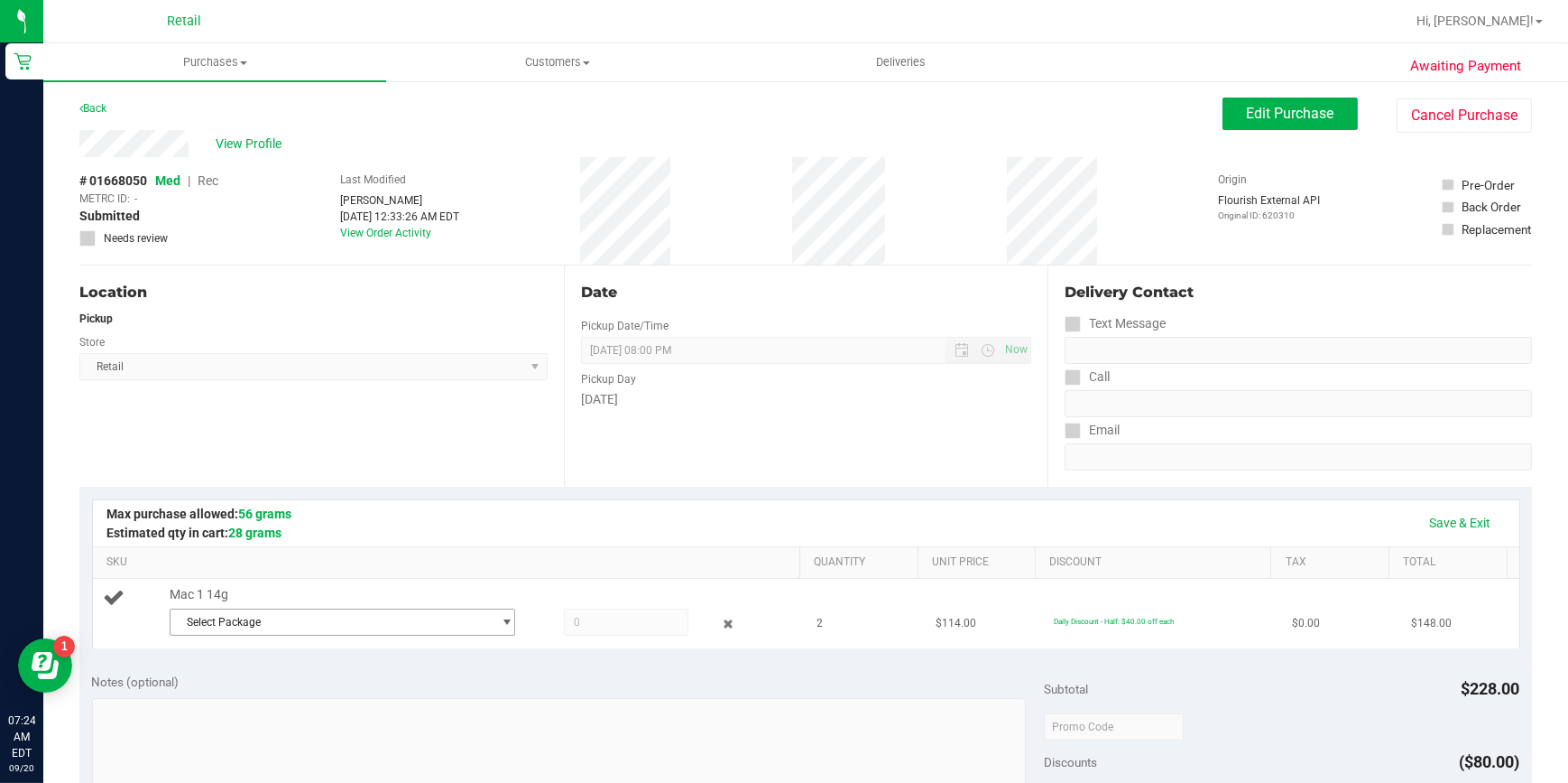
click at [280, 620] on span "Select Package" at bounding box center [331, 622] width 321 height 26
click at [594, 411] on div "Date Pickup Date/Time [DATE] Now [DATE] 08:00 PM Now Pickup Day [DATE]" at bounding box center [805, 376] width 485 height 221
click at [1412, 118] on button "Cancel Purchase" at bounding box center [1464, 116] width 136 height 34
click at [1455, 520] on link "Save & Exit" at bounding box center [1460, 522] width 84 height 30
drag, startPoint x: 198, startPoint y: 59, endPoint x: 196, endPoint y: 67, distance: 8.2
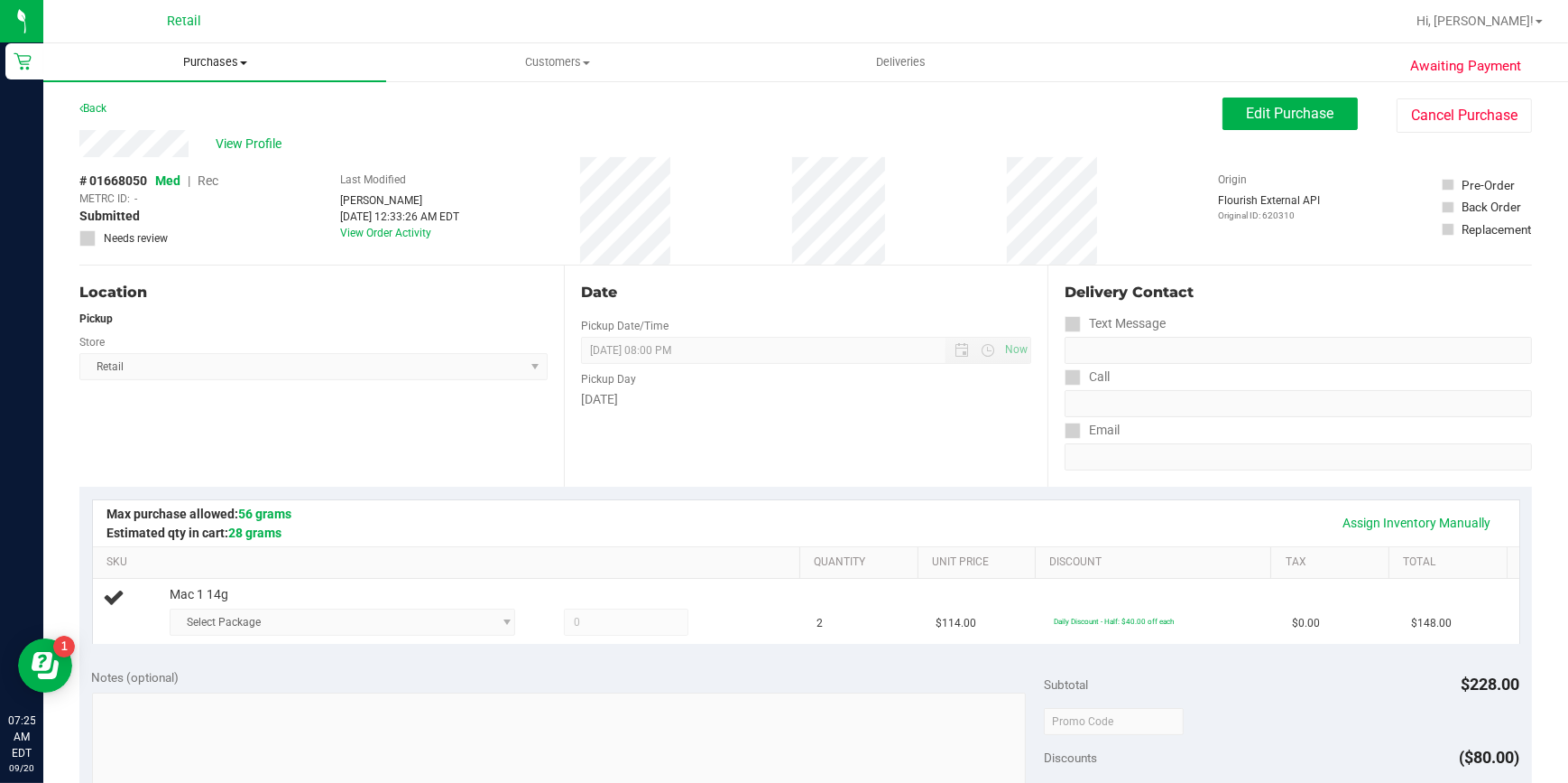
click at [198, 59] on span "Purchases" at bounding box center [214, 62] width 342 height 16
click at [159, 125] on li "Fulfillment" at bounding box center [214, 130] width 342 height 22
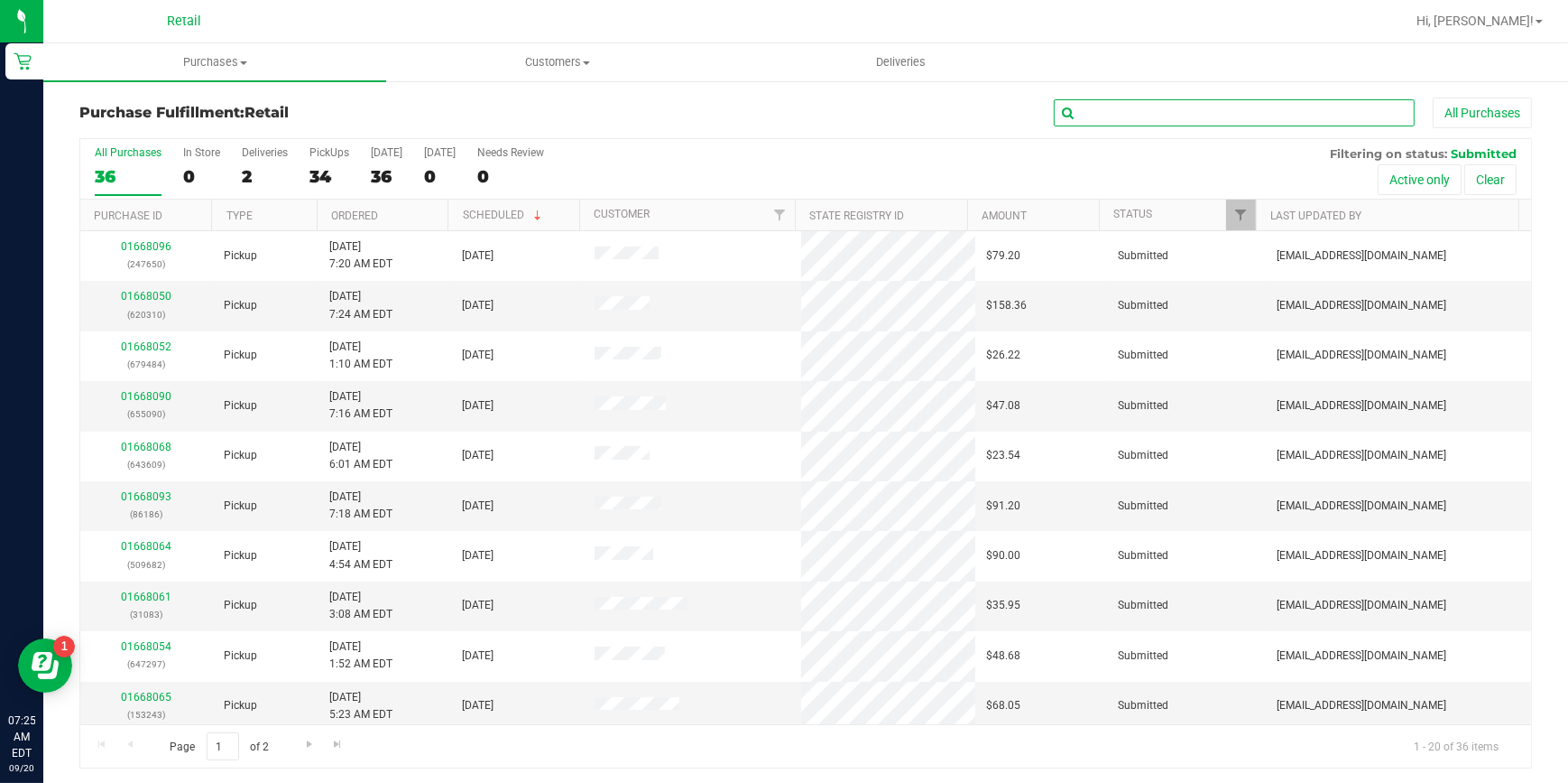
click at [1159, 116] on input "text" at bounding box center [1234, 113] width 360 height 28
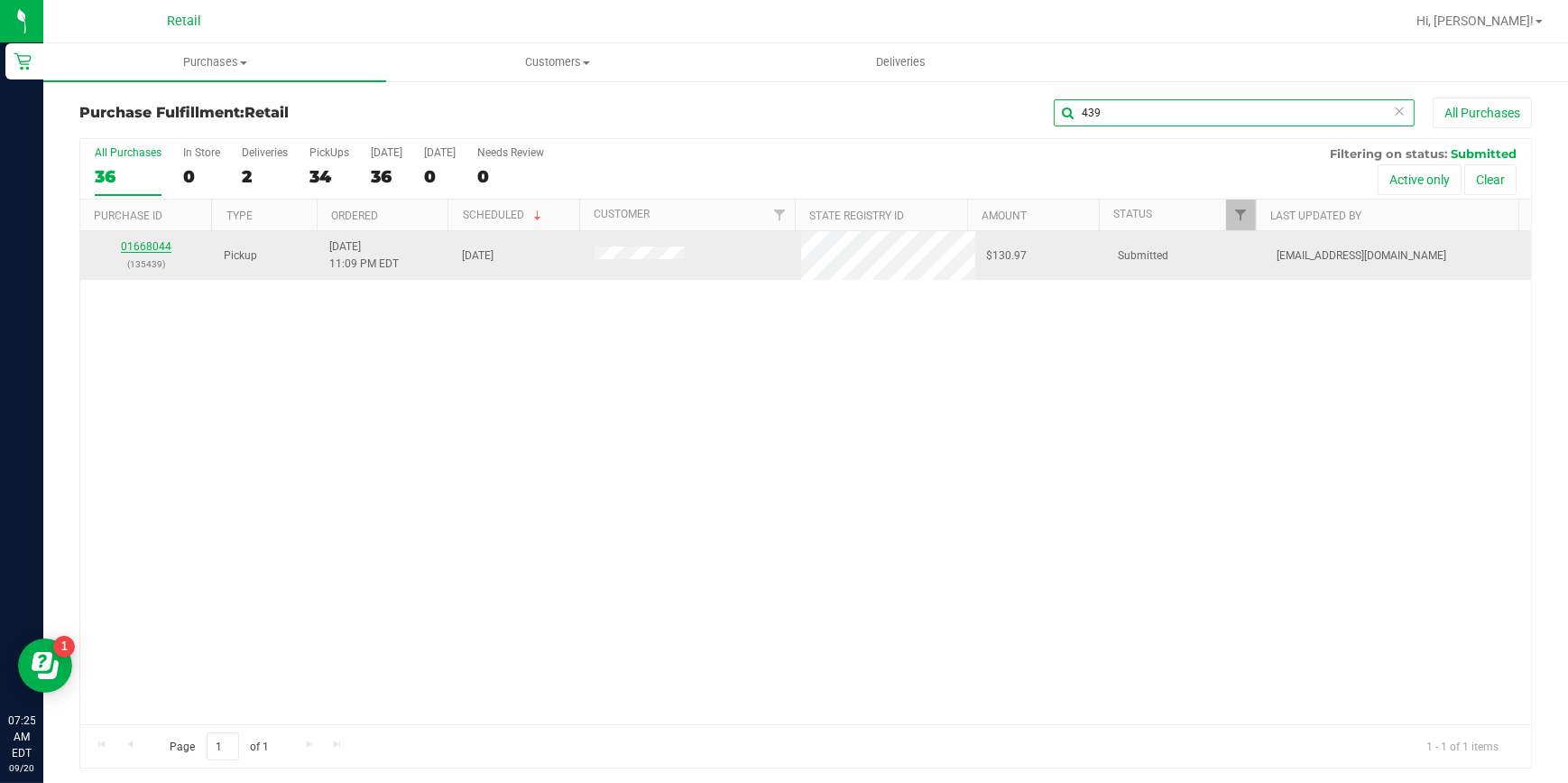
type input "439"
click at [154, 245] on link "01668044" at bounding box center [145, 246] width 50 height 12
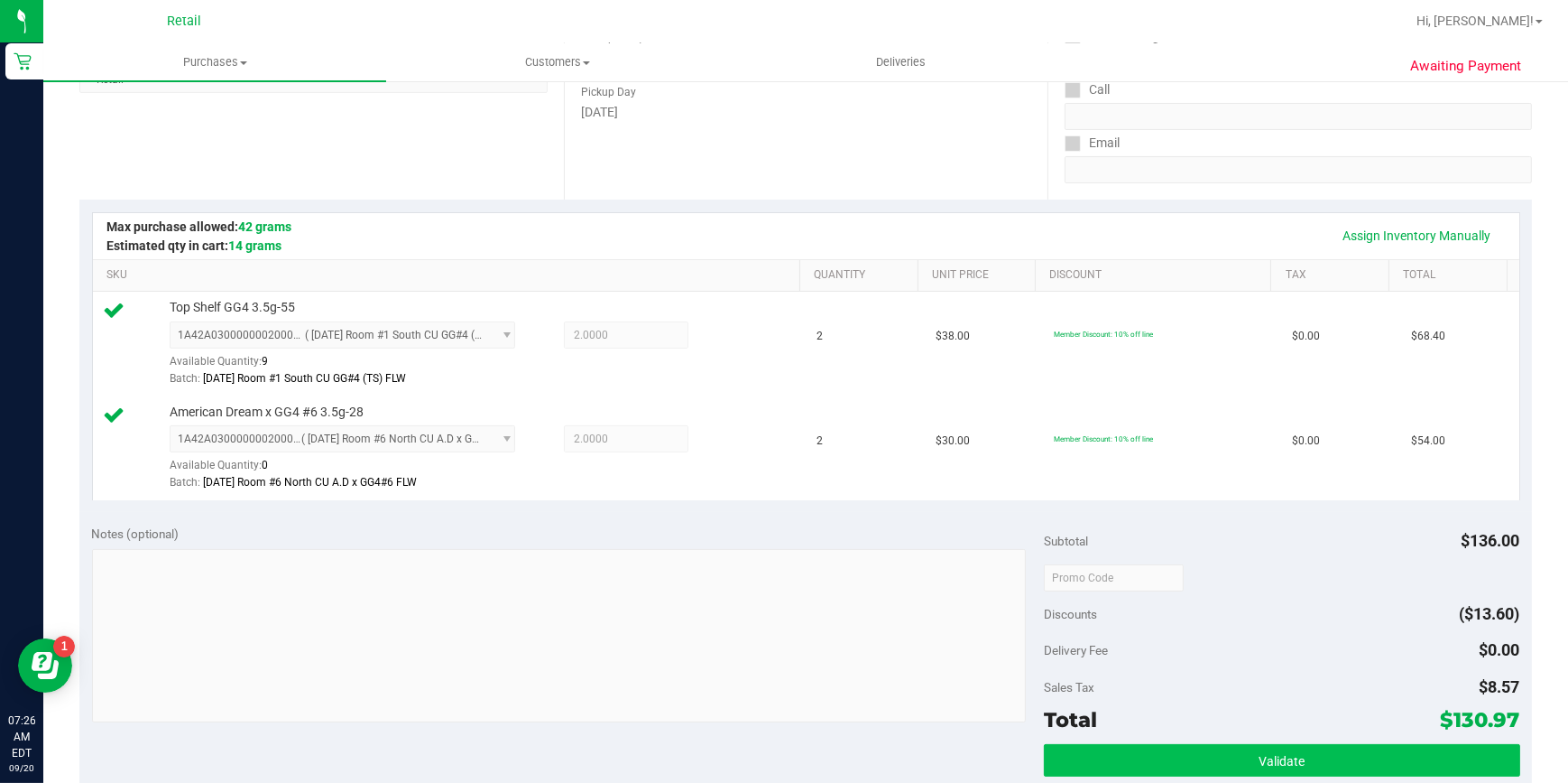
scroll to position [410, 0]
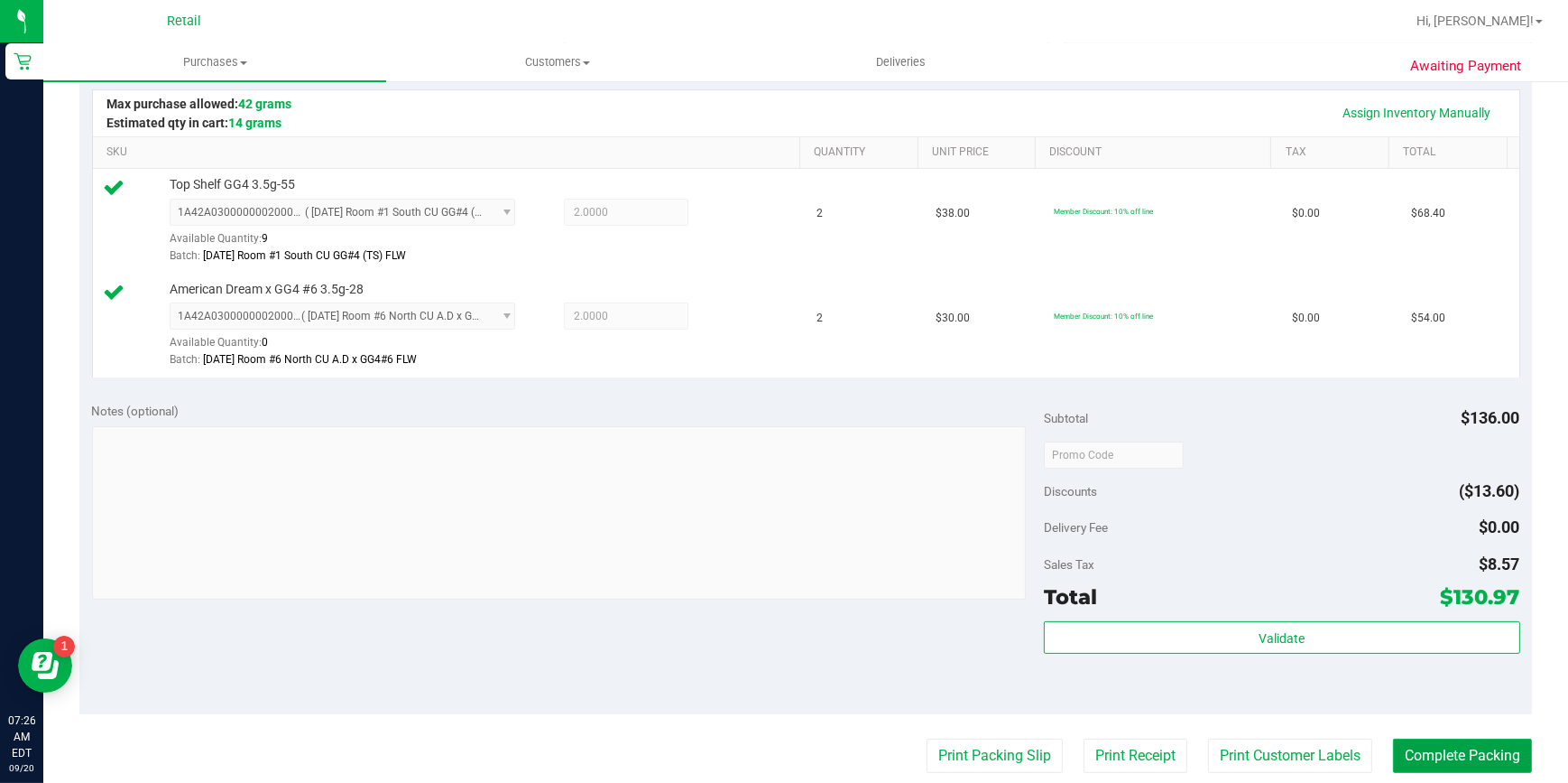
click at [1396, 740] on button "Complete Packing" at bounding box center [1462, 755] width 138 height 34
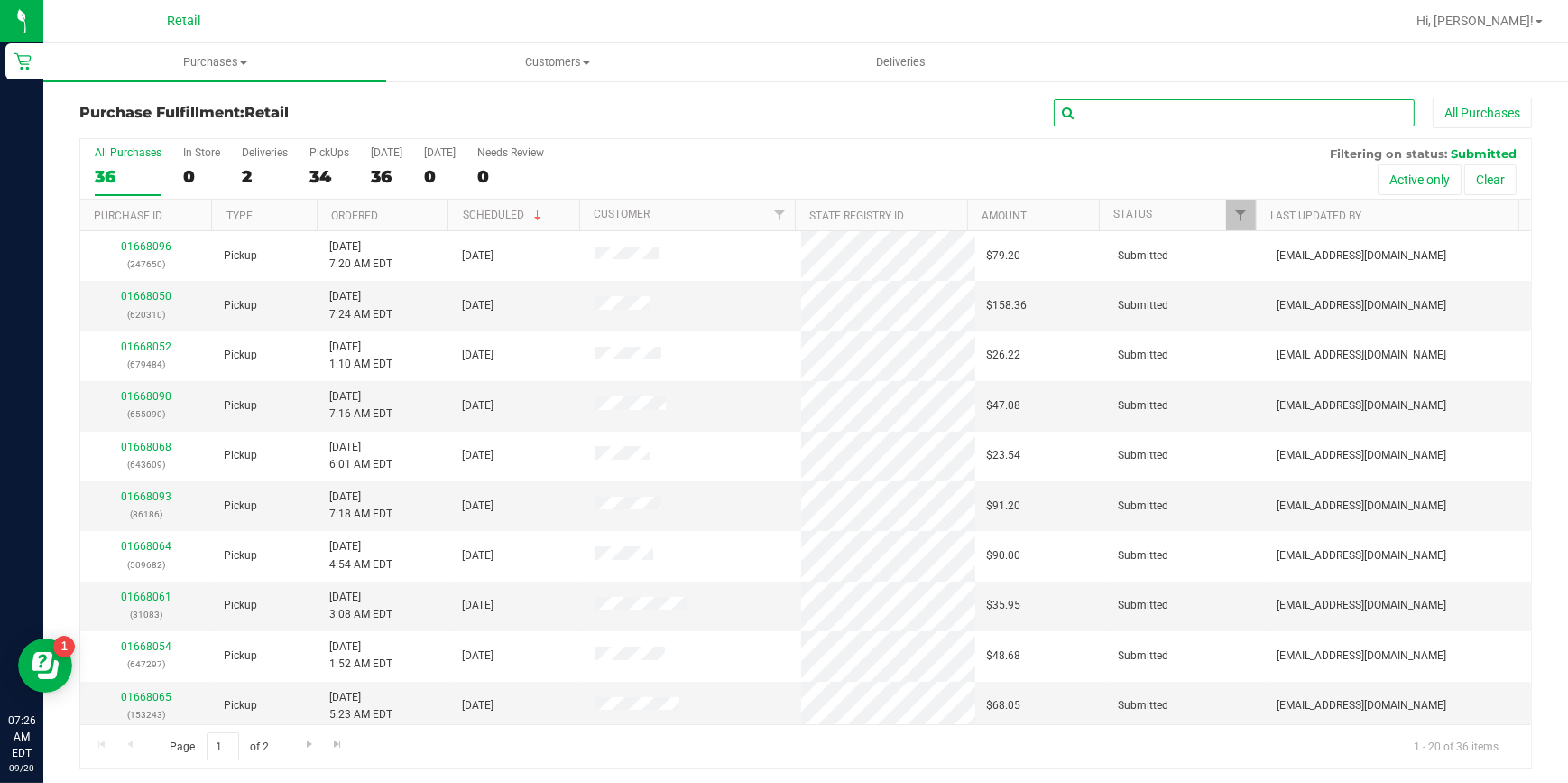
click at [1329, 121] on input "text" at bounding box center [1234, 113] width 360 height 28
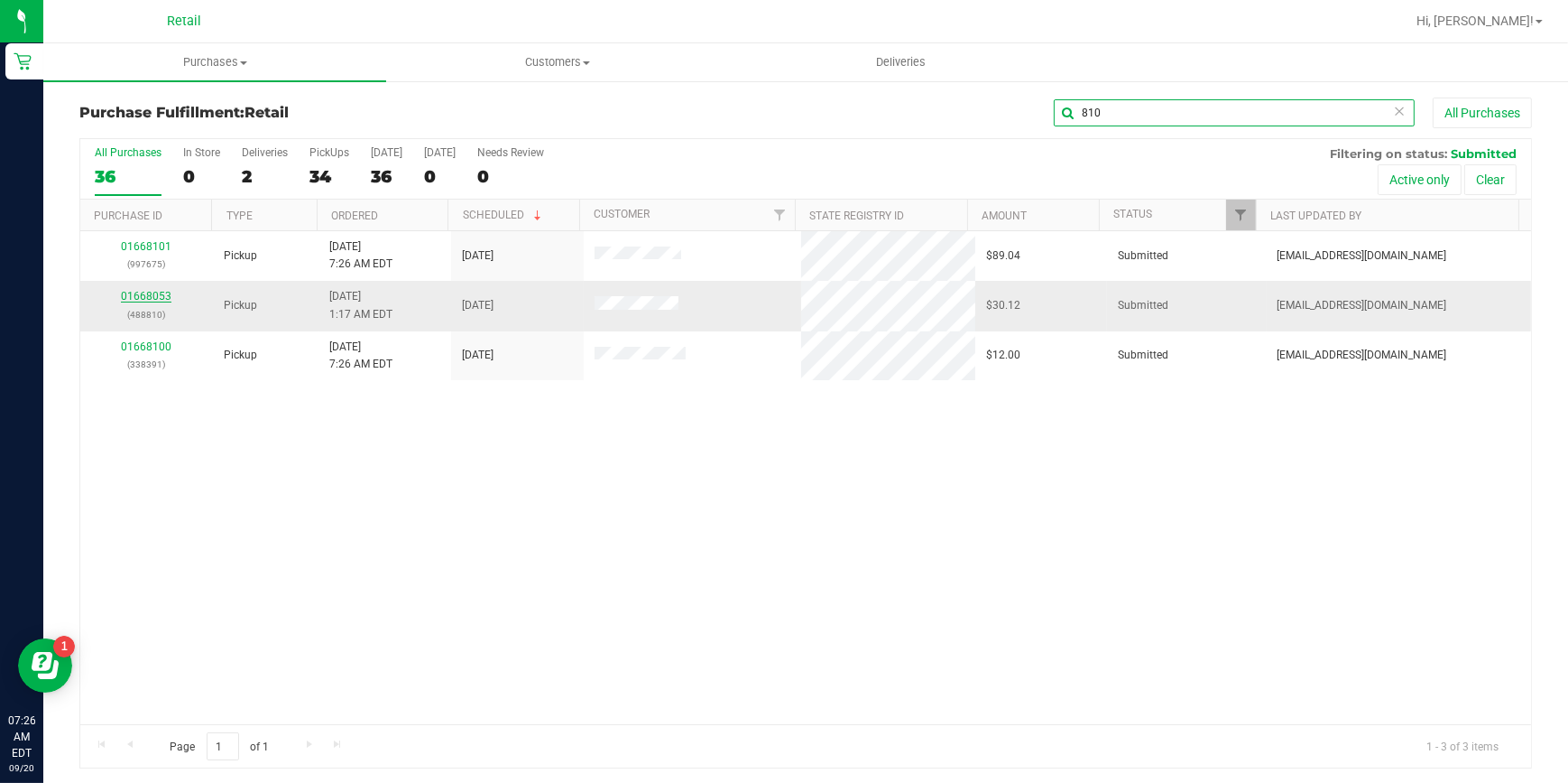
type input "810"
click at [142, 292] on link "01668053" at bounding box center [145, 295] width 50 height 12
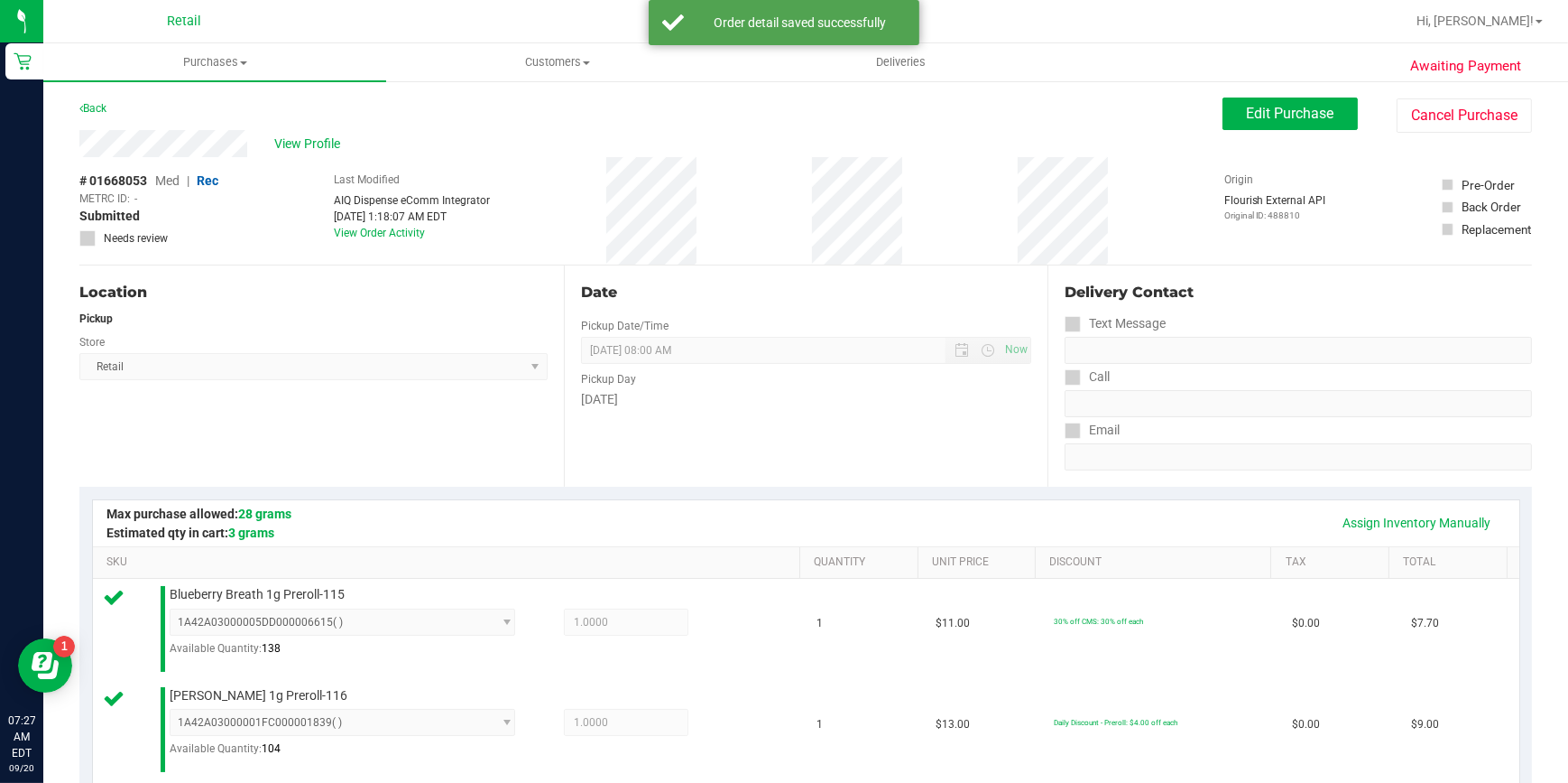
scroll to position [492, 0]
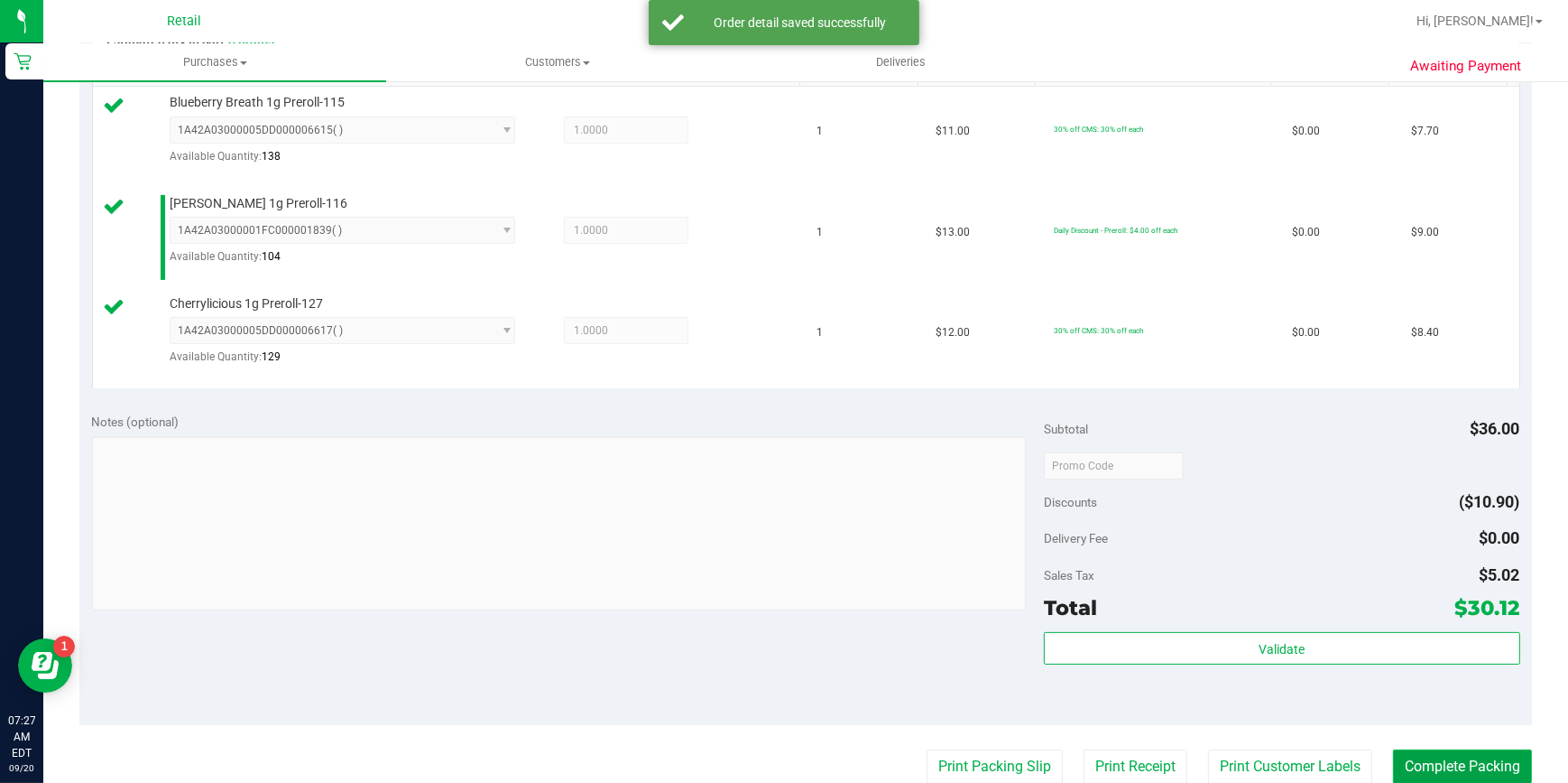
click at [1393, 753] on button "Complete Packing" at bounding box center [1462, 766] width 138 height 34
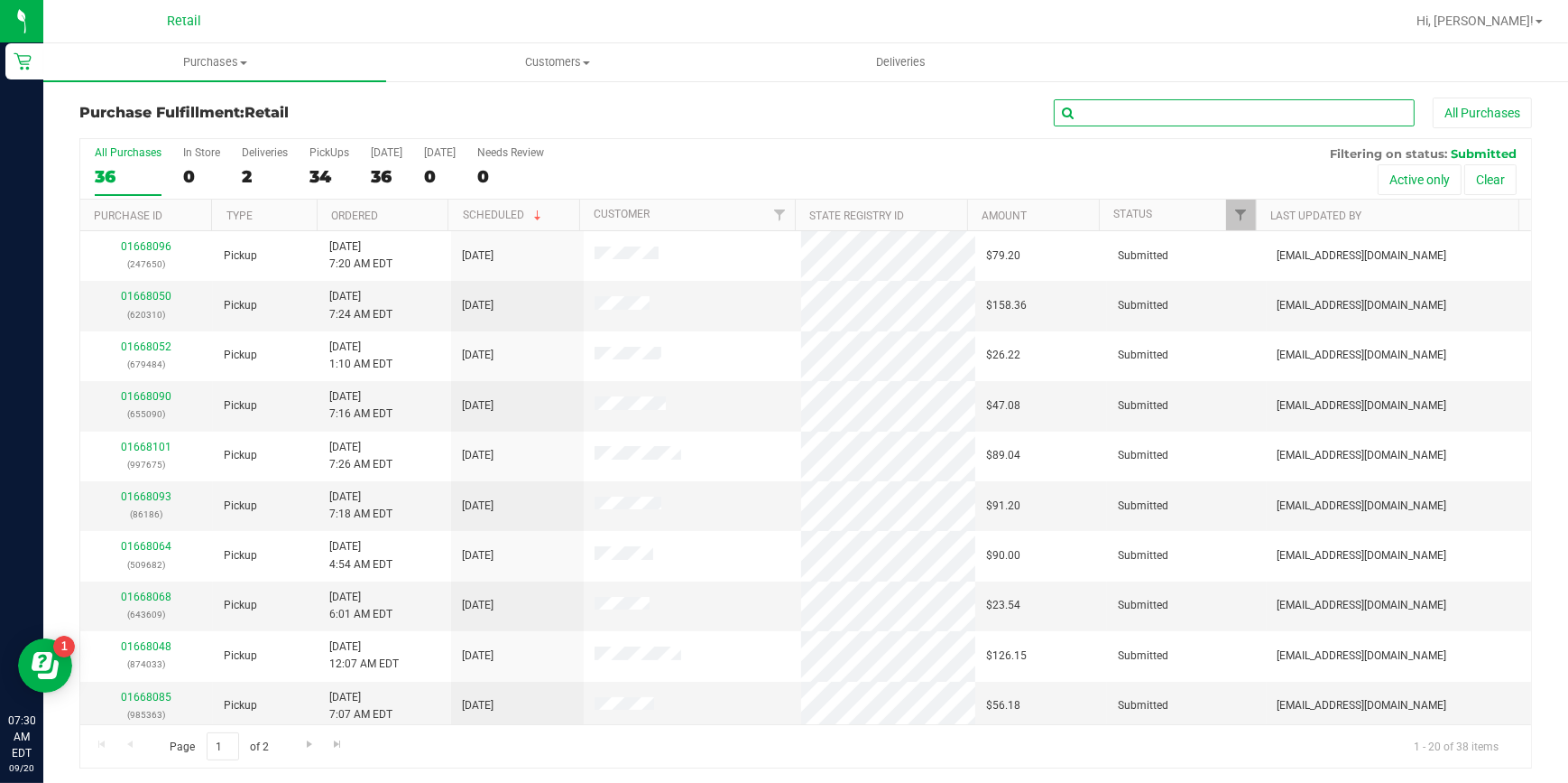
click at [1220, 120] on input "text" at bounding box center [1234, 113] width 360 height 28
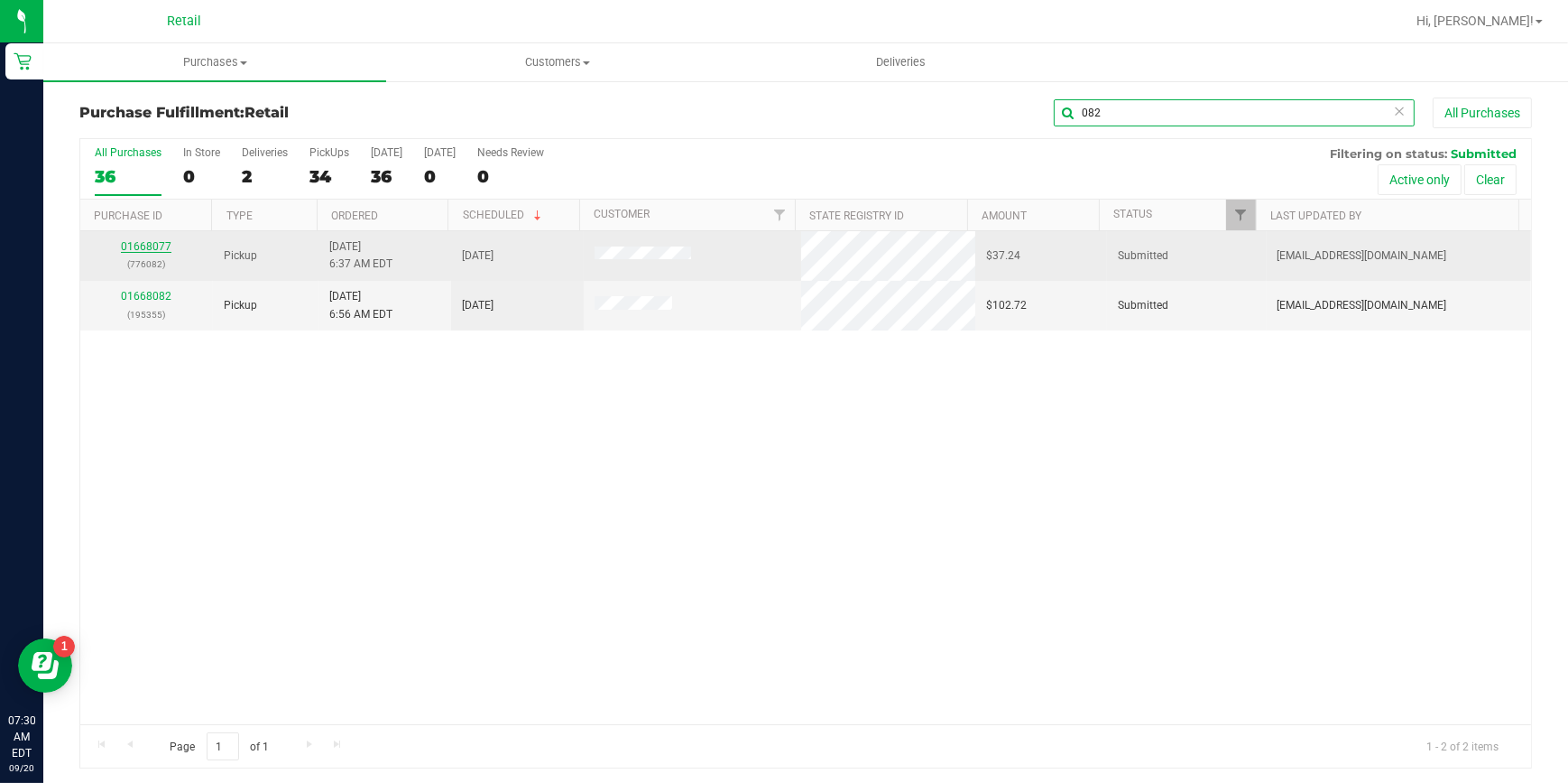
type input "082"
click at [132, 246] on link "01668077" at bounding box center [145, 246] width 50 height 12
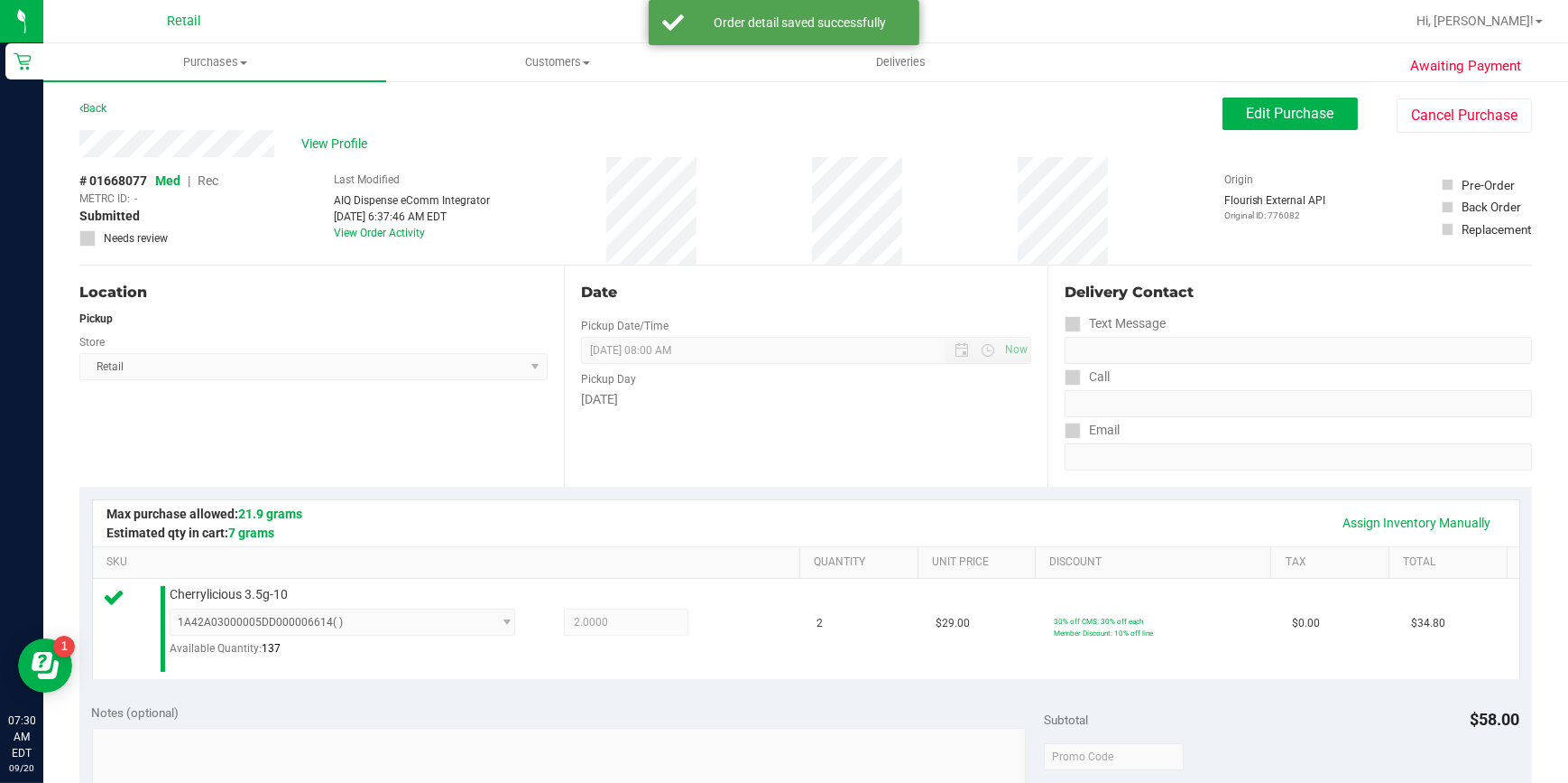
scroll to position [410, 0]
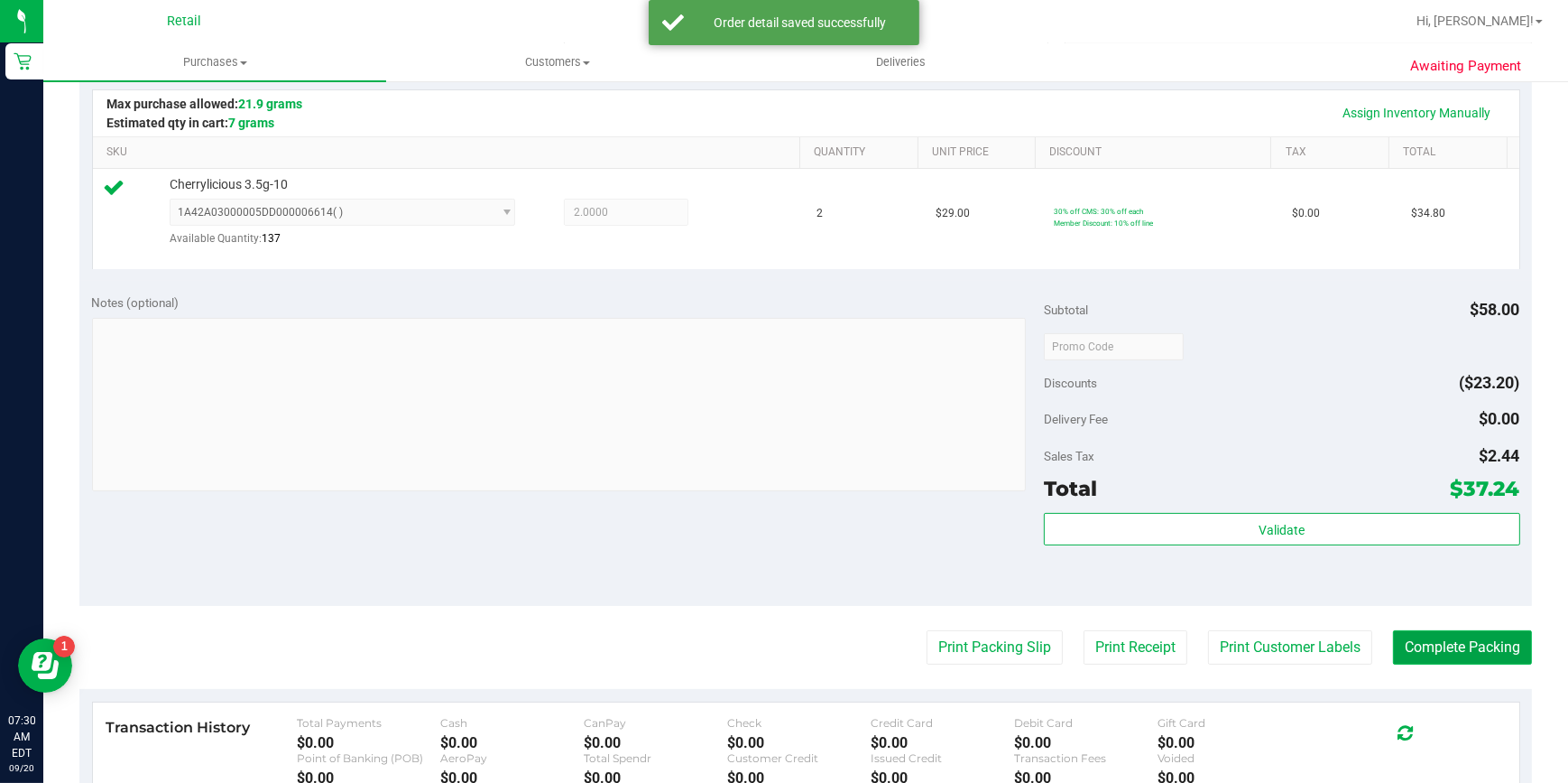
click at [1426, 652] on button "Complete Packing" at bounding box center [1462, 647] width 138 height 34
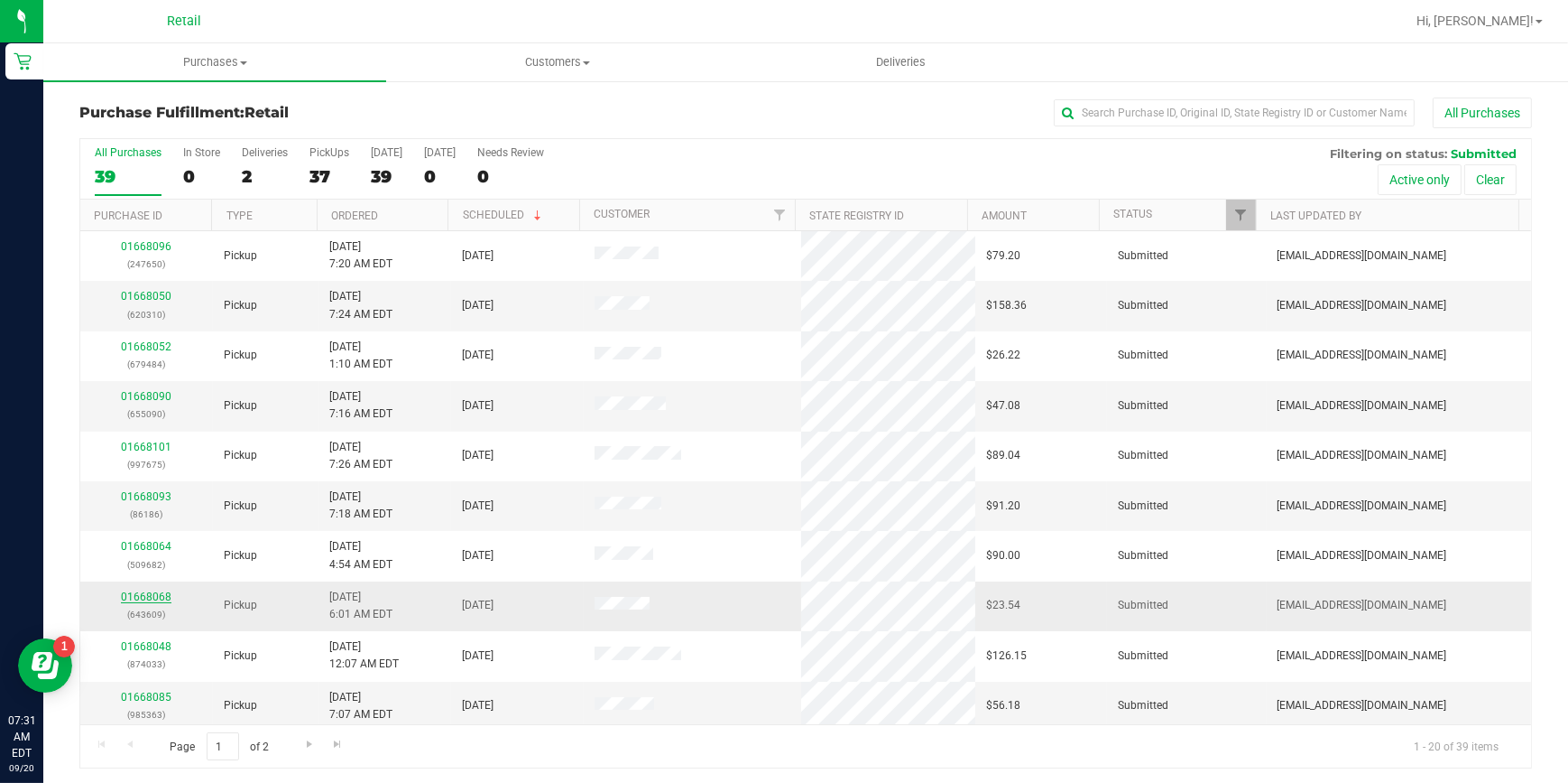
click at [158, 590] on link "01668068" at bounding box center [145, 596] width 50 height 12
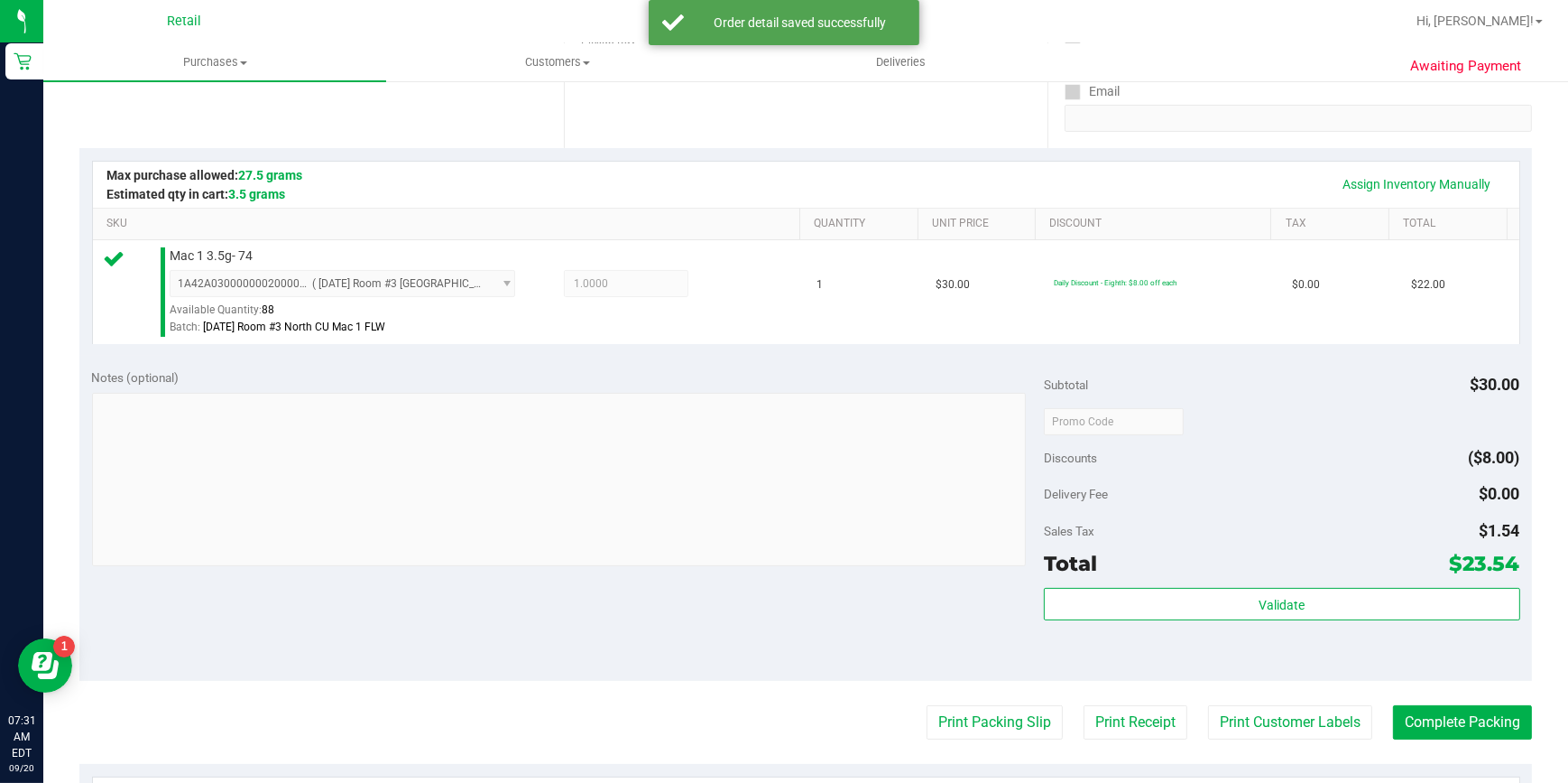
scroll to position [410, 0]
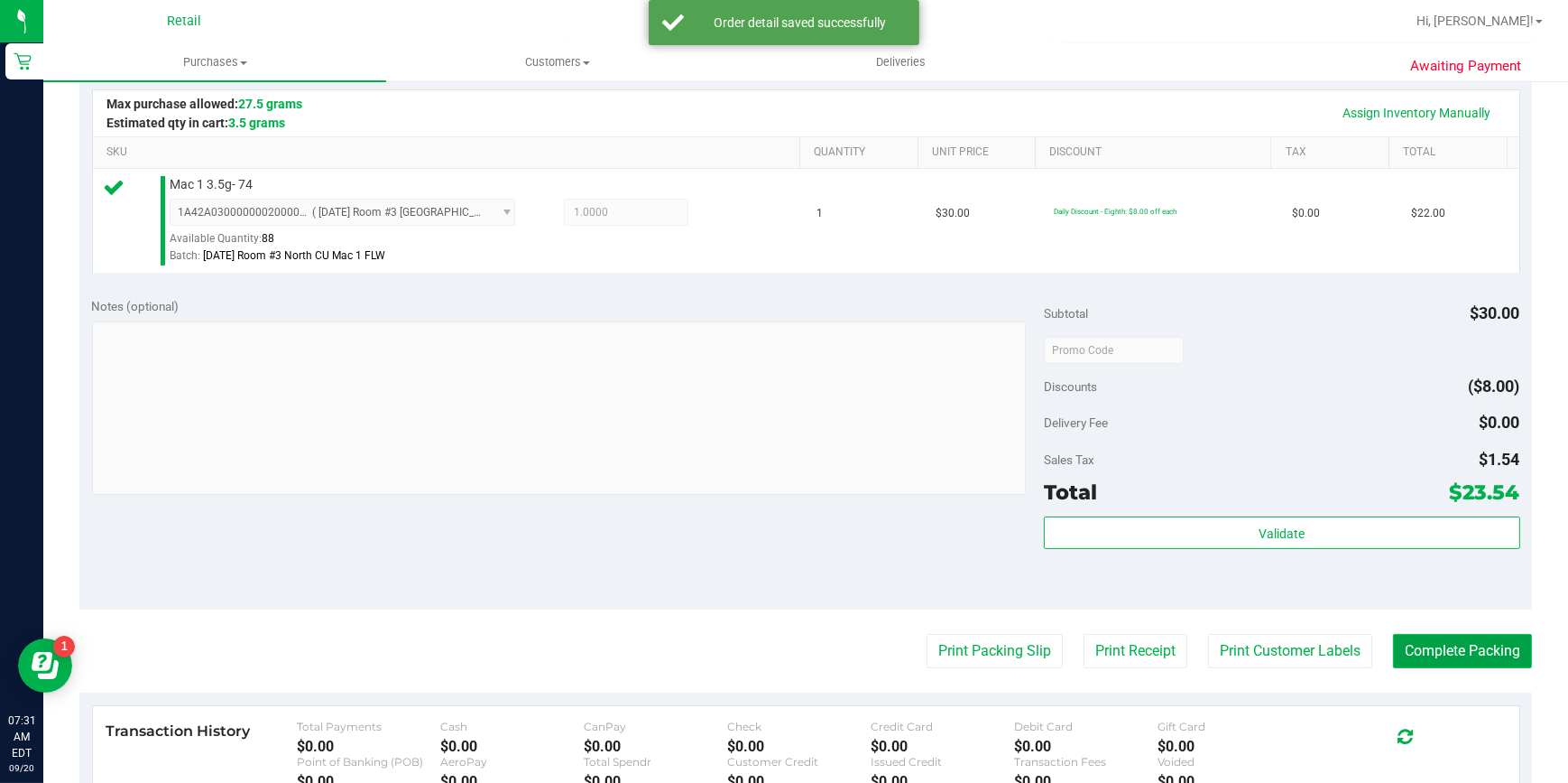
click at [1425, 641] on button "Complete Packing" at bounding box center [1462, 651] width 138 height 34
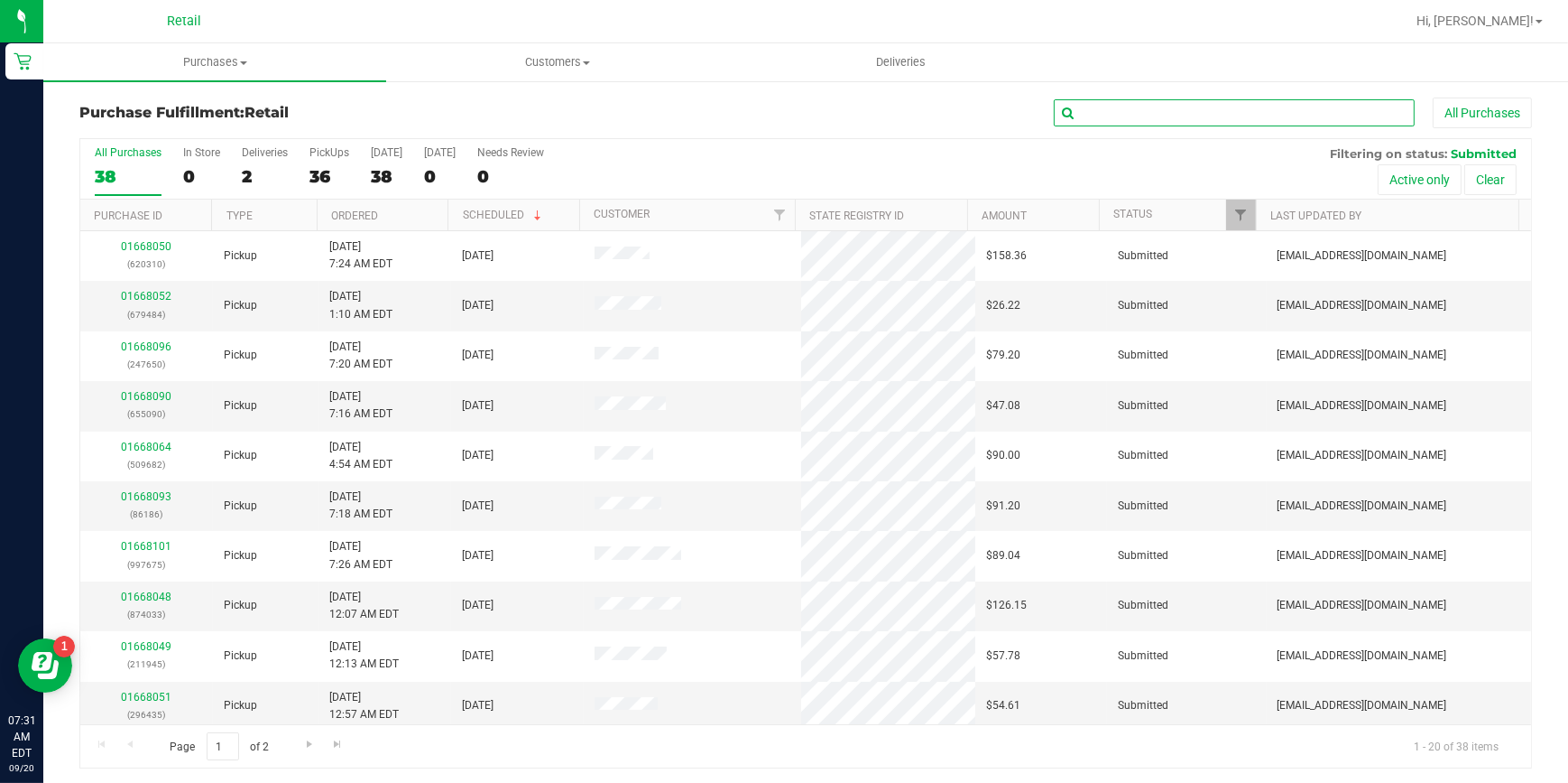
click at [1153, 120] on input "text" at bounding box center [1234, 113] width 360 height 28
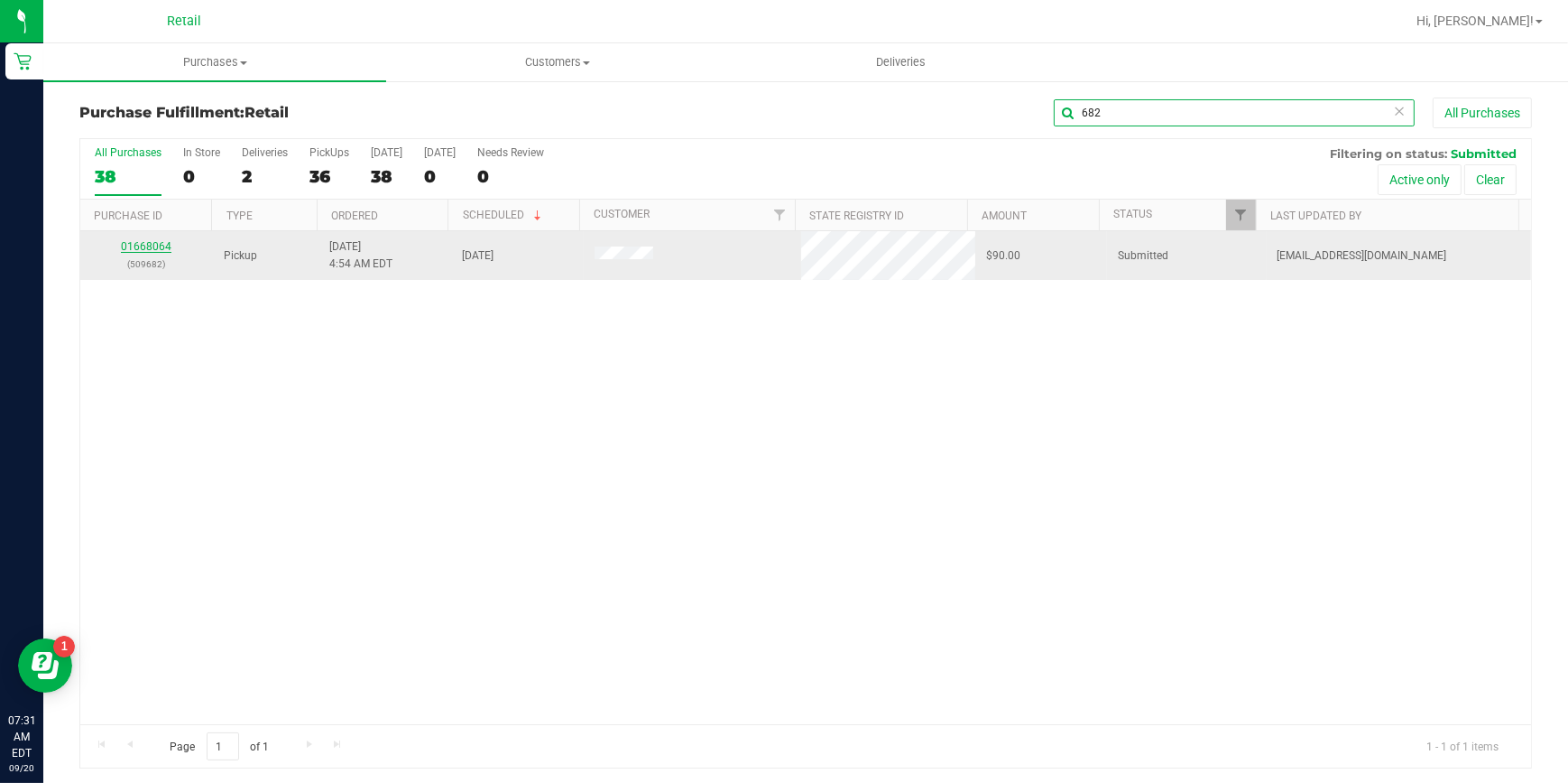
type input "682"
click at [157, 249] on link "01668064" at bounding box center [145, 246] width 50 height 12
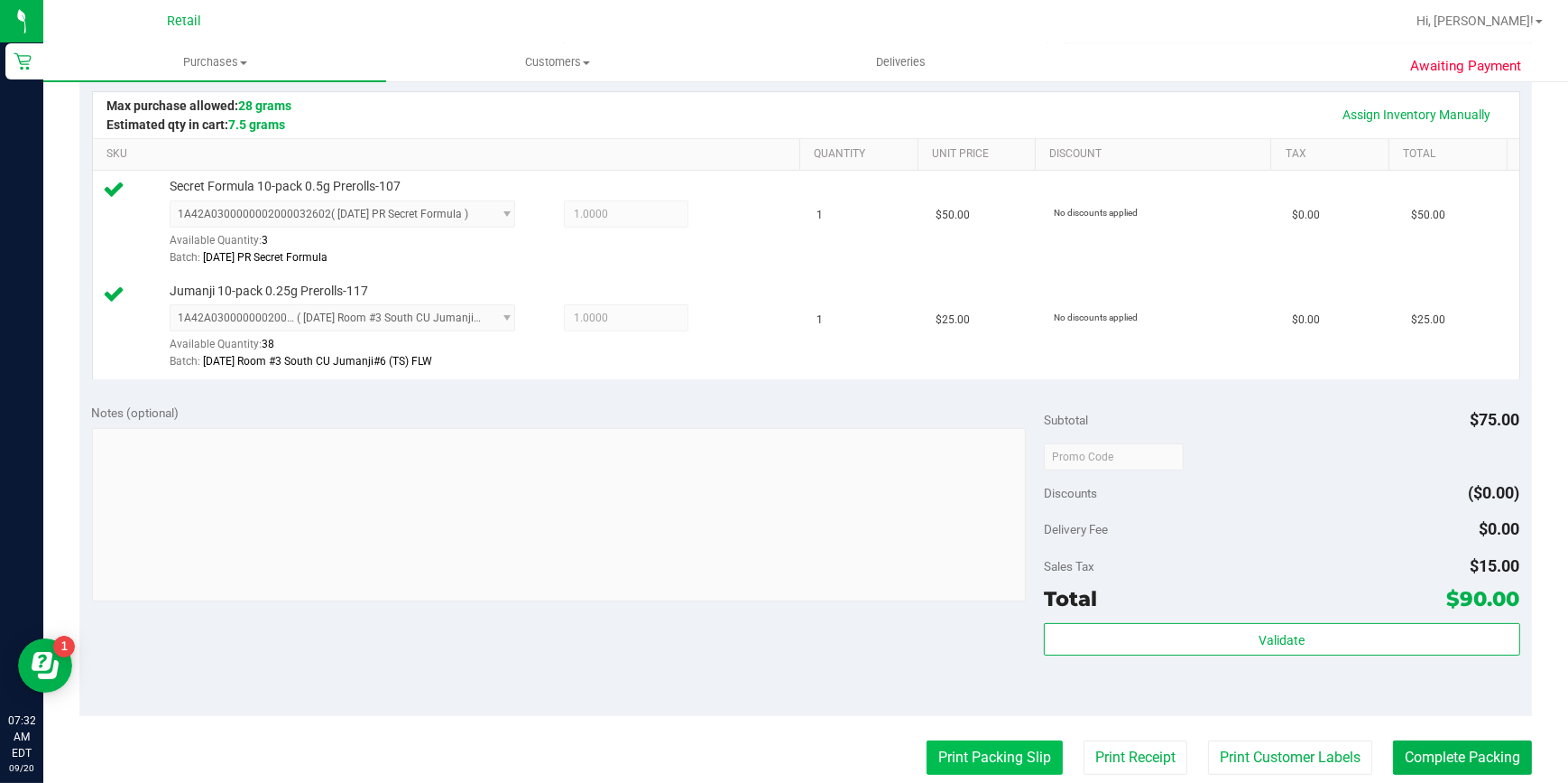
scroll to position [410, 0]
click at [1454, 758] on button "Complete Packing" at bounding box center [1462, 755] width 138 height 34
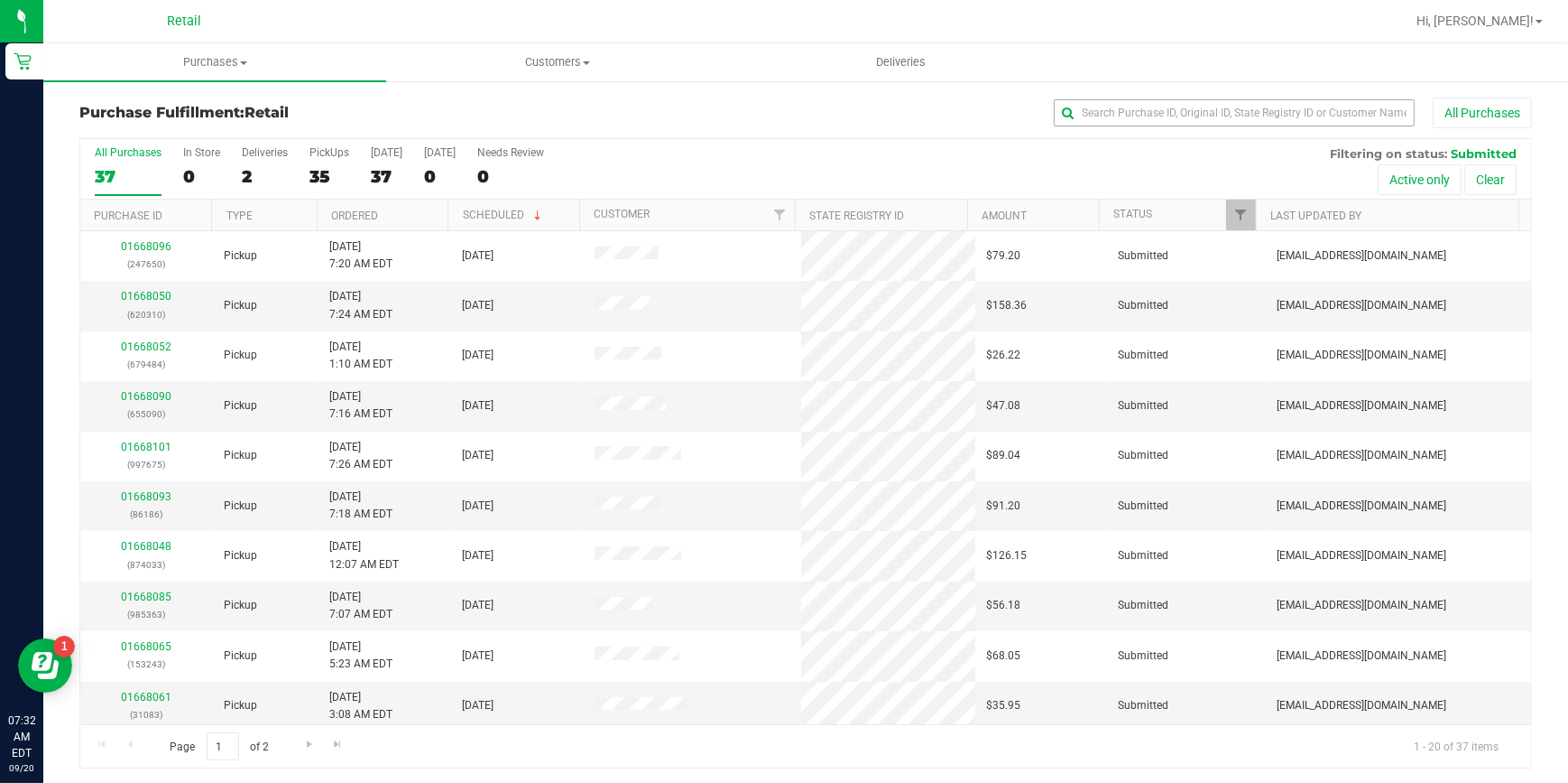
drag, startPoint x: 1187, startPoint y: 96, endPoint x: 1185, endPoint y: 105, distance: 9.2
click at [1187, 97] on div "Purchase Fulfillment: Retail All Purchases All Purchases 37 In Store 0 Deliveri…" at bounding box center [805, 433] width 1524 height 707
click at [1182, 110] on input "text" at bounding box center [1234, 113] width 360 height 28
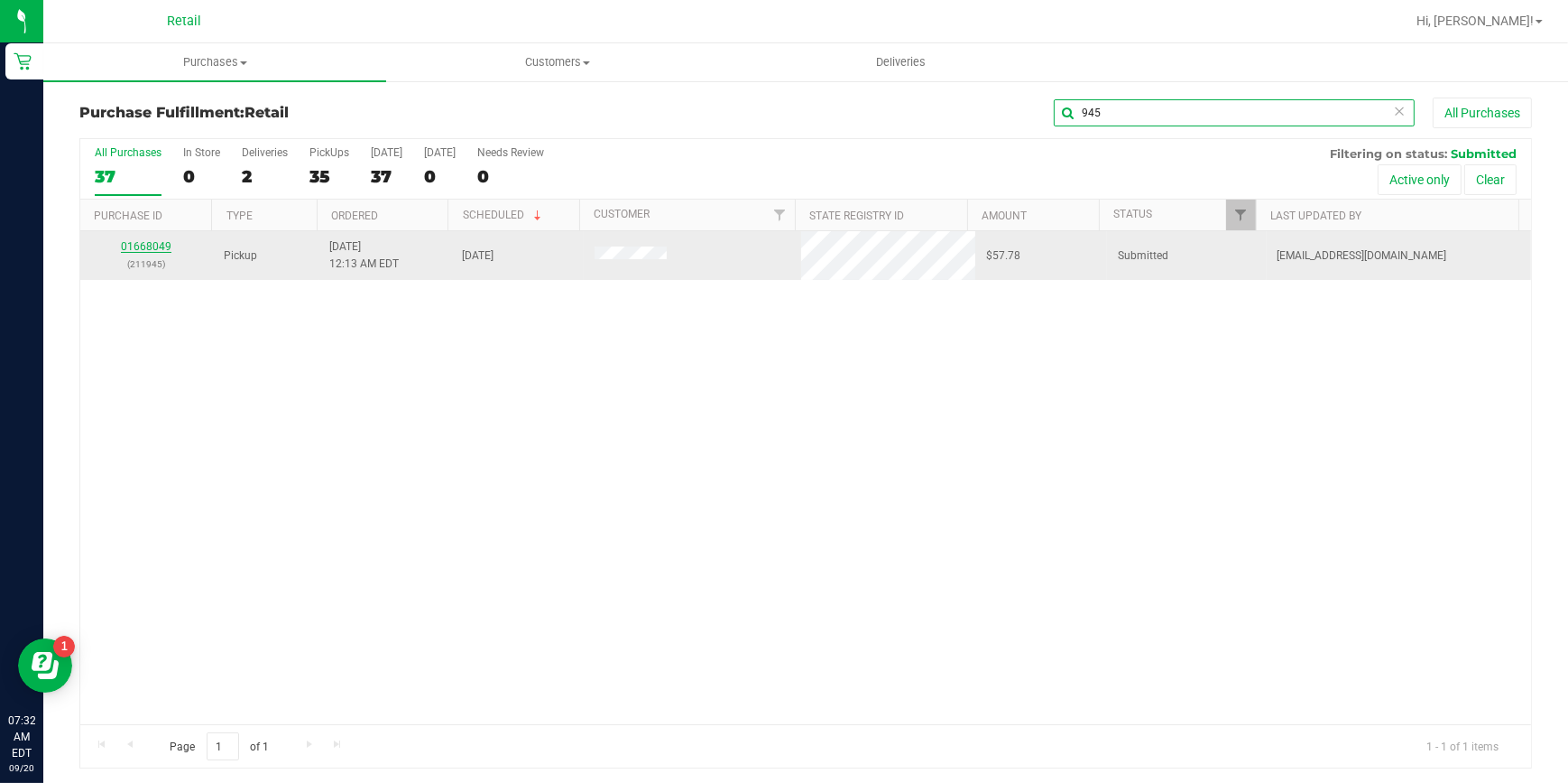
type input "945"
click at [155, 244] on link "01668049" at bounding box center [145, 246] width 50 height 12
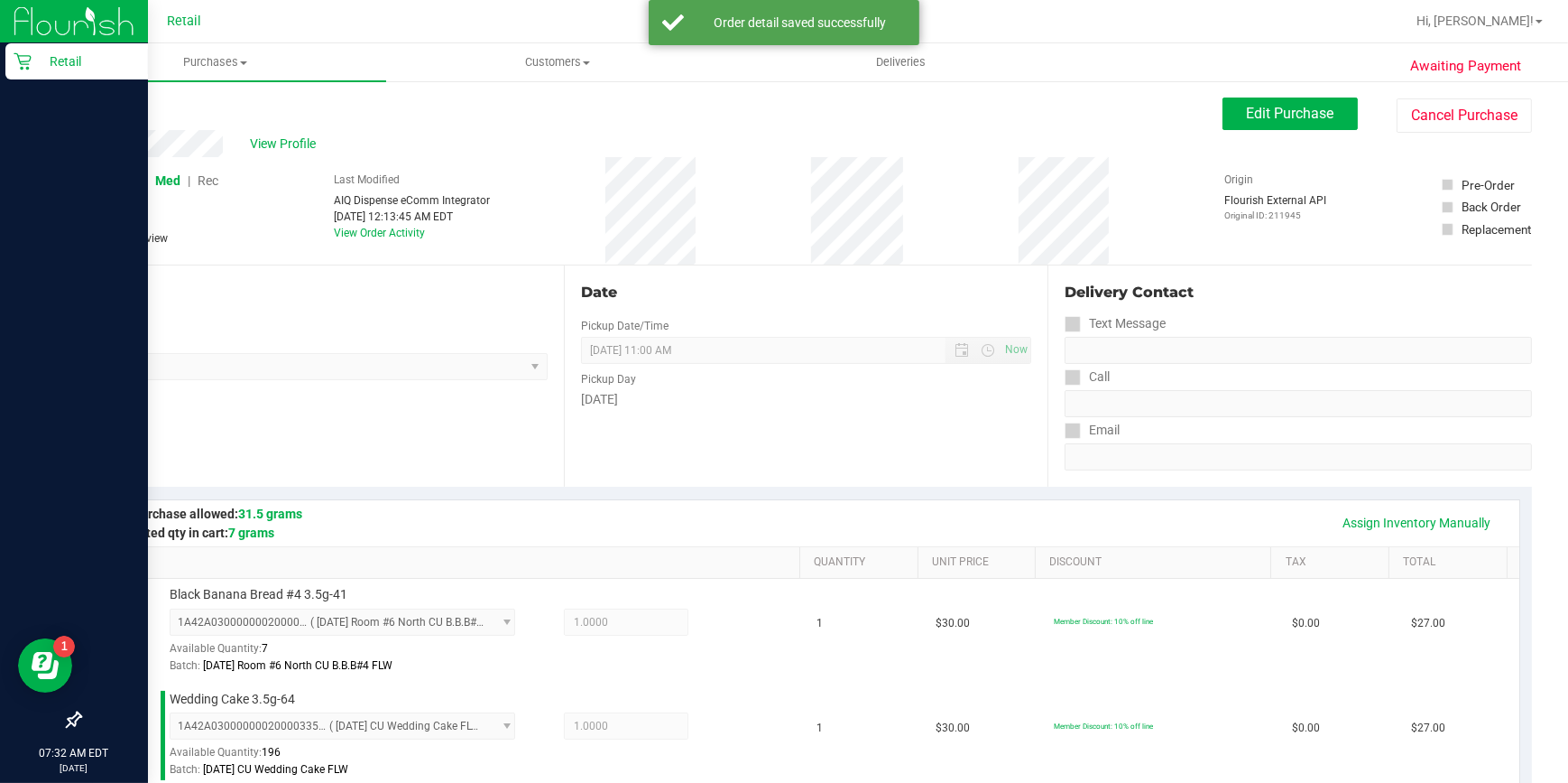
scroll to position [410, 0]
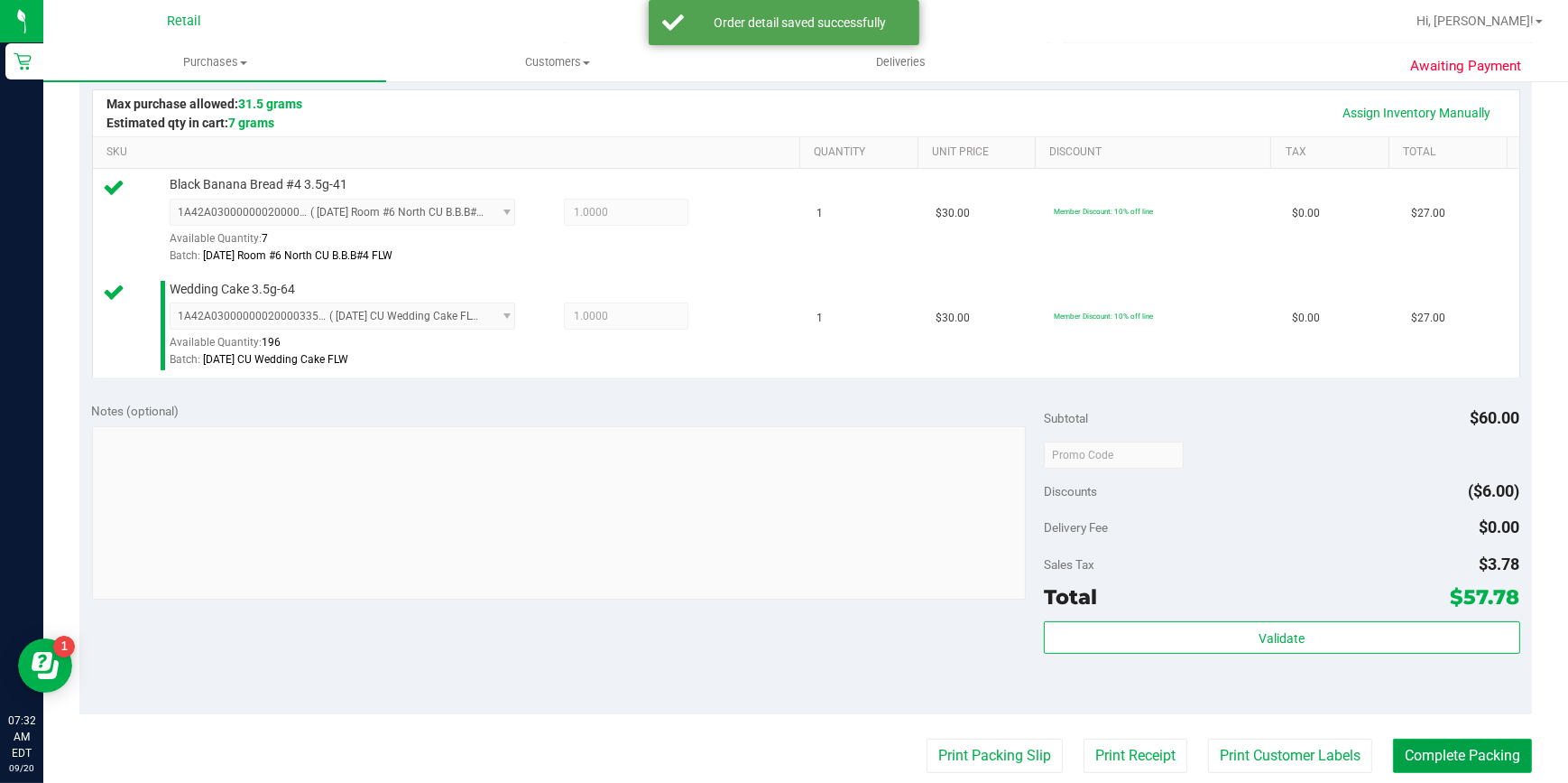
click at [1443, 761] on button "Complete Packing" at bounding box center [1462, 755] width 138 height 34
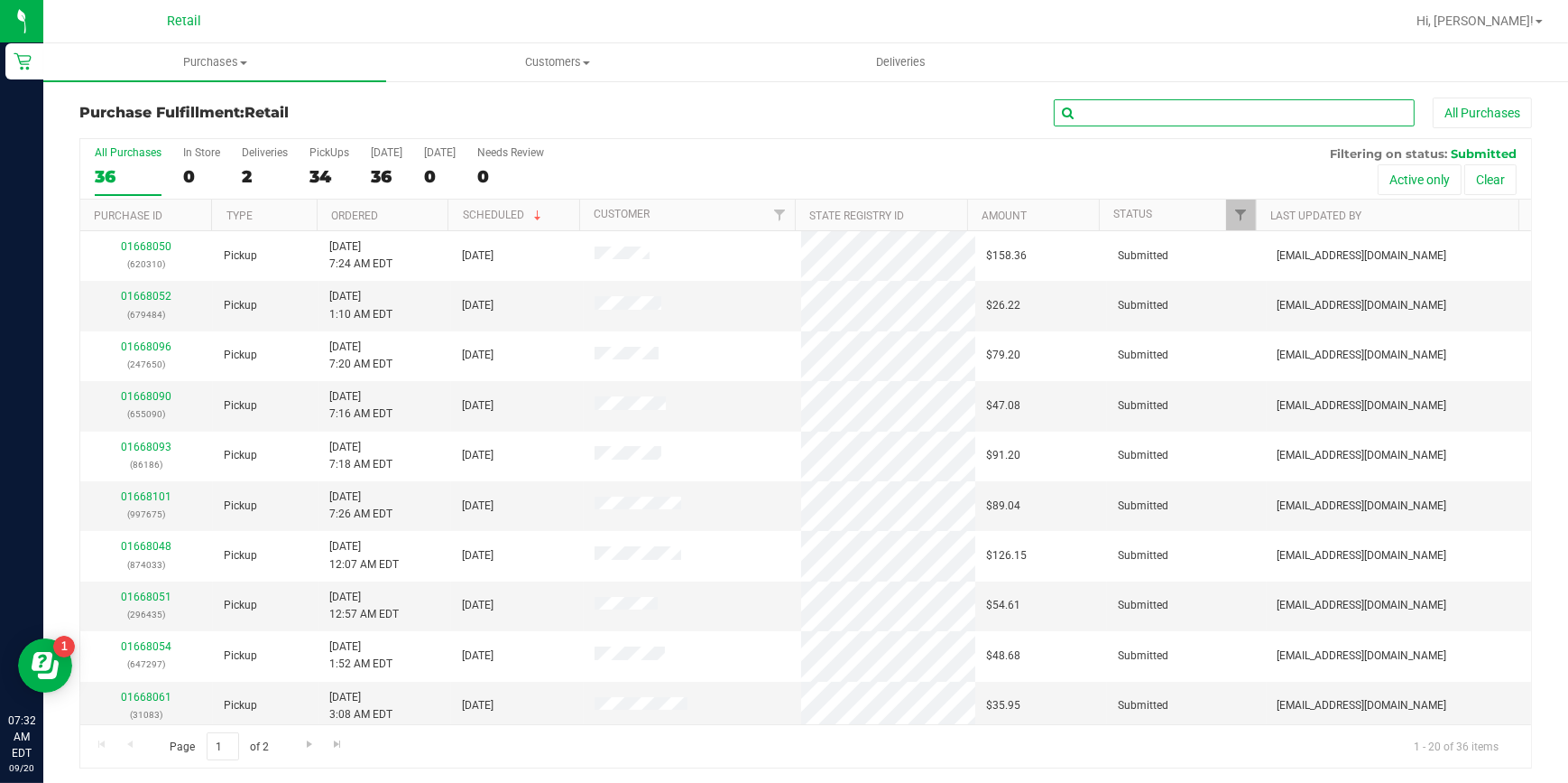
click at [1228, 113] on input "text" at bounding box center [1234, 113] width 360 height 28
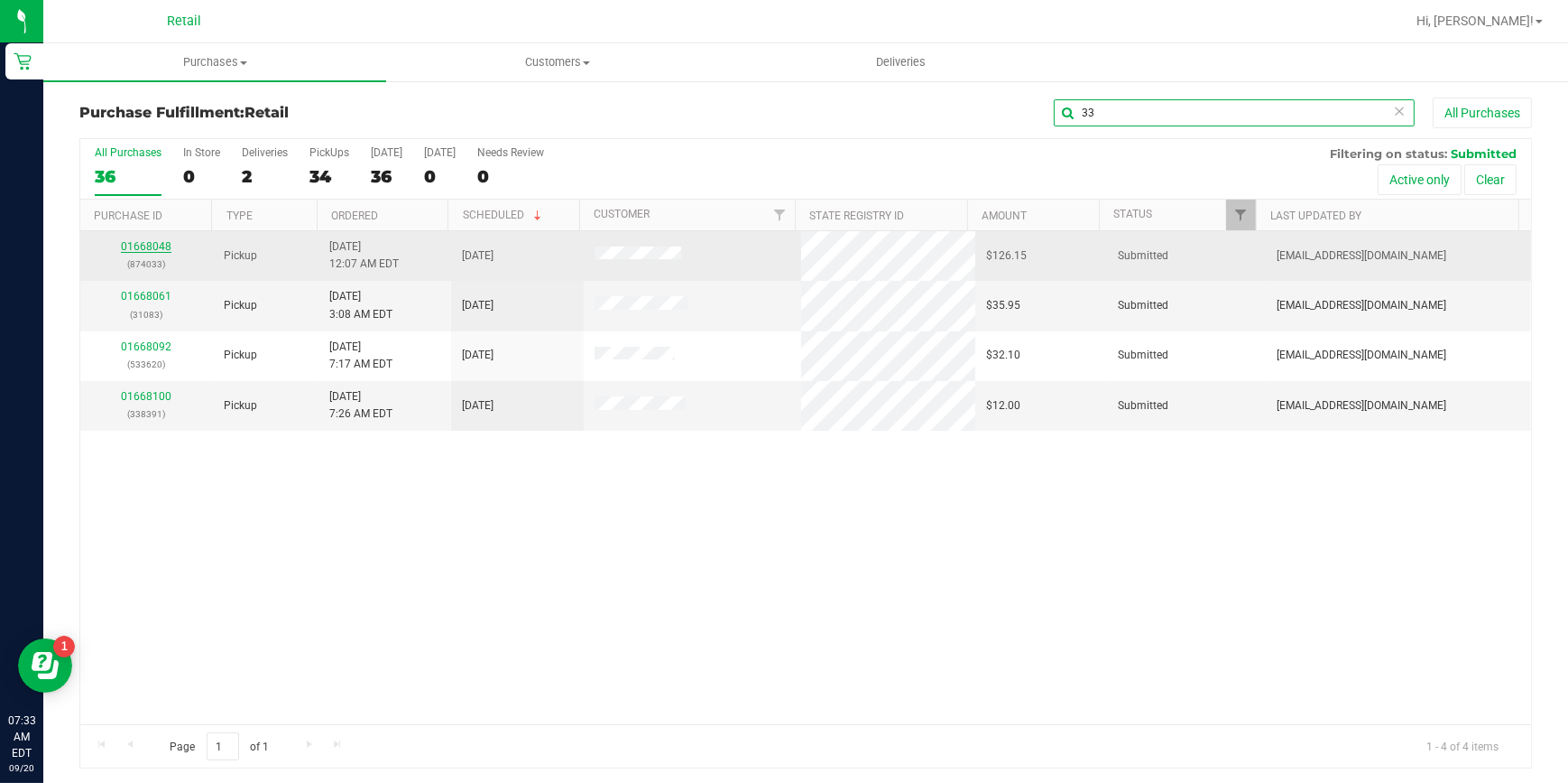
type input "33"
click at [138, 248] on link "01668048" at bounding box center [145, 246] width 50 height 12
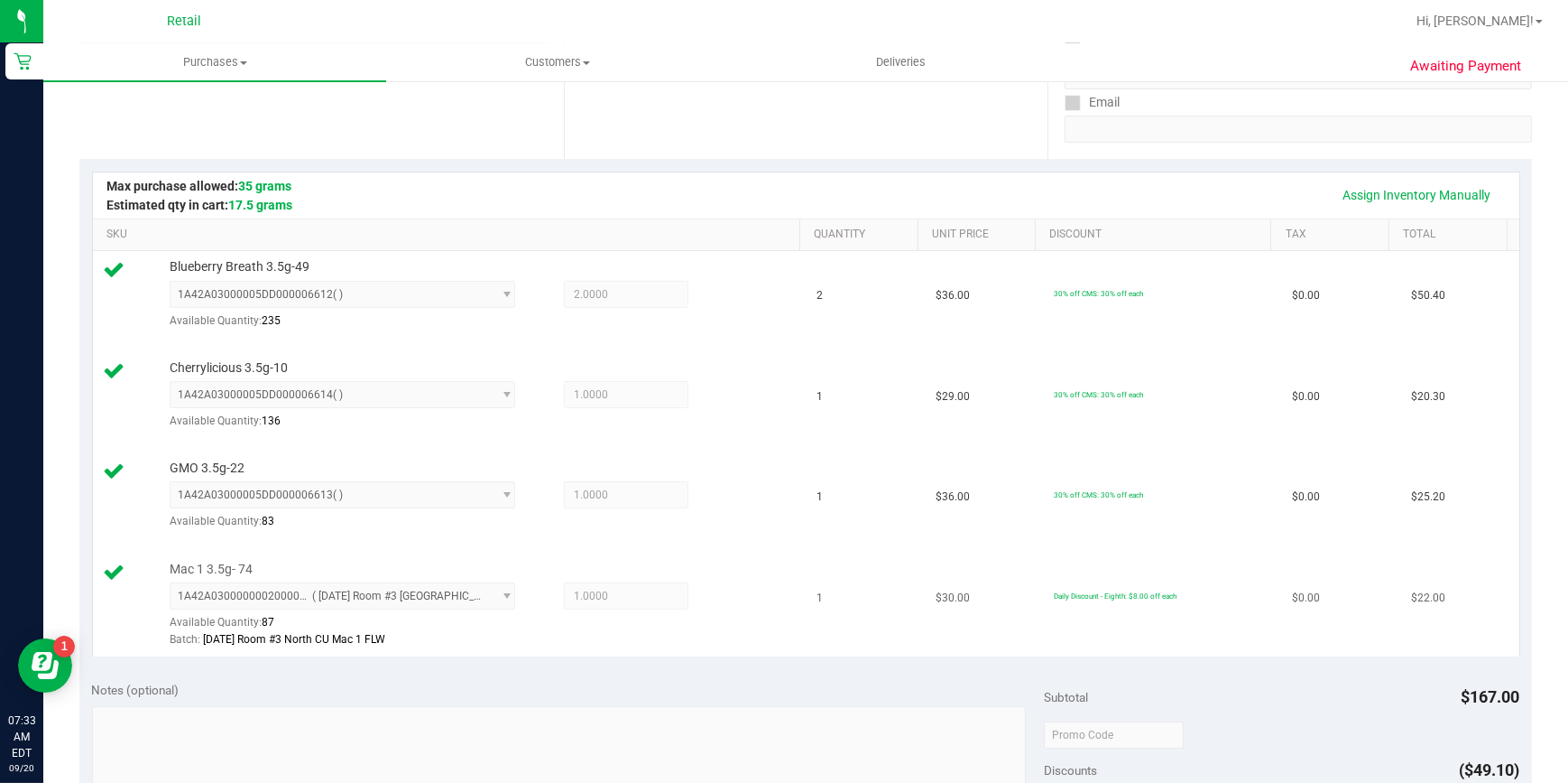
scroll to position [656, 0]
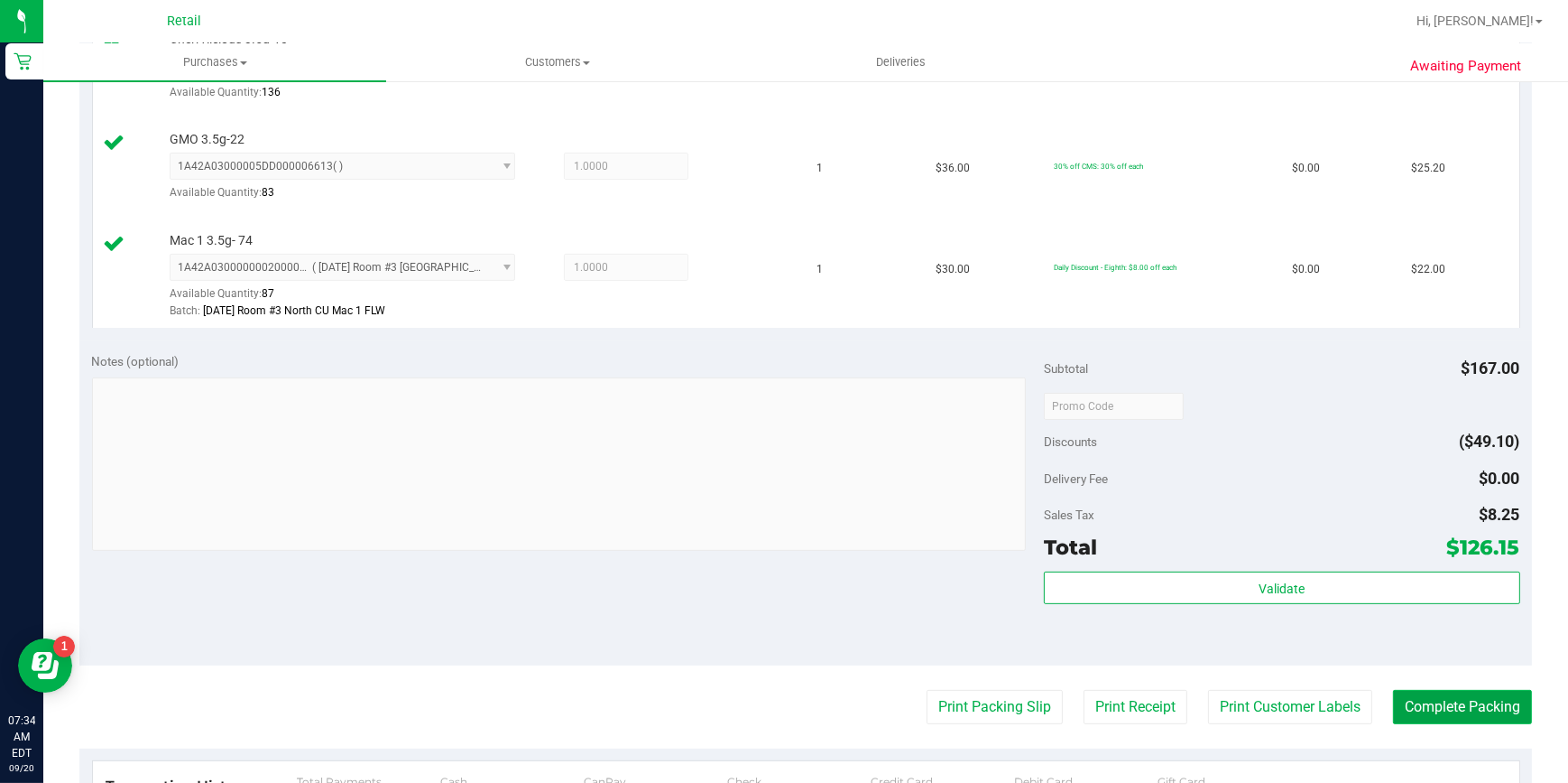
click at [1491, 713] on button "Complete Packing" at bounding box center [1462, 707] width 138 height 34
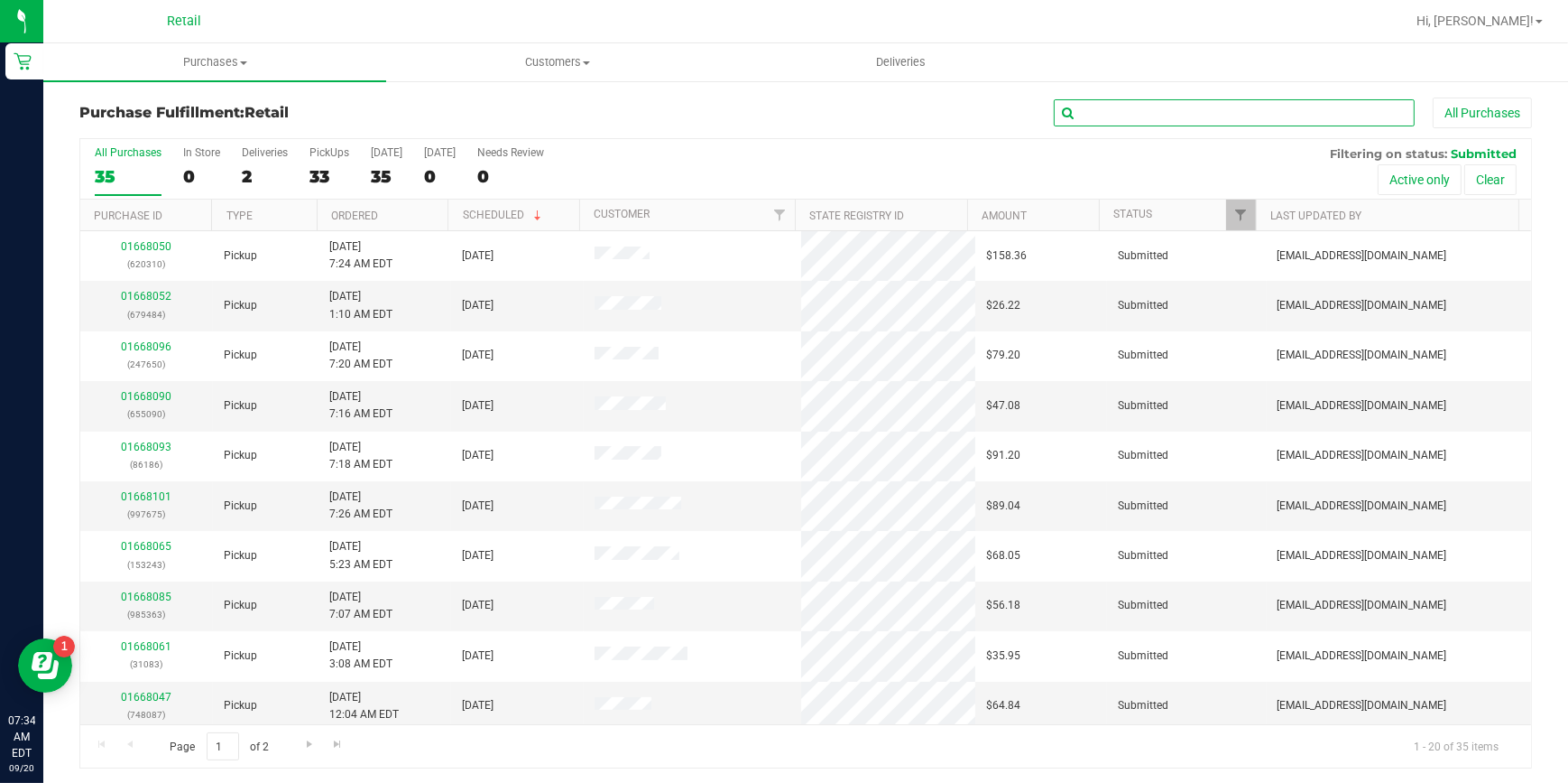
click at [1135, 103] on input "text" at bounding box center [1234, 113] width 360 height 28
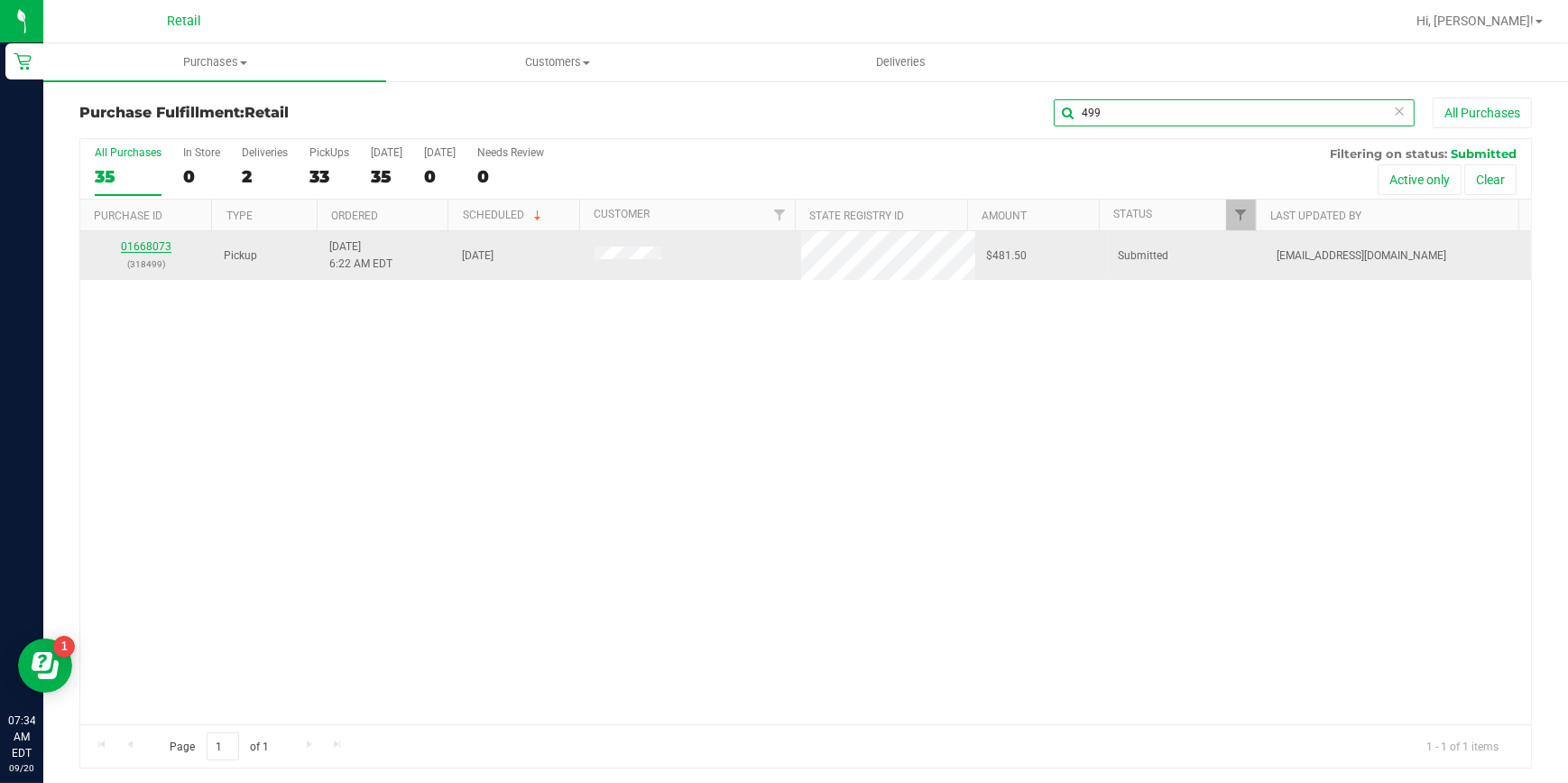
type input "499"
click at [144, 240] on link "01668073" at bounding box center [145, 246] width 50 height 12
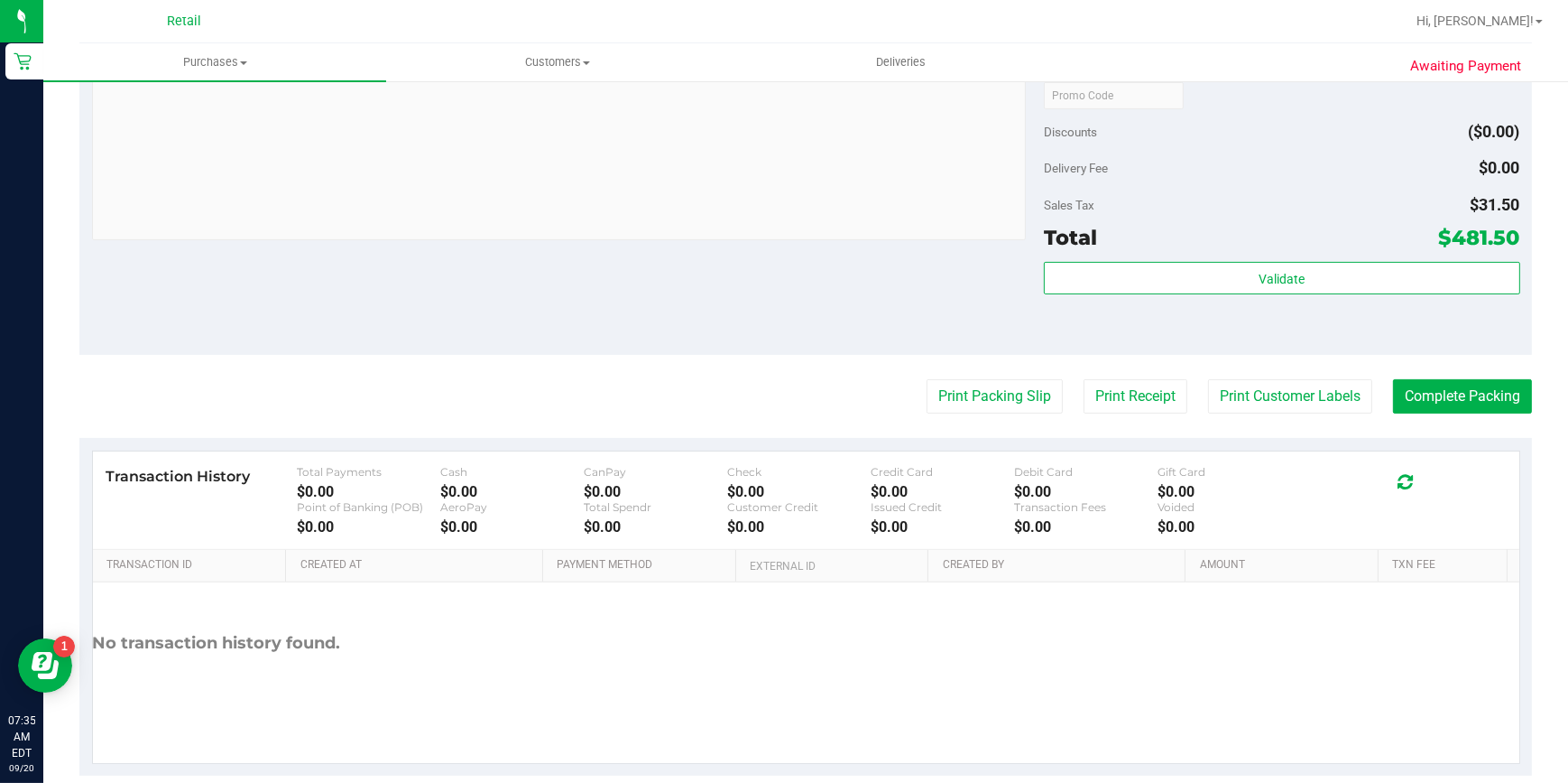
scroll to position [691, 0]
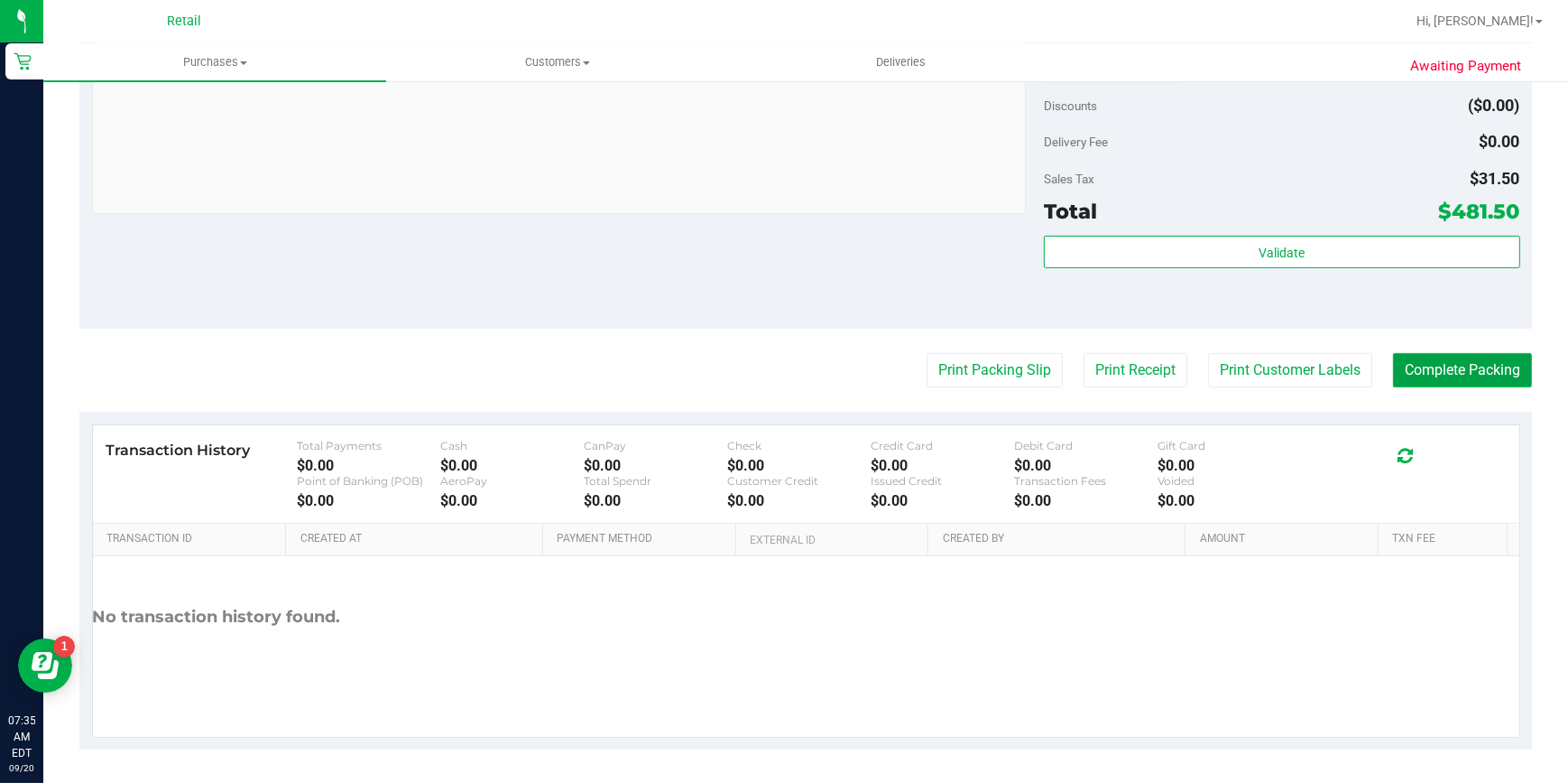
click at [1451, 365] on button "Complete Packing" at bounding box center [1462, 370] width 138 height 34
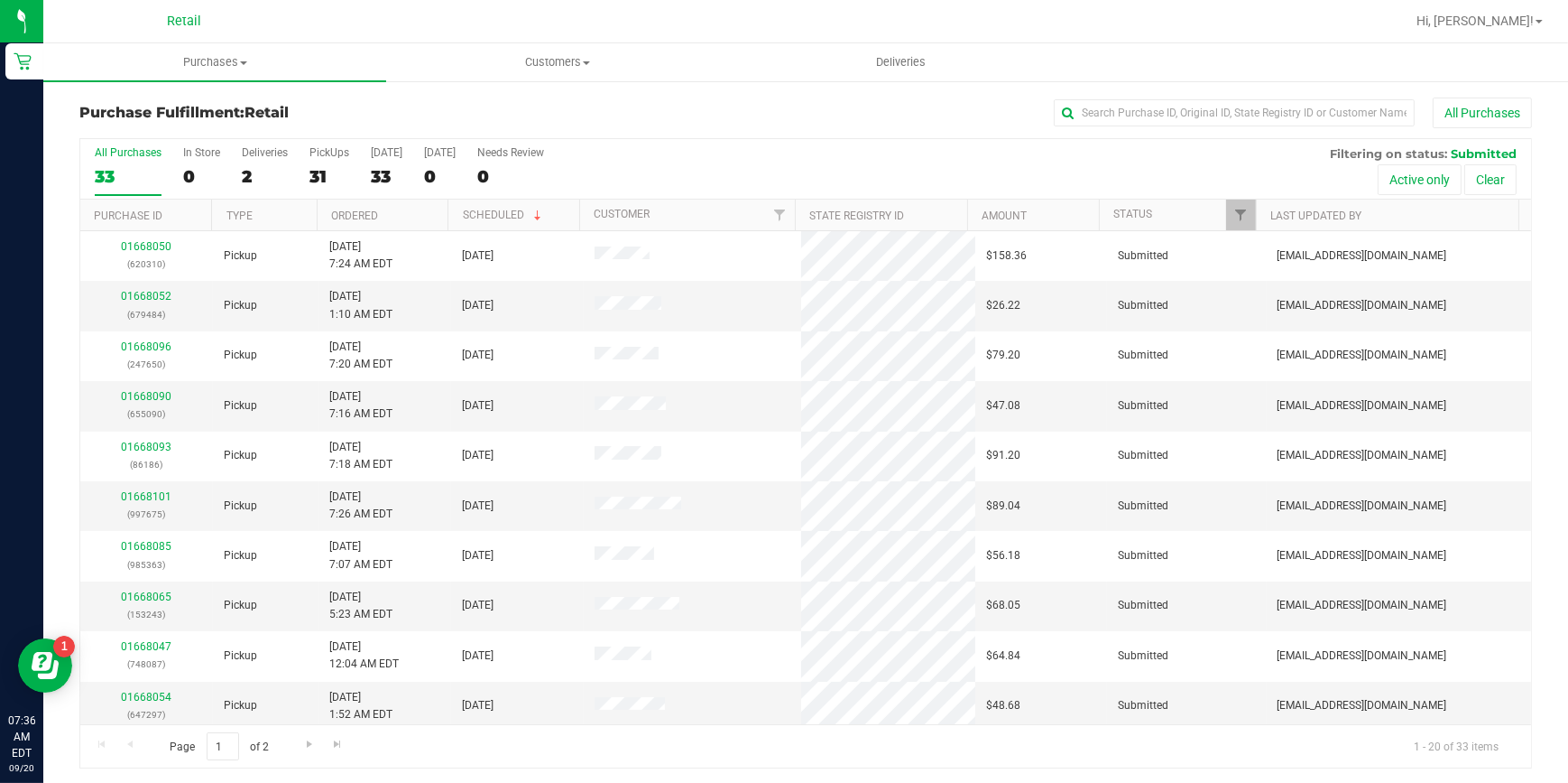
click at [1534, 33] on div "Hi, [PERSON_NAME]!" at bounding box center [1480, 21] width 140 height 31
click at [1534, 24] on span "Hi, [PERSON_NAME]!" at bounding box center [1475, 20] width 118 height 14
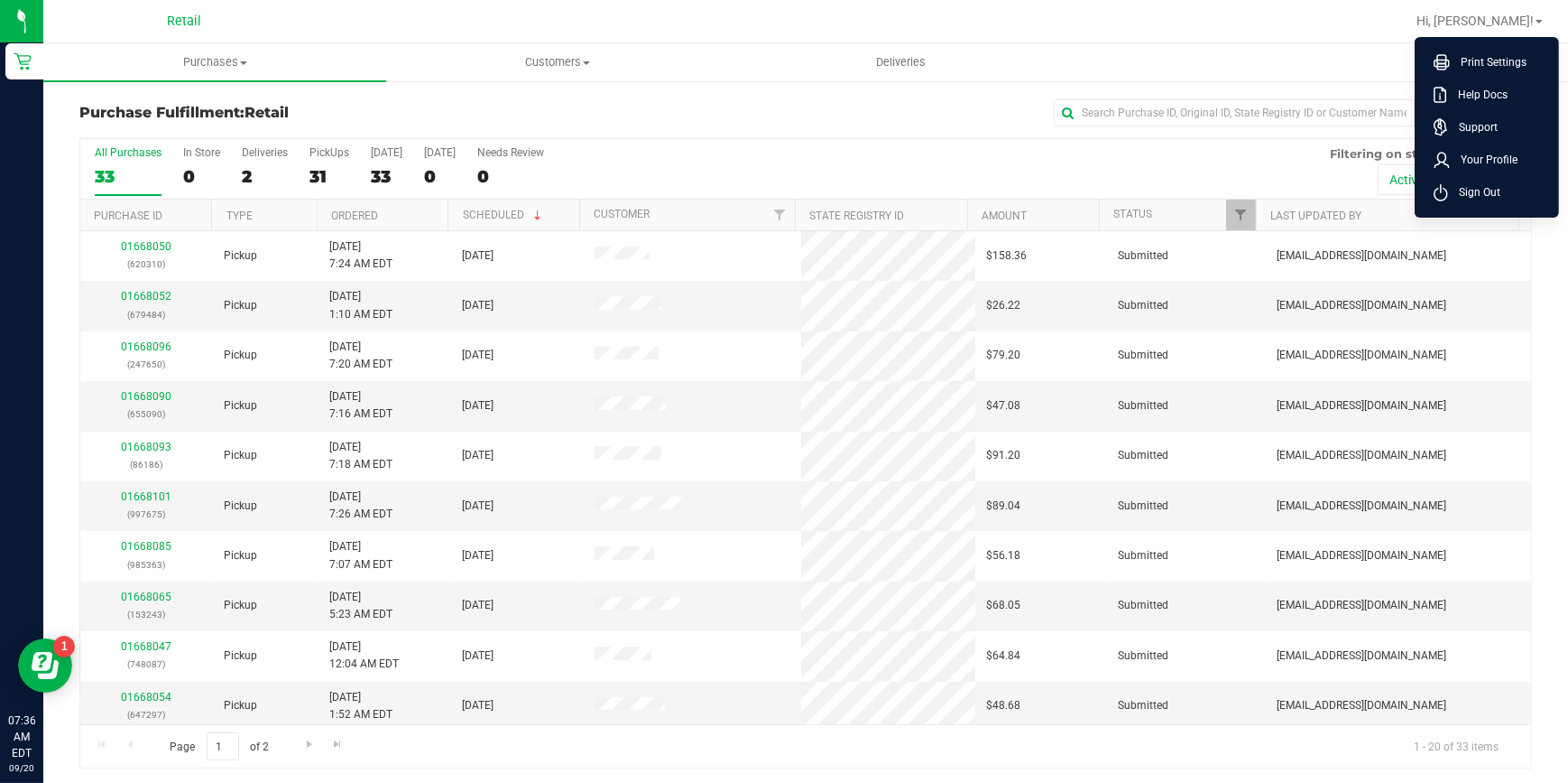
click at [1518, 205] on li "Sign Out" at bounding box center [1486, 192] width 136 height 32
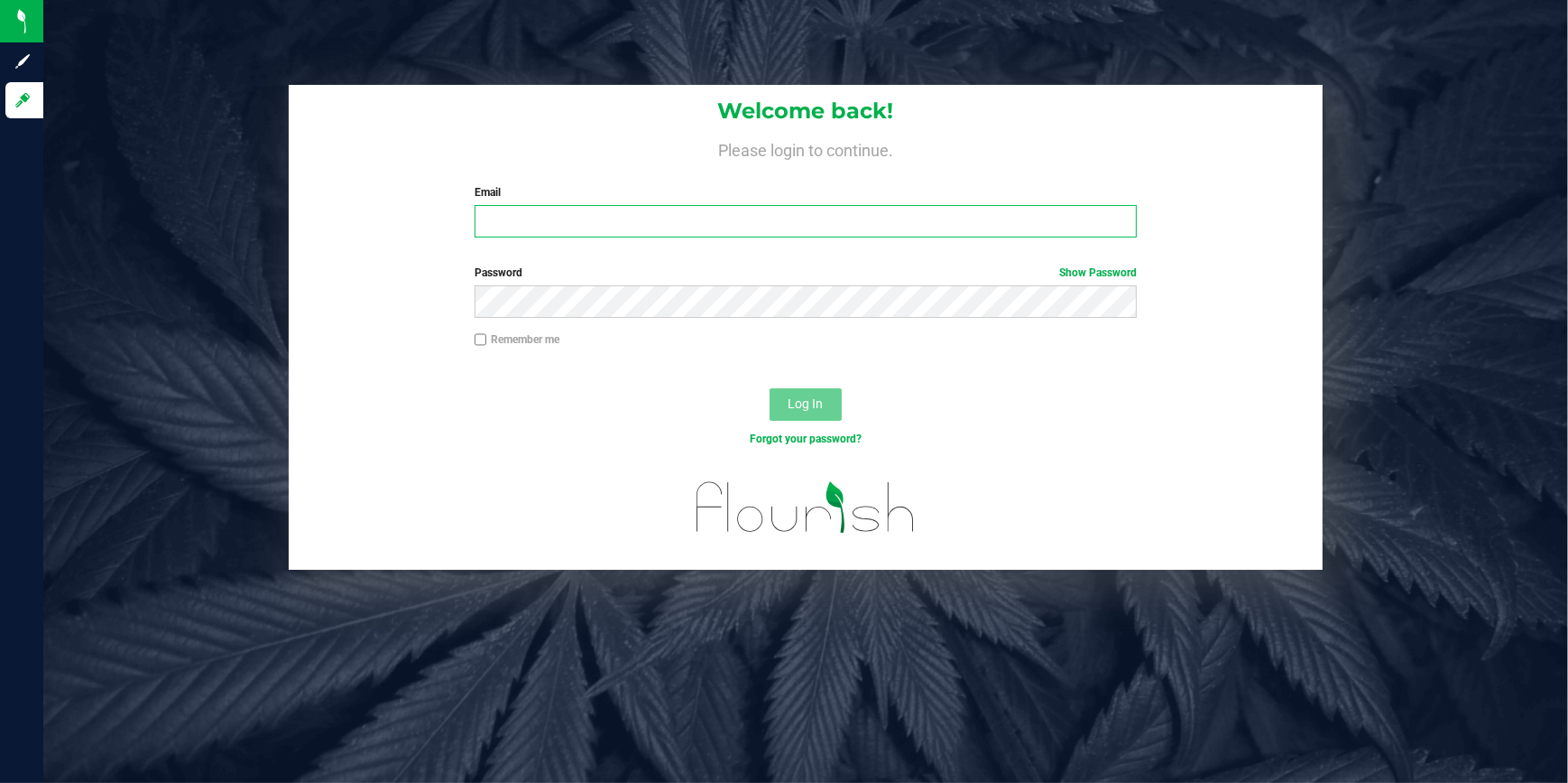
type input "[EMAIL_ADDRESS][DOMAIN_NAME]"
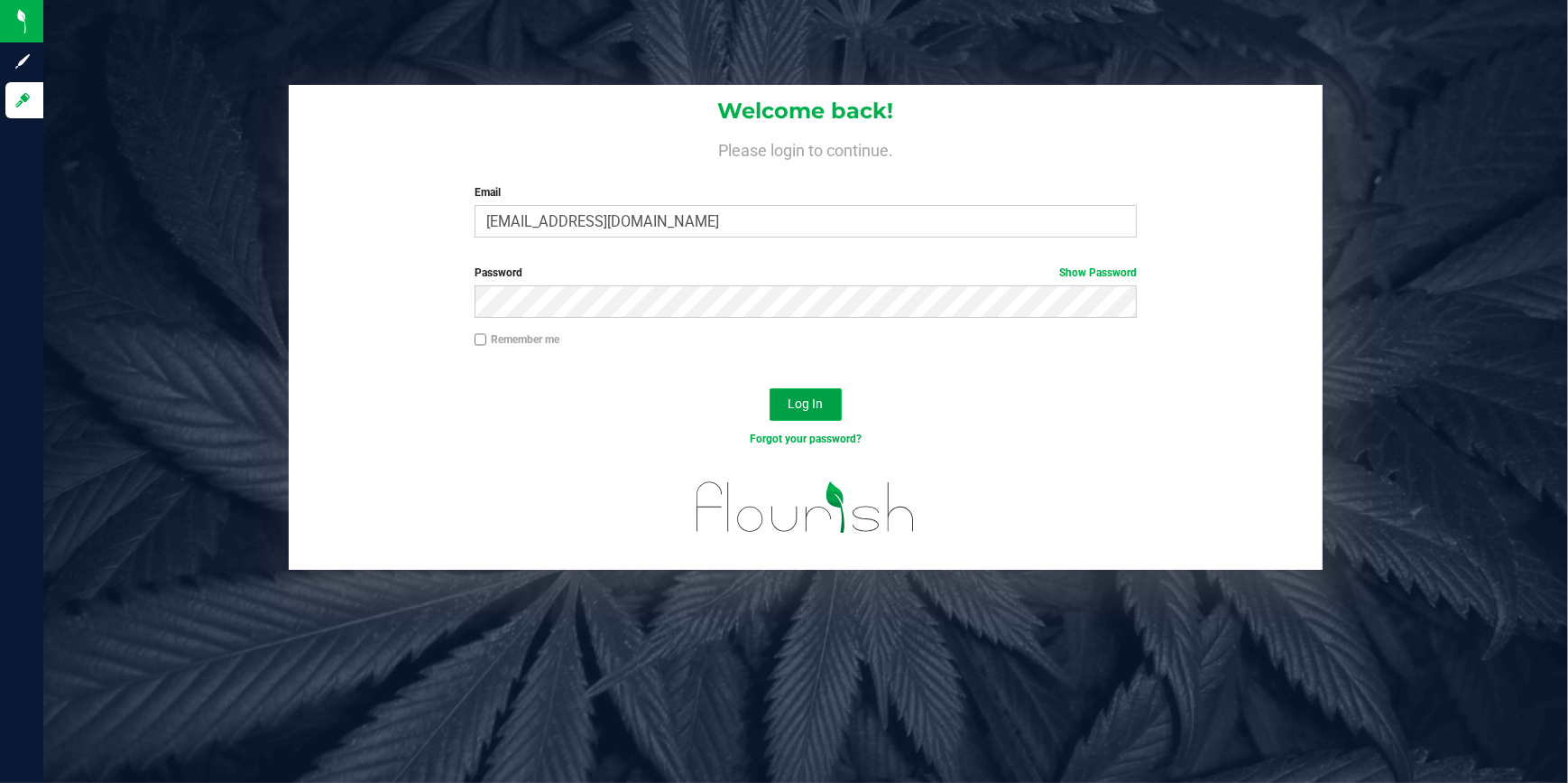
click at [804, 419] on button "Log In" at bounding box center [805, 404] width 72 height 32
